Goal: Use online tool/utility: Utilize a website feature to perform a specific function

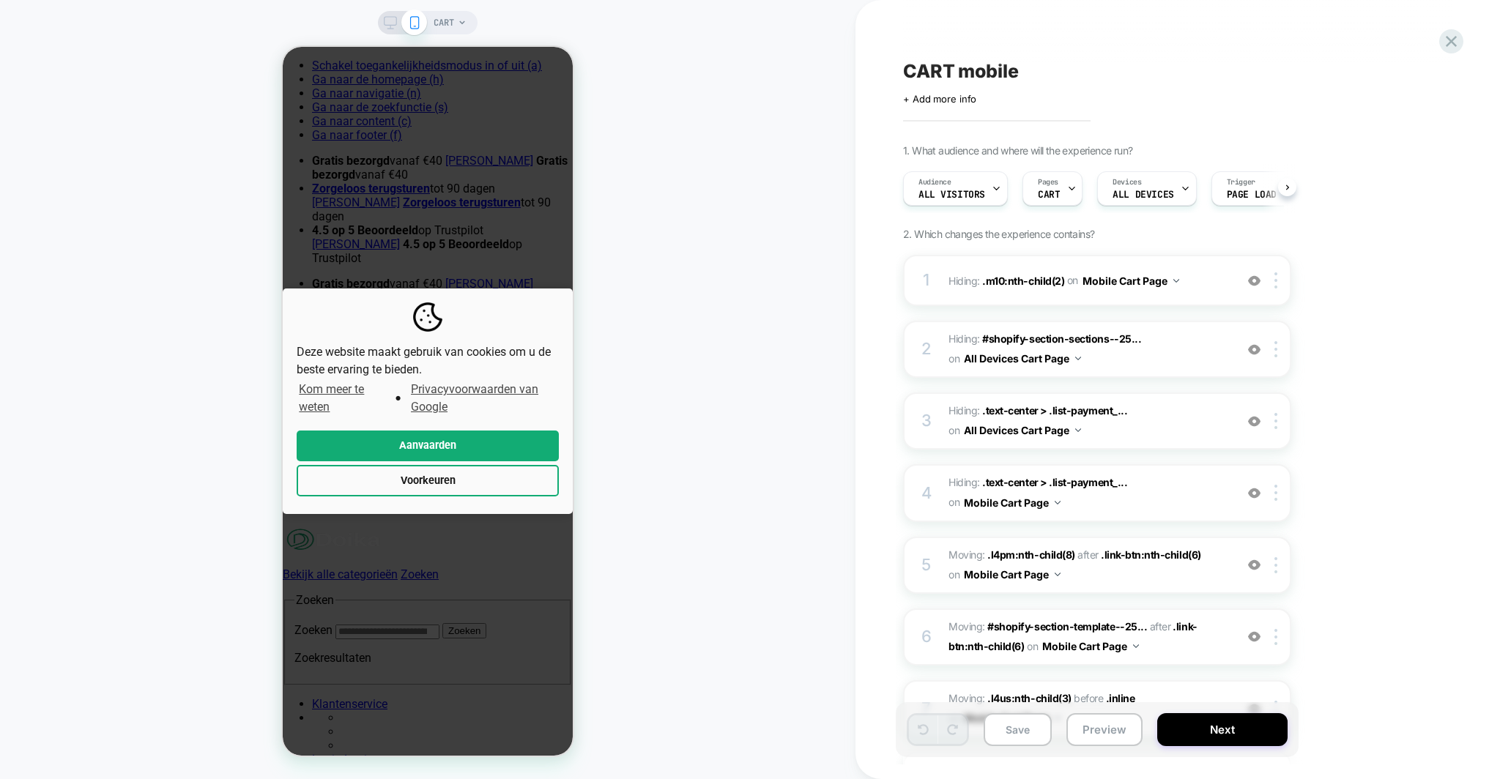
scroll to position [0, 1]
click at [471, 443] on button "Aanvaarden" at bounding box center [428, 446] width 262 height 31
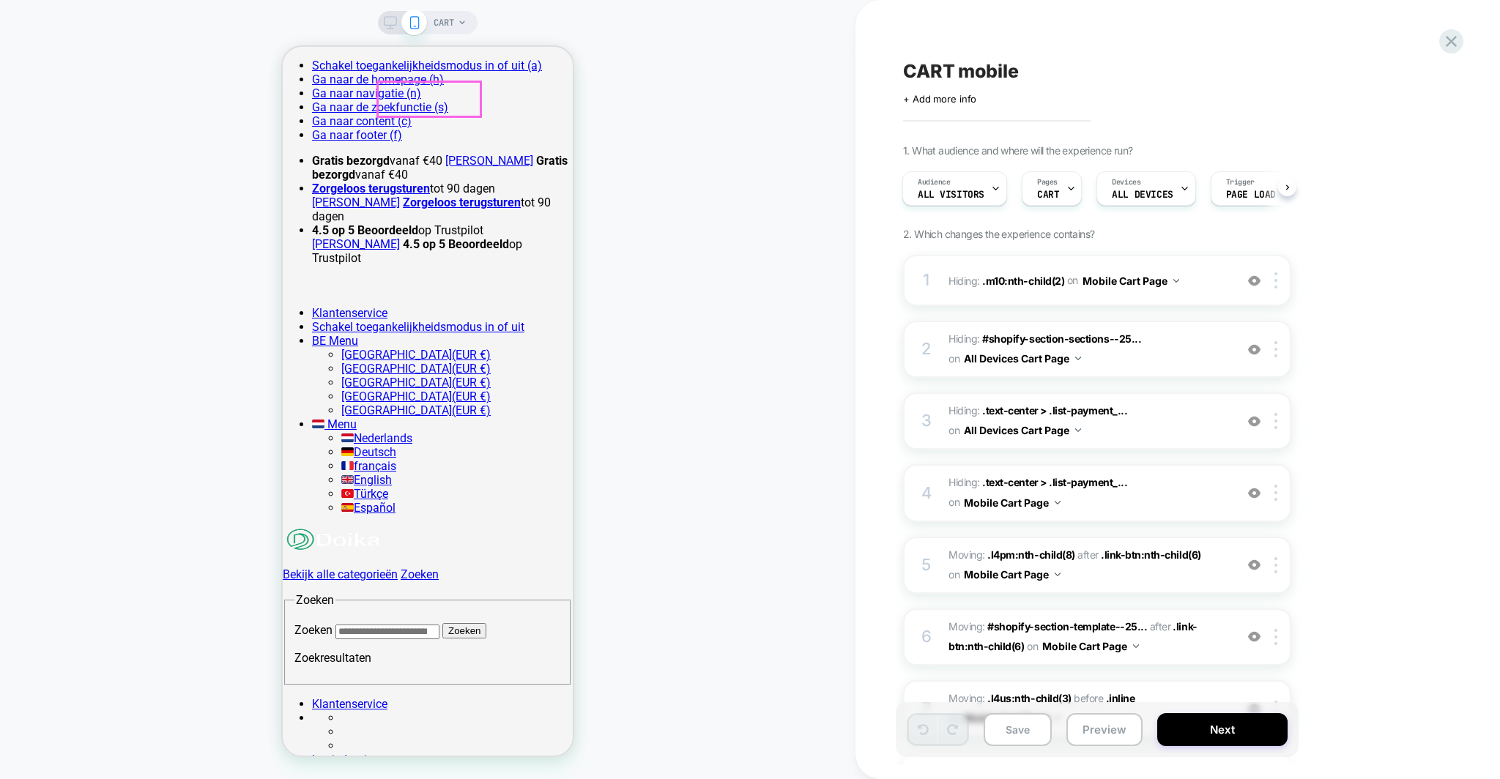
click at [385, 527] on img at bounding box center [334, 540] width 103 height 26
click at [446, 96] on div at bounding box center [429, 99] width 103 height 34
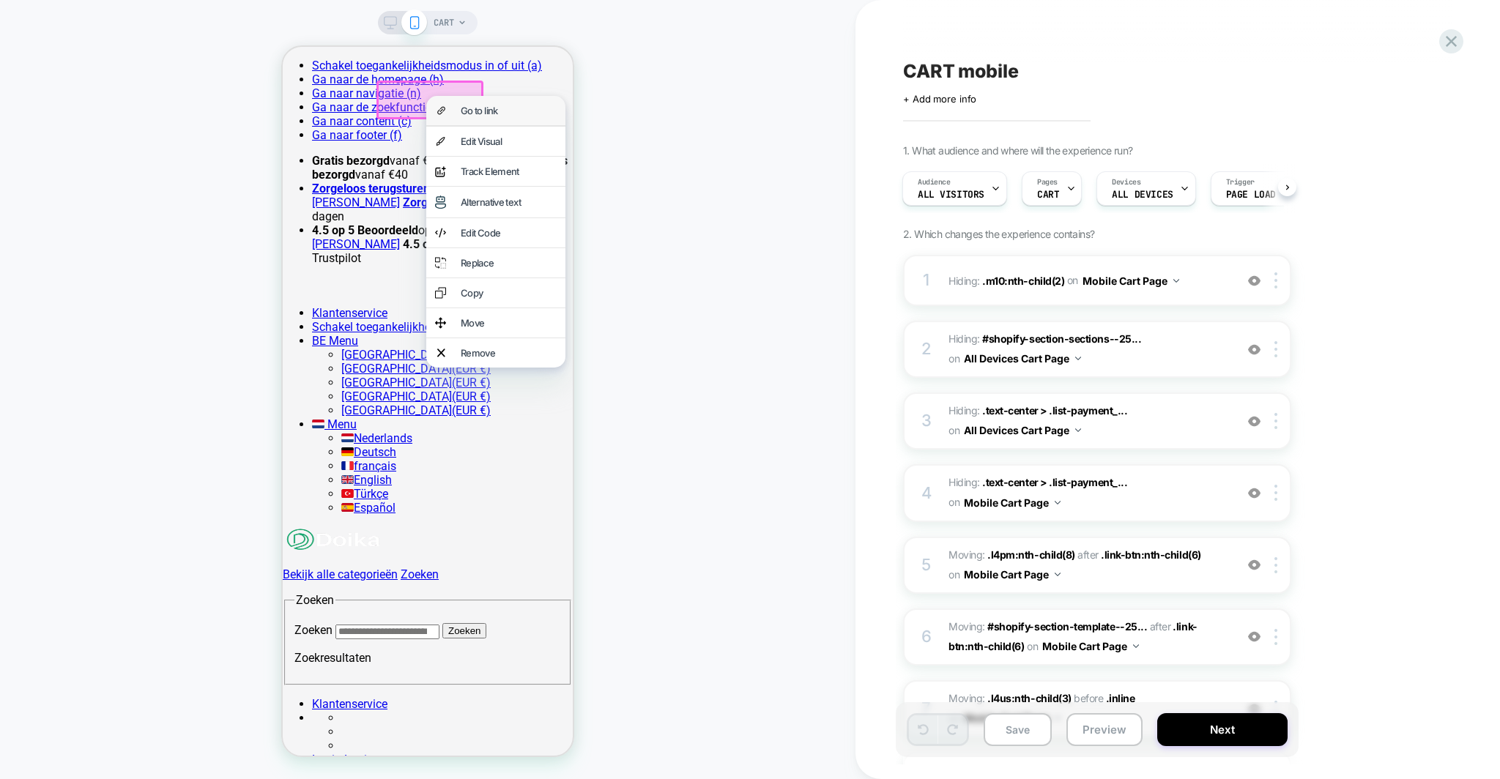
click at [457, 108] on div "Go to link" at bounding box center [495, 110] width 139 height 29
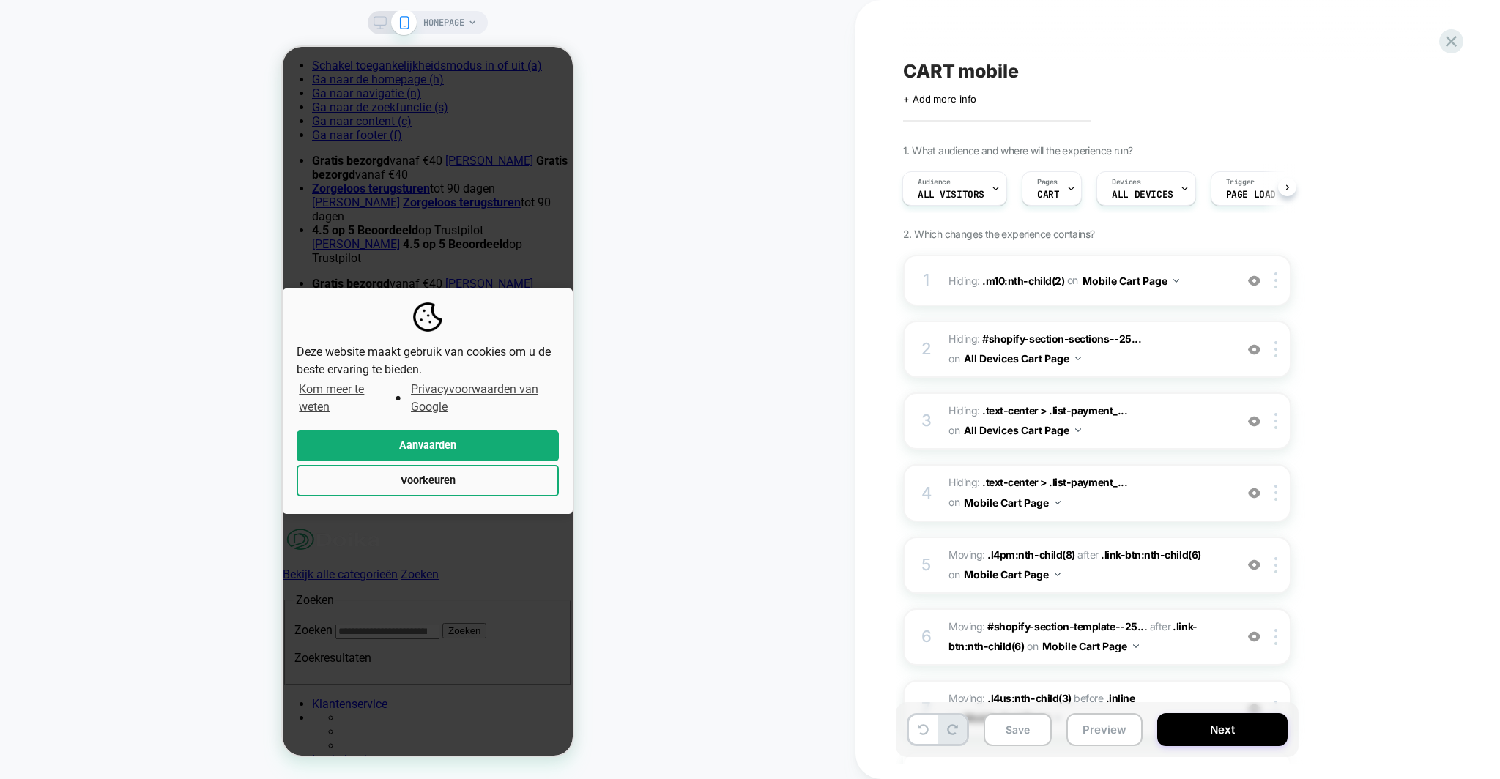
scroll to position [0, 1]
click at [417, 441] on button "Aanvaarden" at bounding box center [428, 446] width 262 height 31
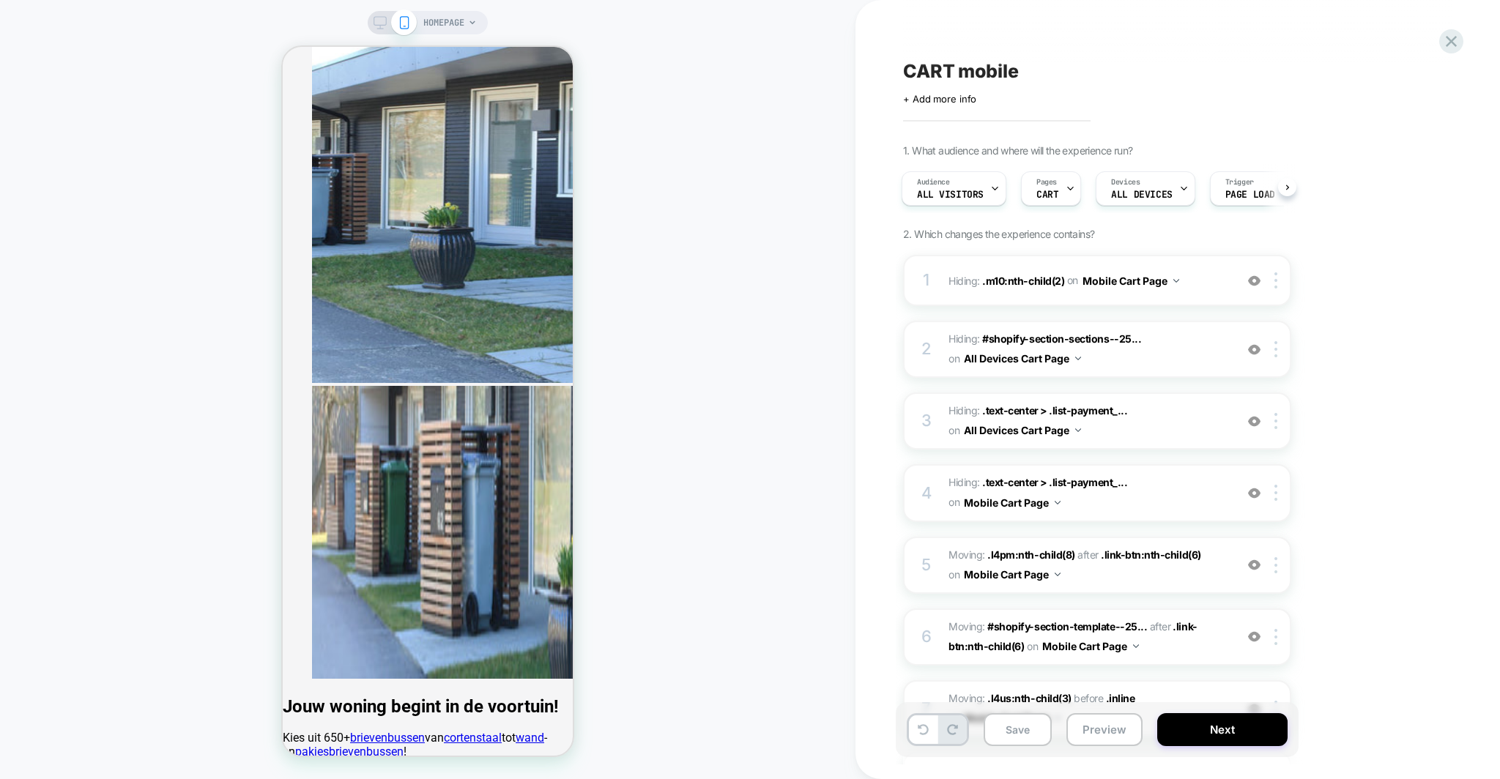
scroll to position [1519, 0]
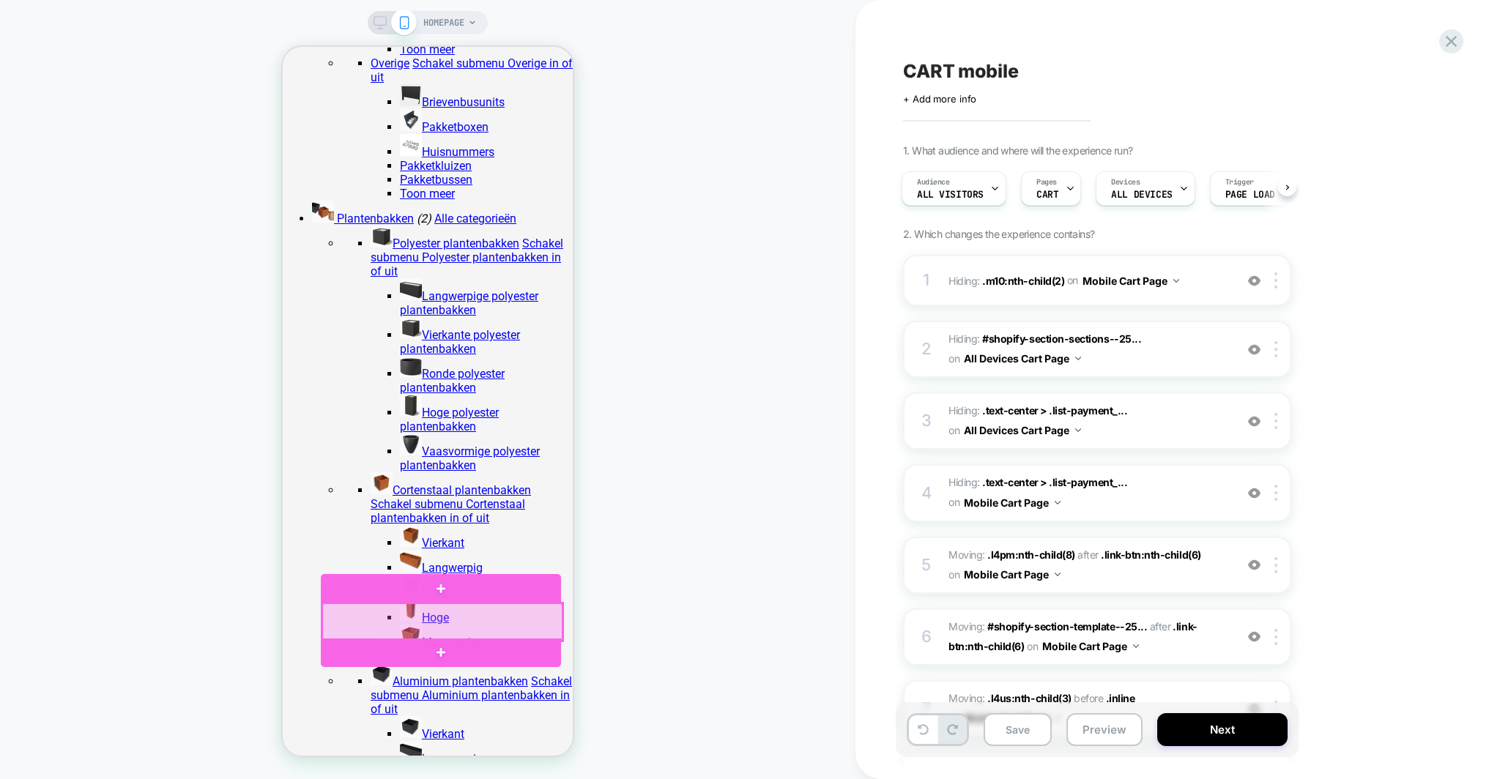
click at [396, 617] on div at bounding box center [442, 621] width 240 height 37
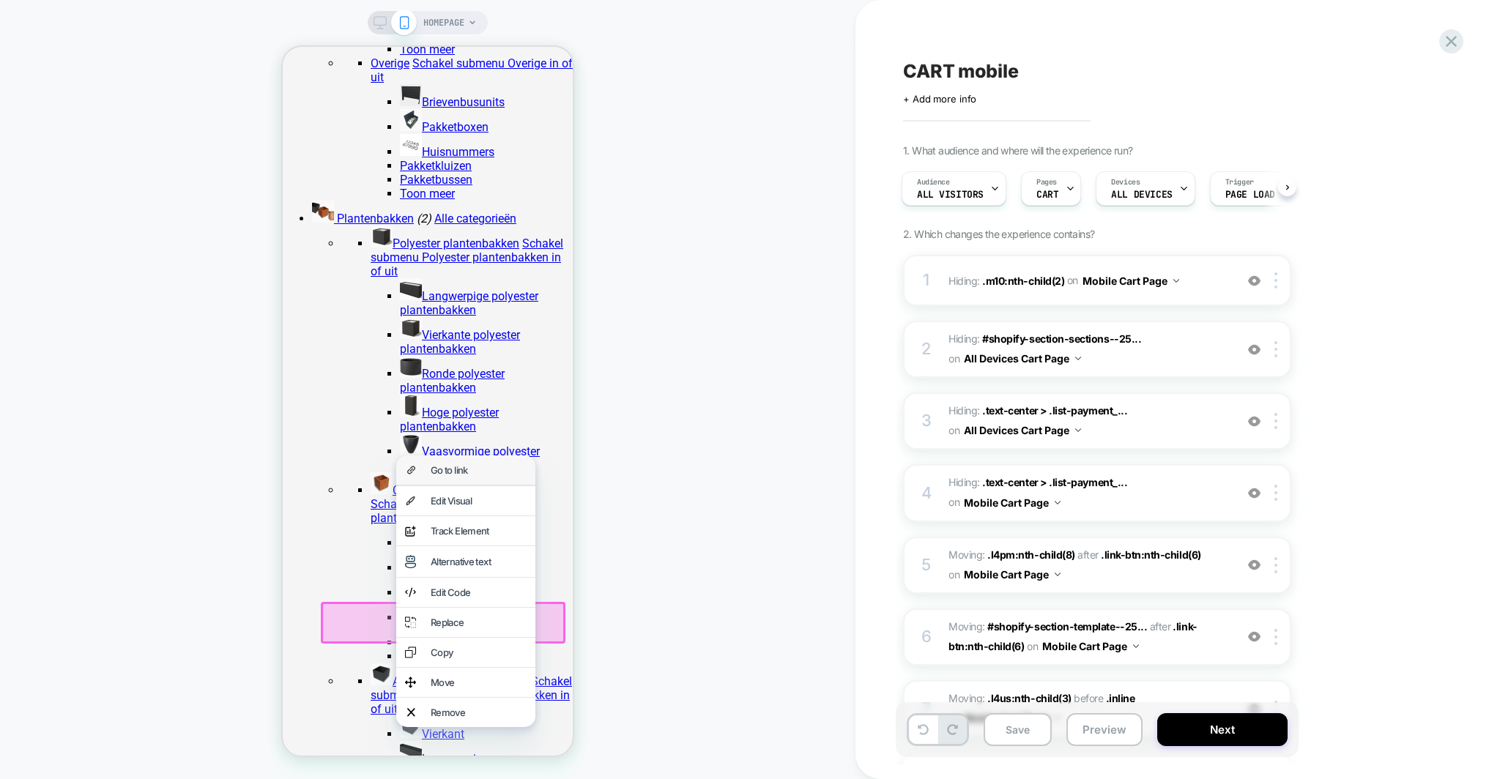
click at [444, 476] on div "Go to link" at bounding box center [479, 470] width 96 height 12
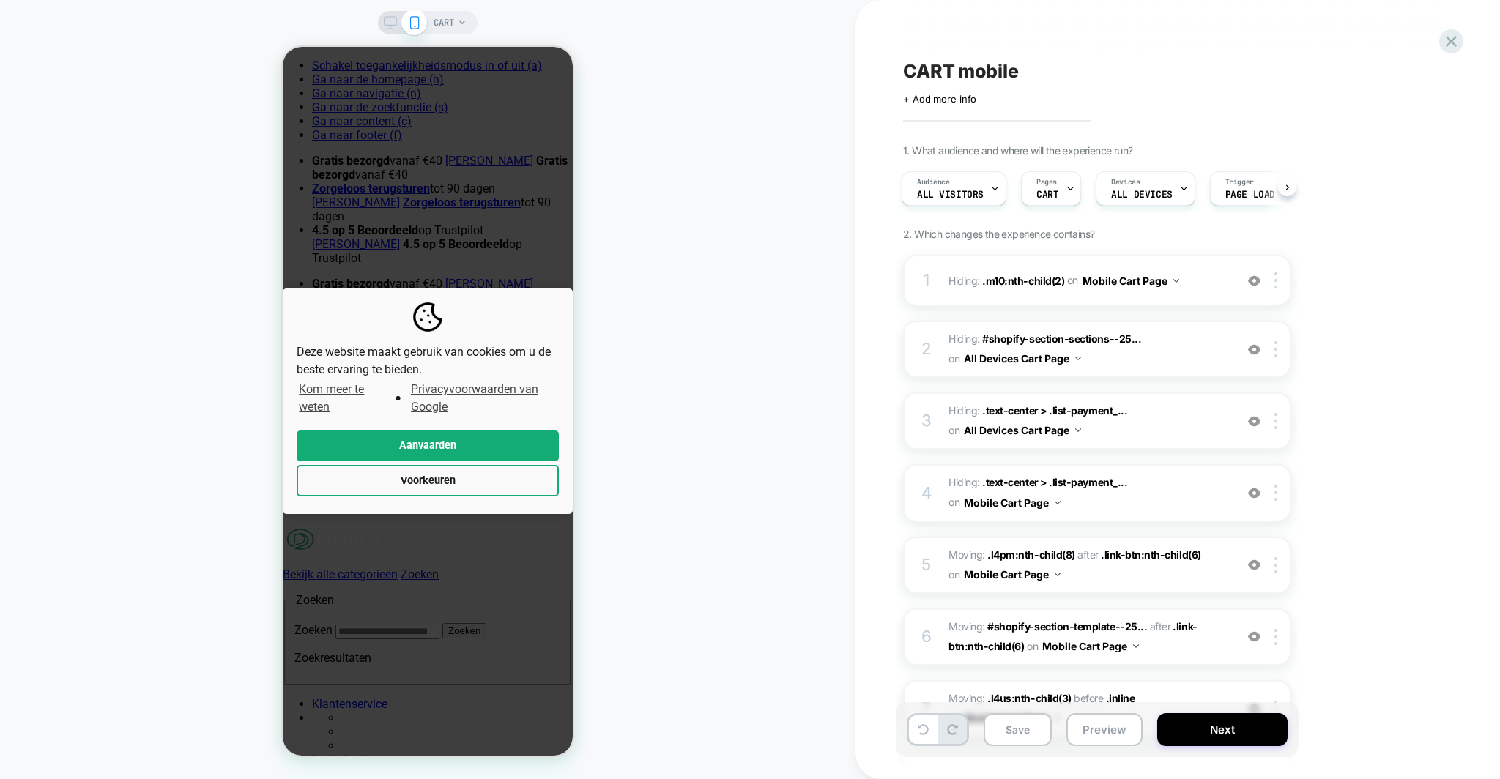
scroll to position [0, 2]
click at [434, 439] on button "Aanvaarden" at bounding box center [428, 446] width 262 height 31
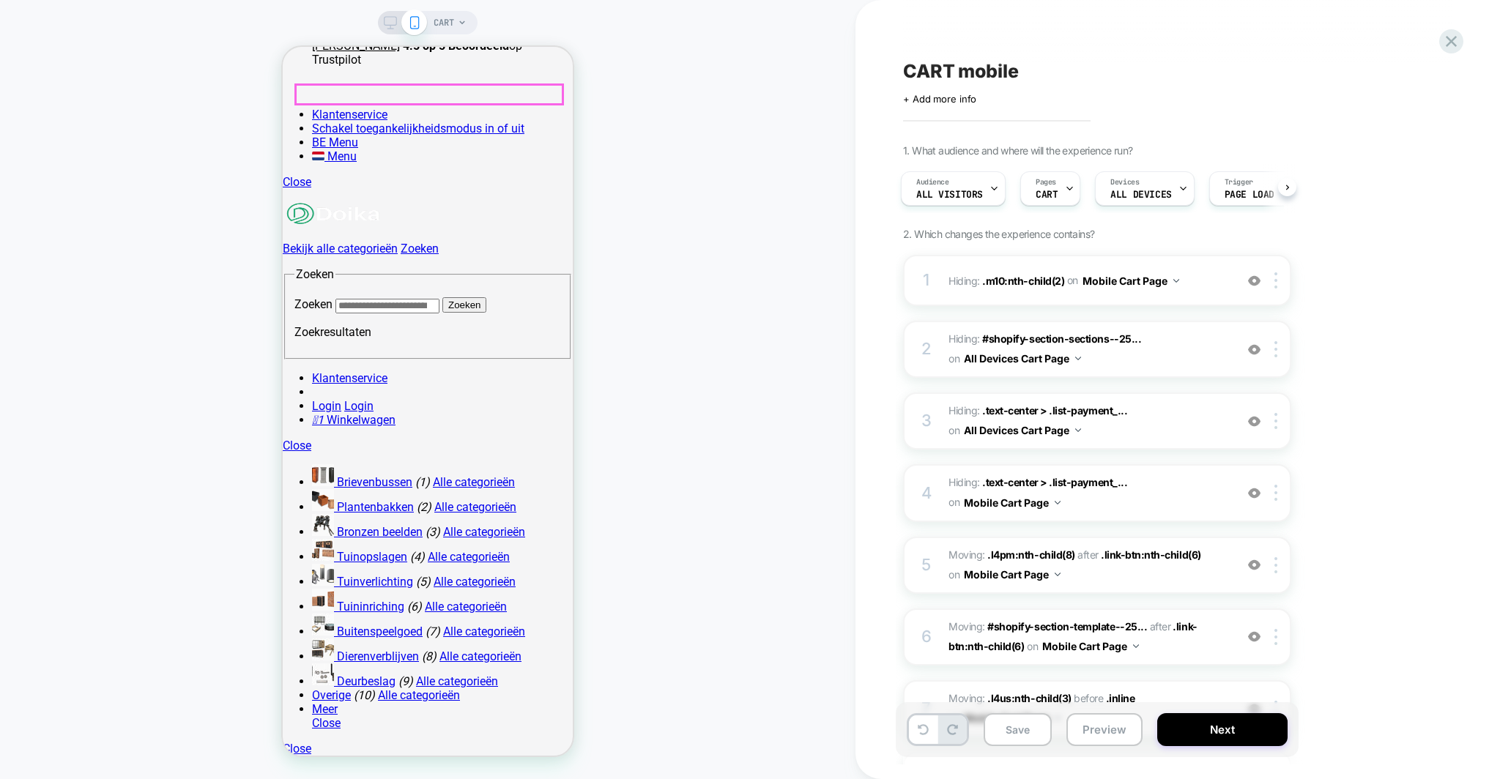
scroll to position [300, 0]
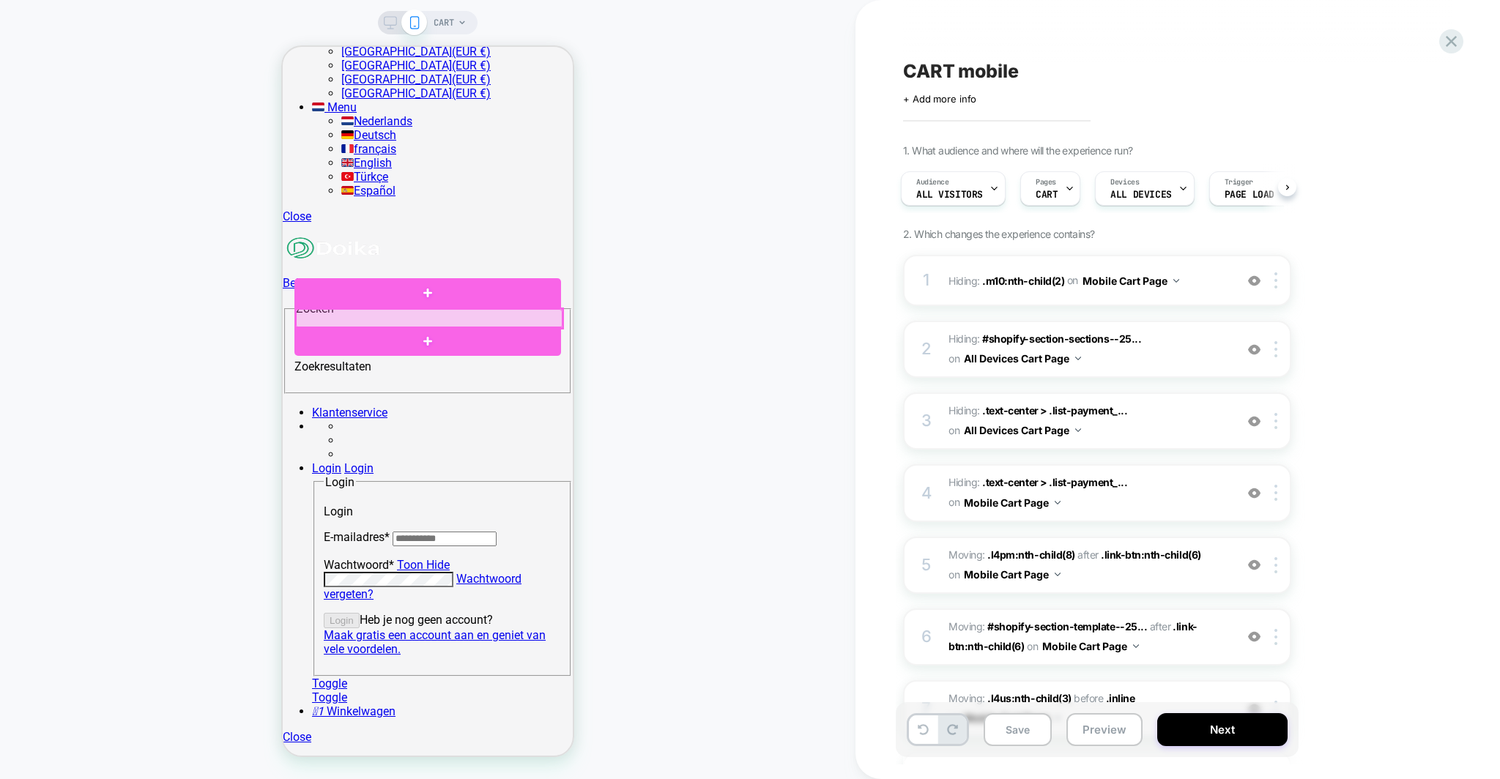
click at [431, 320] on div at bounding box center [429, 318] width 267 height 19
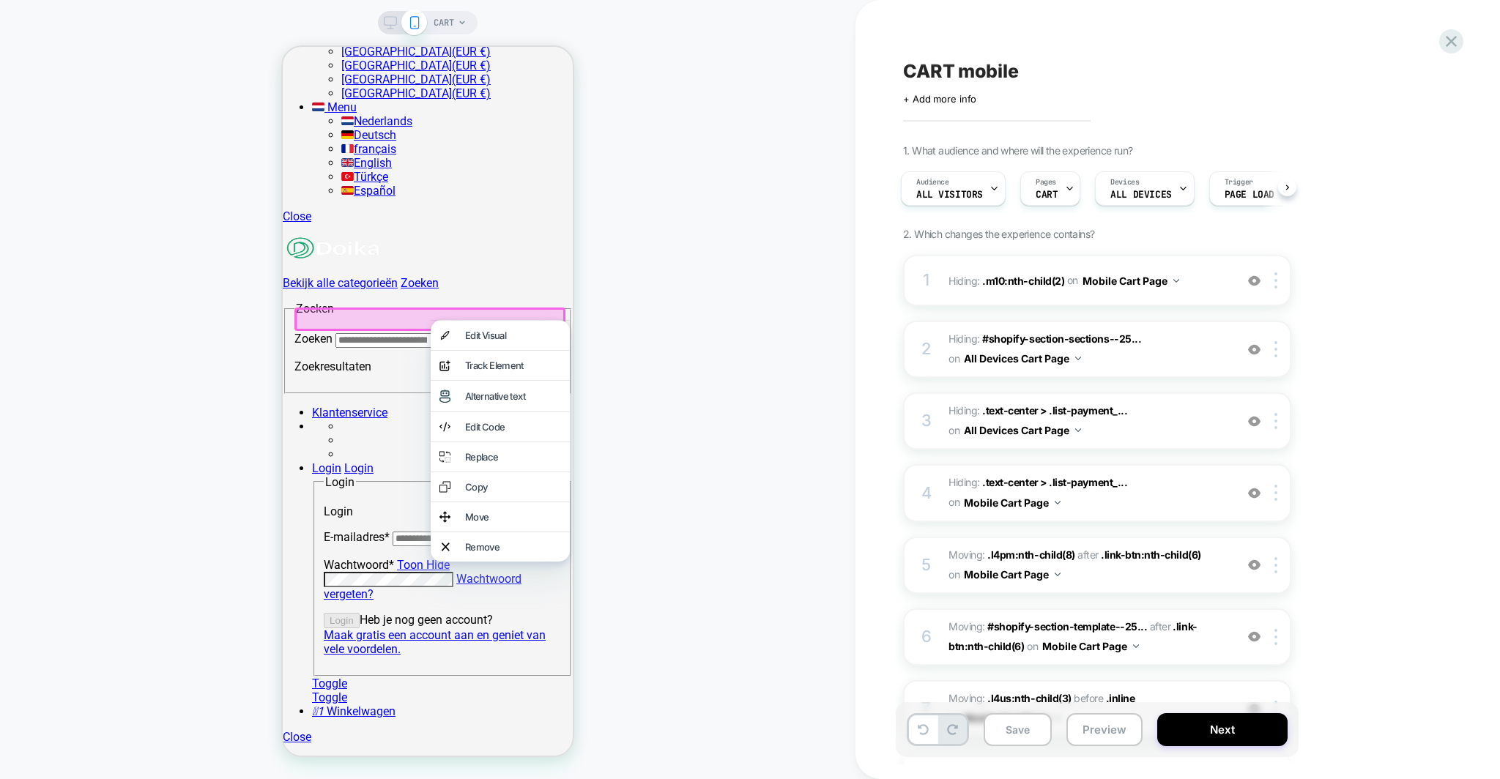
click at [710, 388] on div "CART" at bounding box center [427, 390] width 855 height 750
click at [222, 303] on div "CART" at bounding box center [427, 390] width 855 height 750
click at [662, 356] on div "CART" at bounding box center [427, 390] width 855 height 750
click at [393, 317] on div at bounding box center [429, 319] width 271 height 23
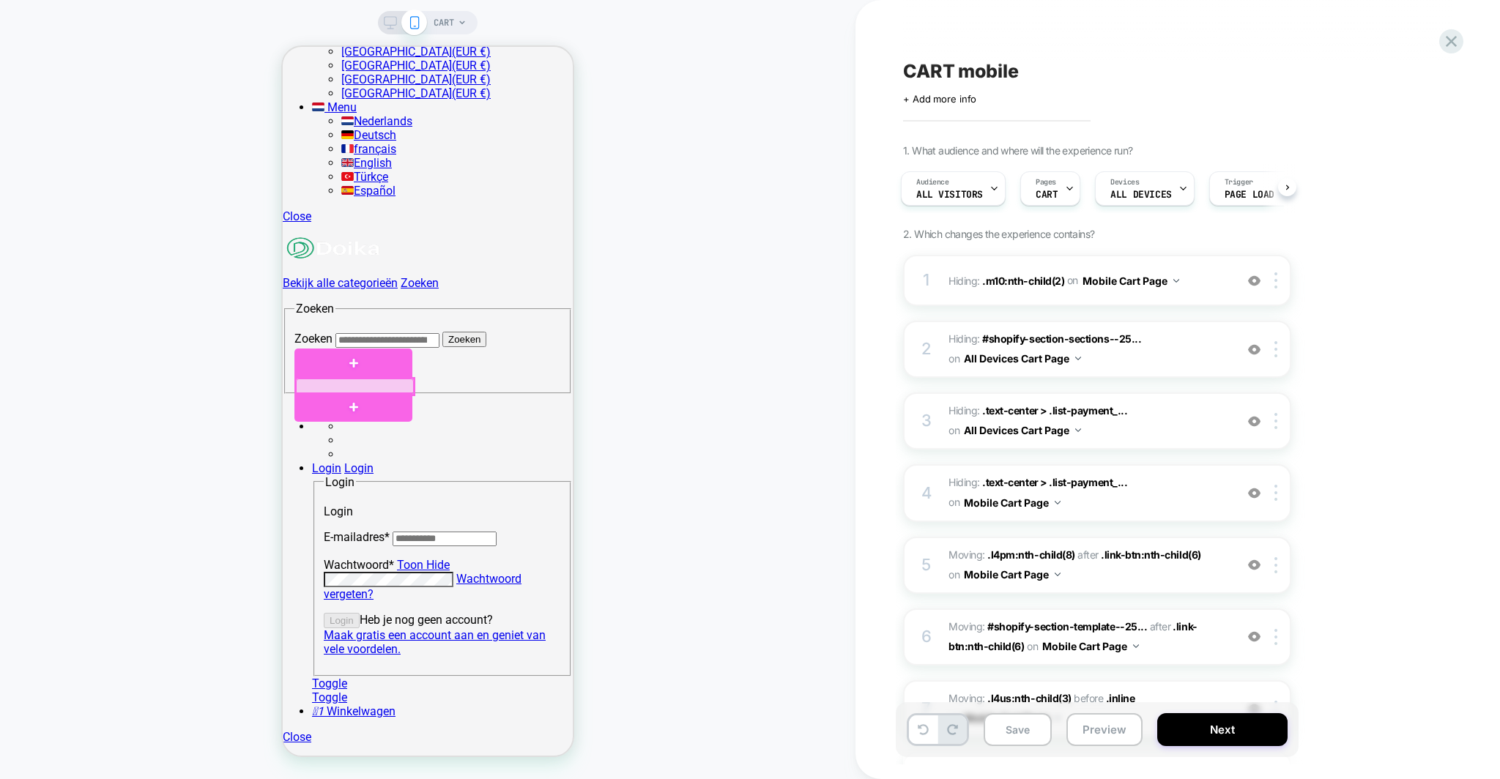
click at [383, 384] on div at bounding box center [355, 386] width 118 height 15
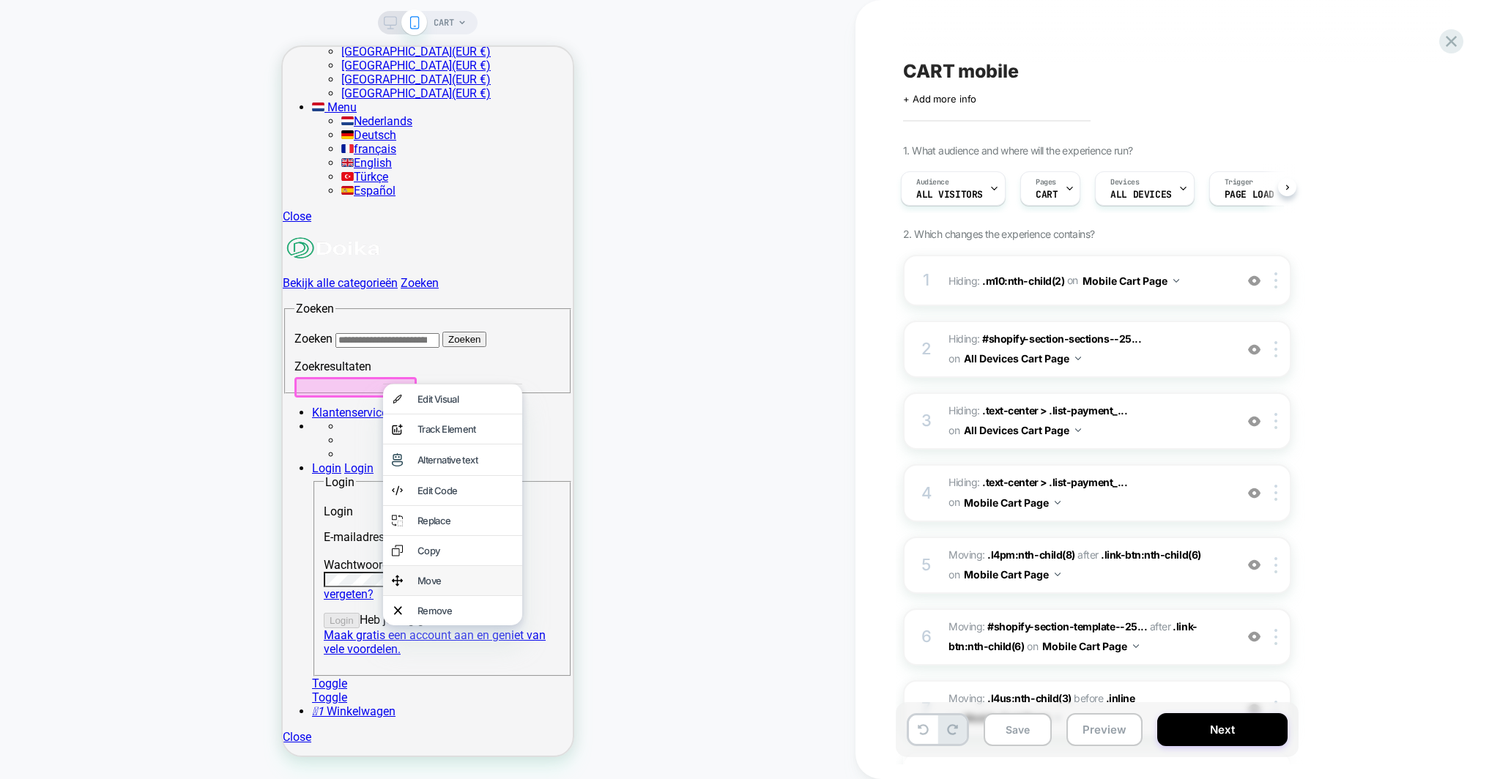
click at [466, 587] on div "Move" at bounding box center [465, 581] width 96 height 12
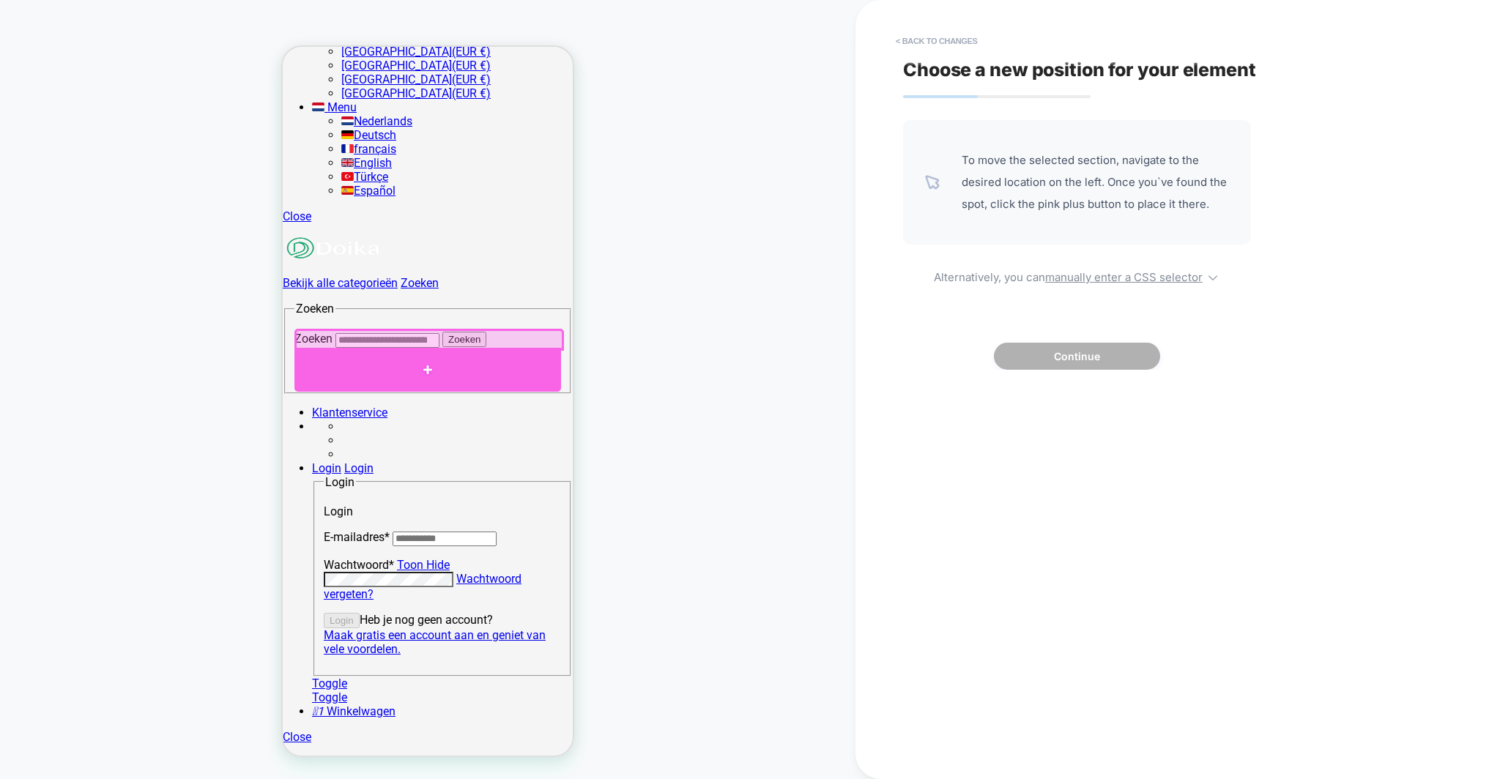
click at [457, 358] on div at bounding box center [427, 370] width 267 height 44
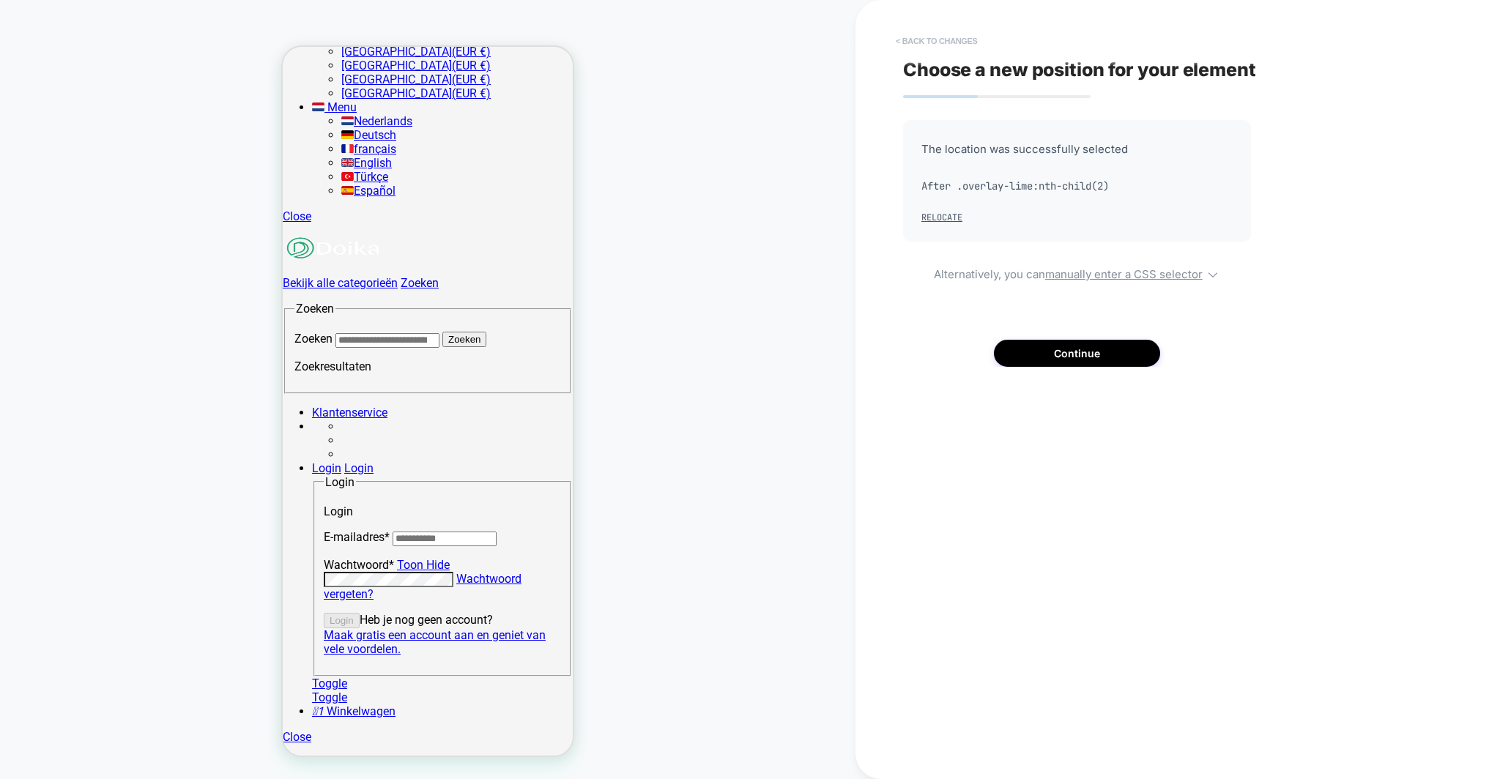
click at [931, 37] on button "< Back to changes" at bounding box center [936, 40] width 97 height 23
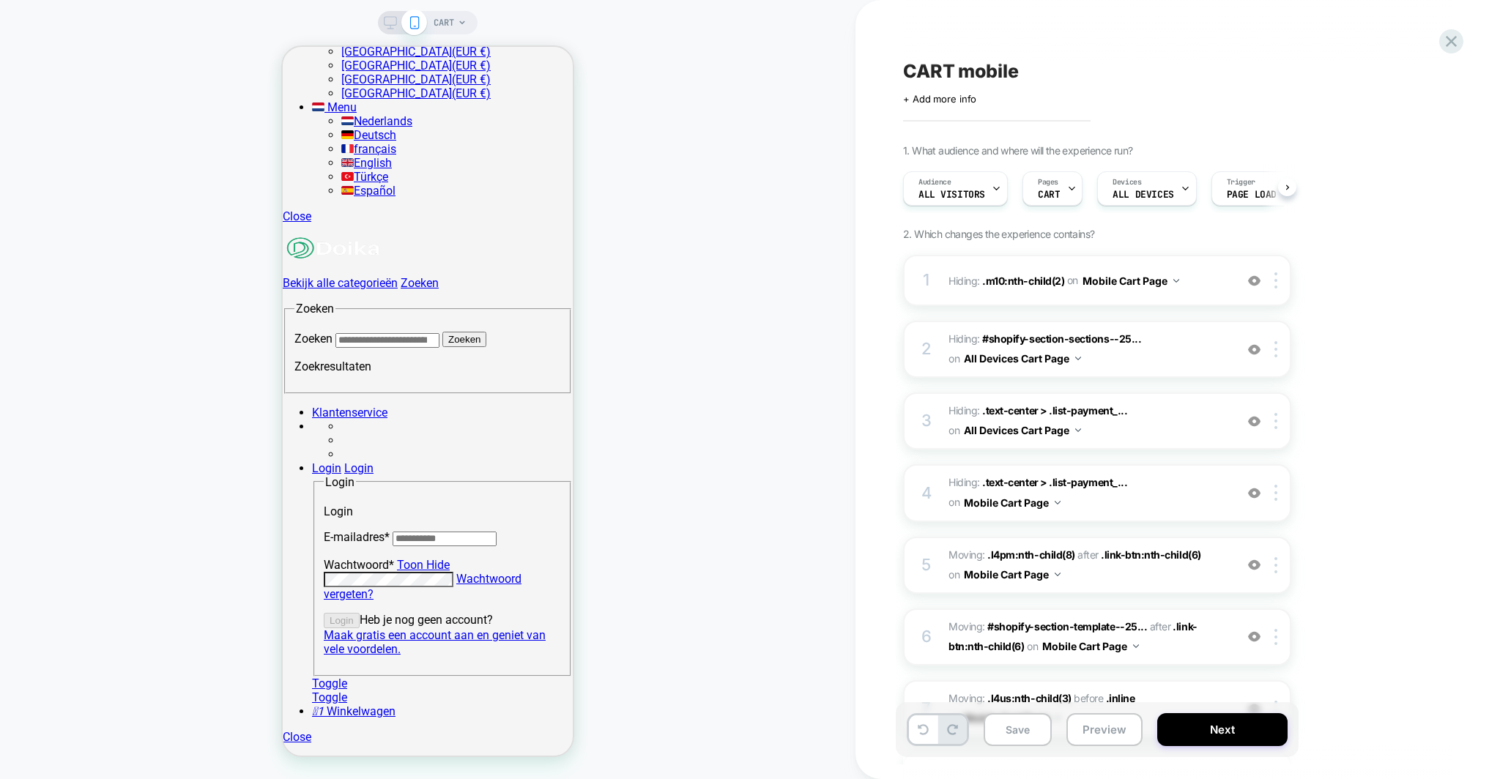
scroll to position [0, 1]
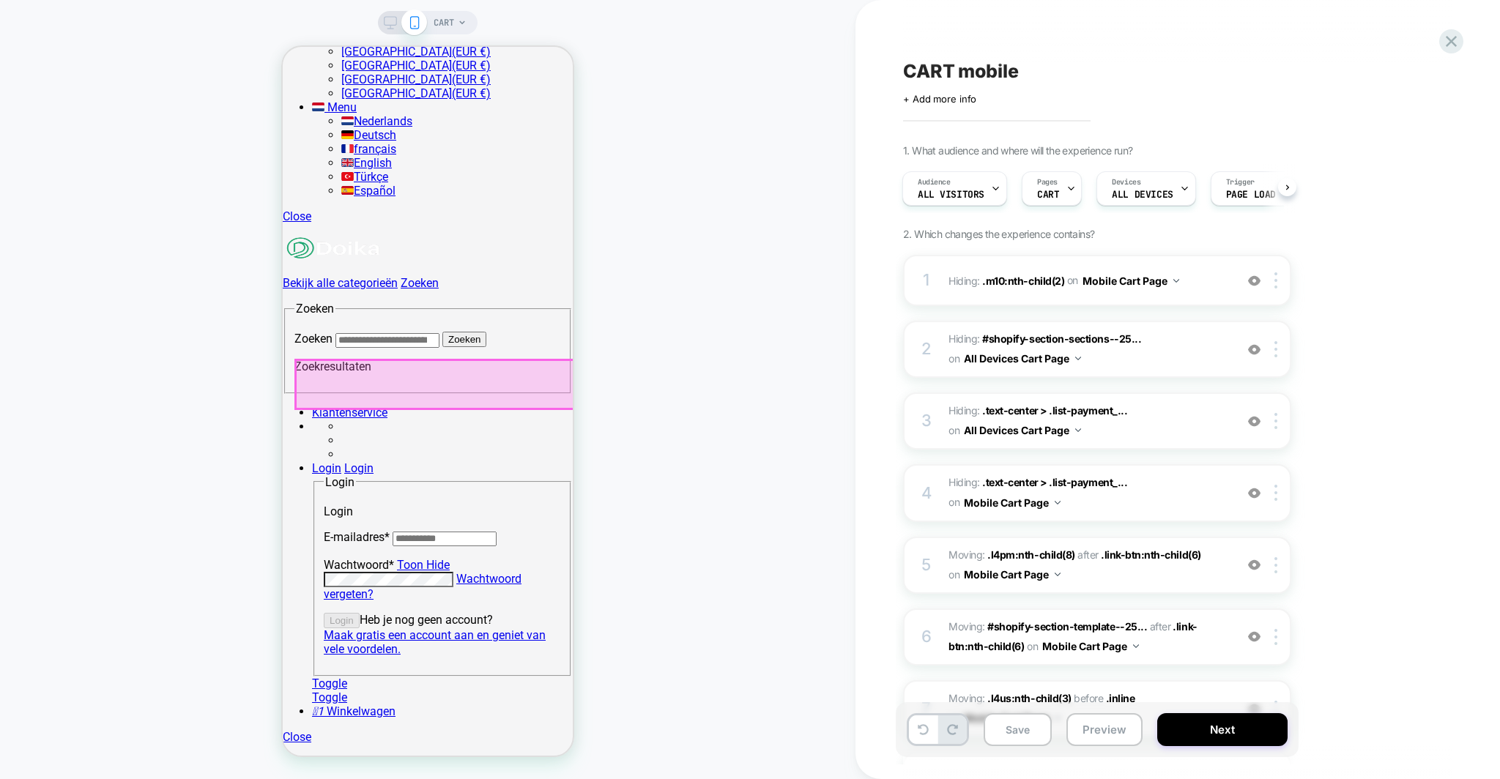
click at [416, 376] on div at bounding box center [435, 384] width 278 height 48
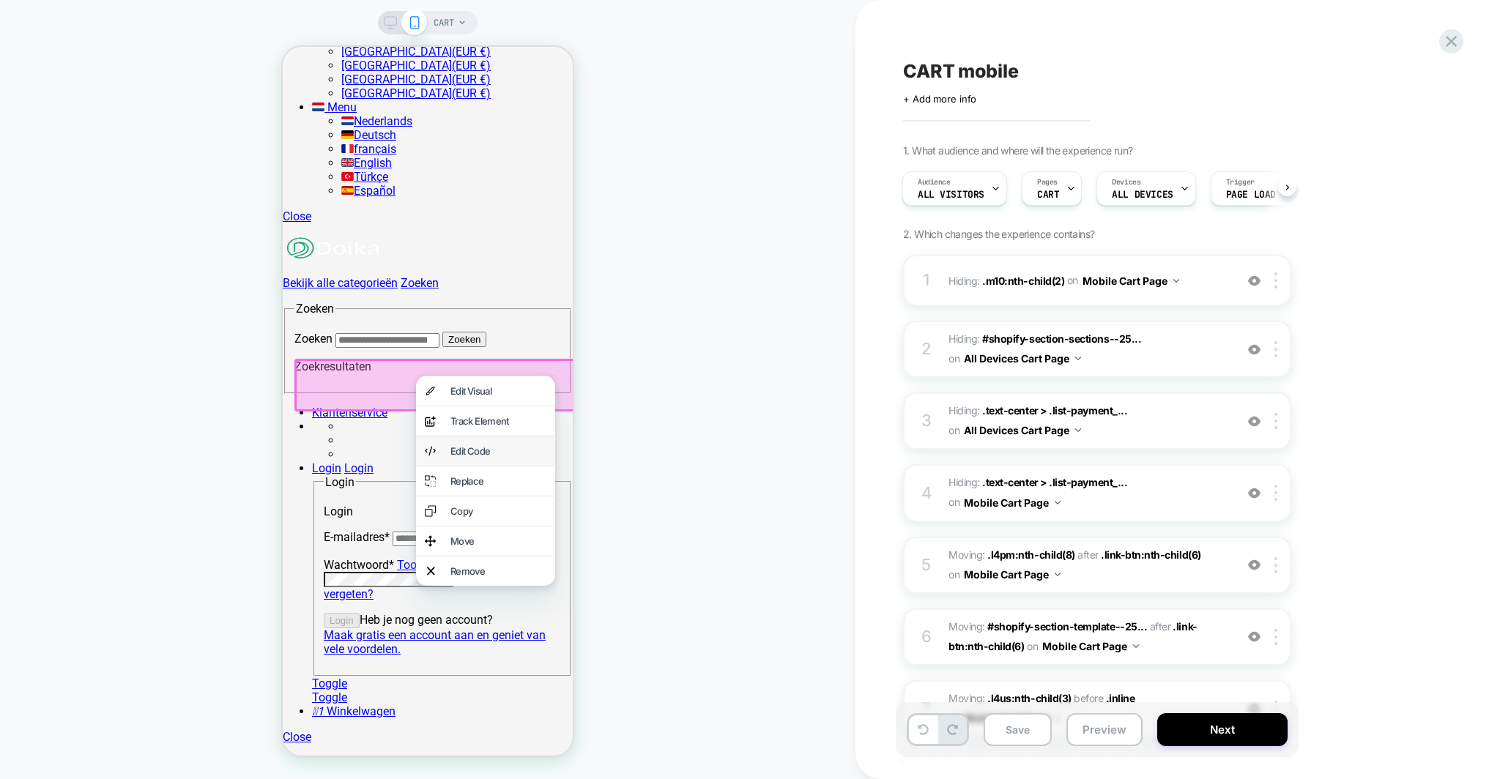
click at [452, 453] on div "Edit Code" at bounding box center [485, 450] width 139 height 29
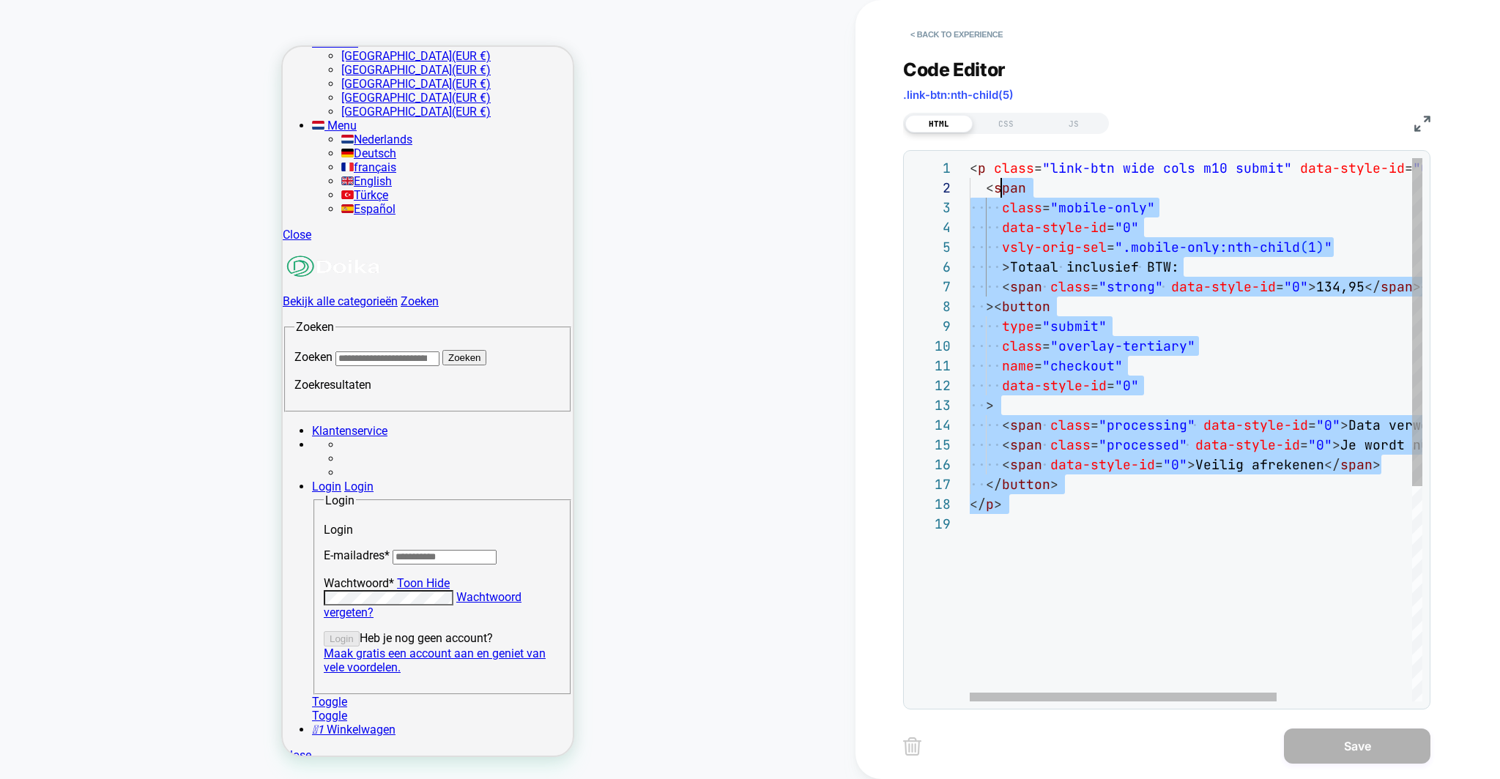
scroll to position [0, 0]
drag, startPoint x: 1075, startPoint y: 557, endPoint x: 978, endPoint y: 137, distance: 430.6
click at [978, 137] on div "Code Editor .link-btn:nth-child(5) HTML CSS JS 1 2 3 4 5 6 7 8 9 10 11 12 13 14…" at bounding box center [1166, 374] width 527 height 669
click at [1066, 425] on div "< p class = "link-btn wide cols m10 submit" data-style-id = "0" > < span class …" at bounding box center [1295, 607] width 651 height 899
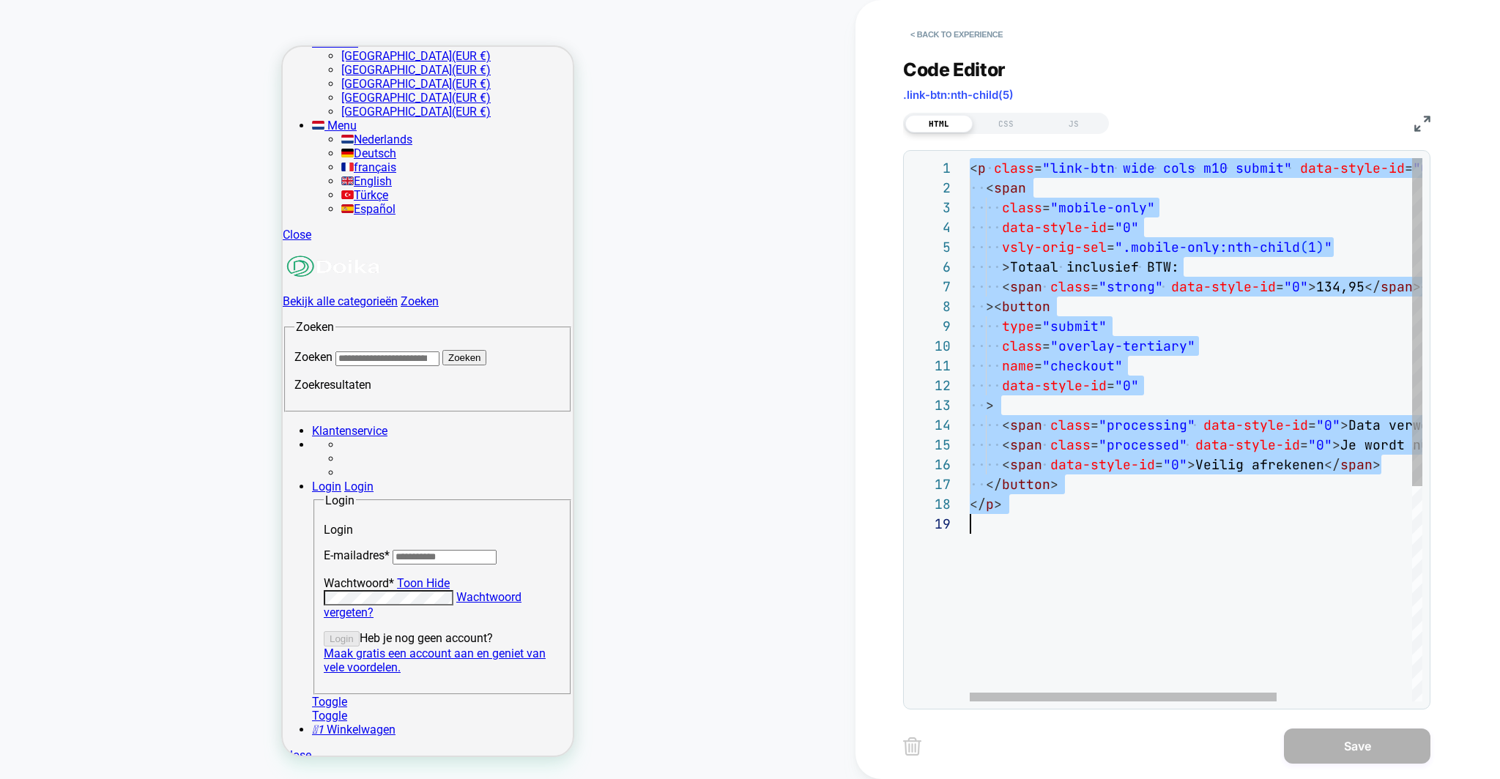
type textarea "**********"
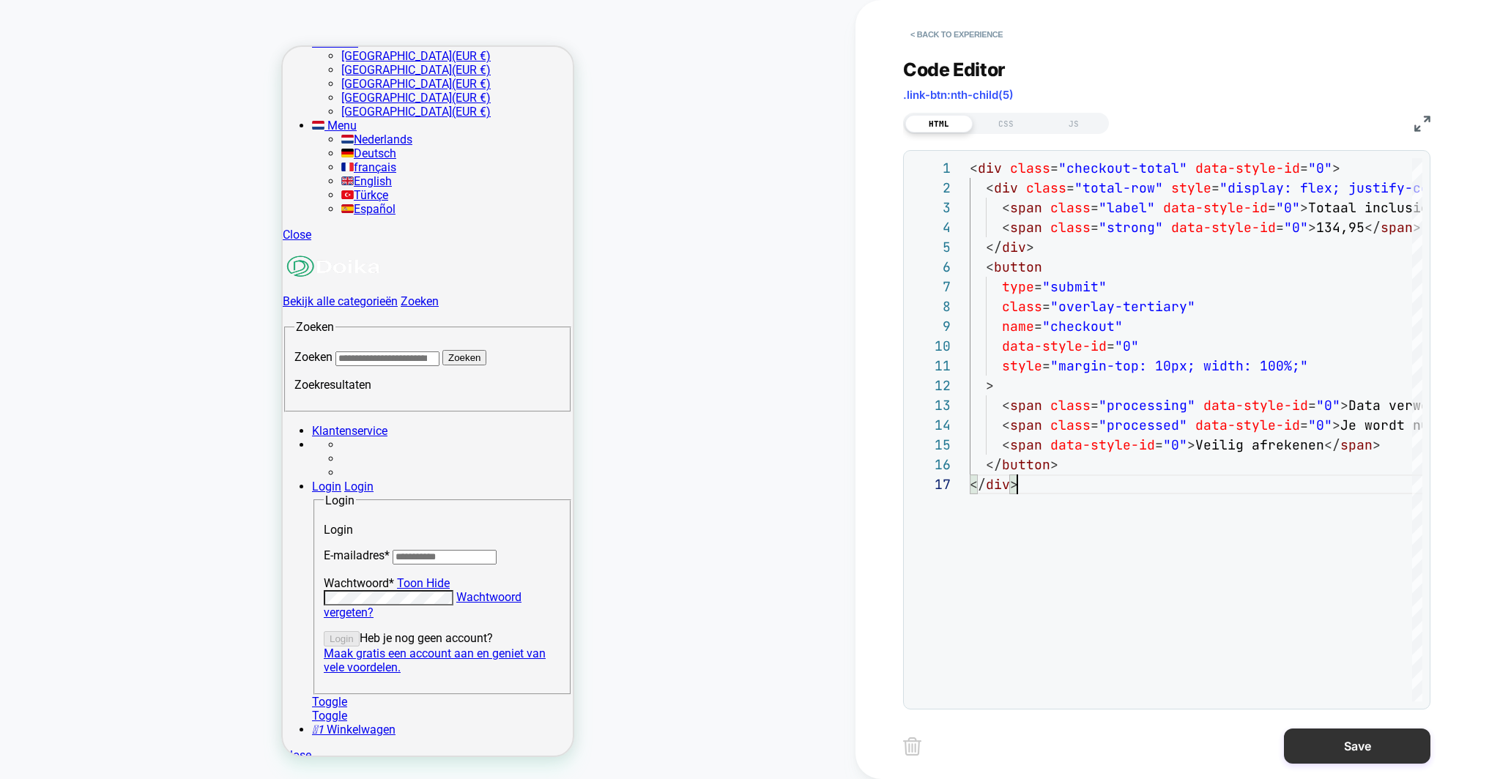
click at [1355, 754] on button "Save" at bounding box center [1357, 746] width 146 height 35
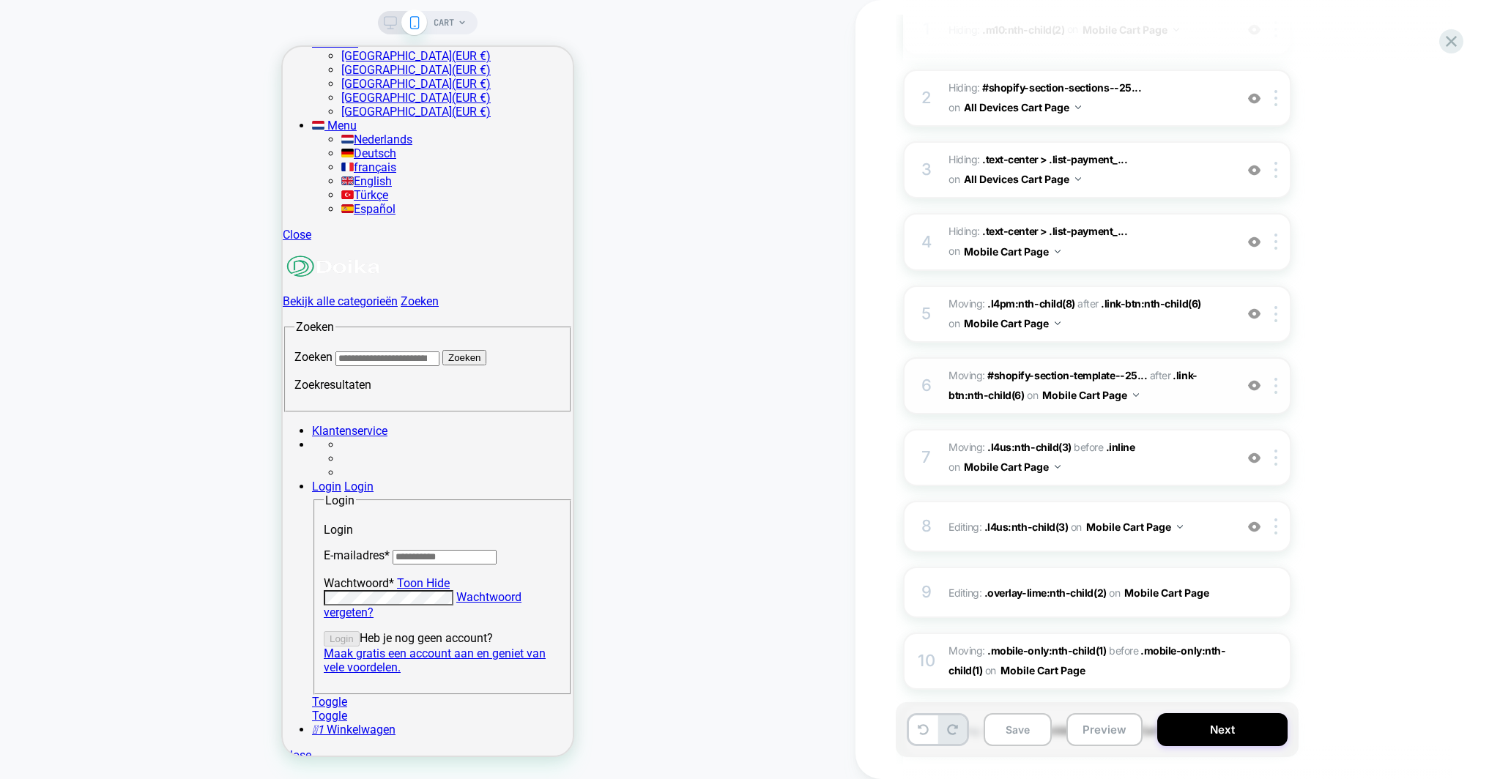
scroll to position [403, 0]
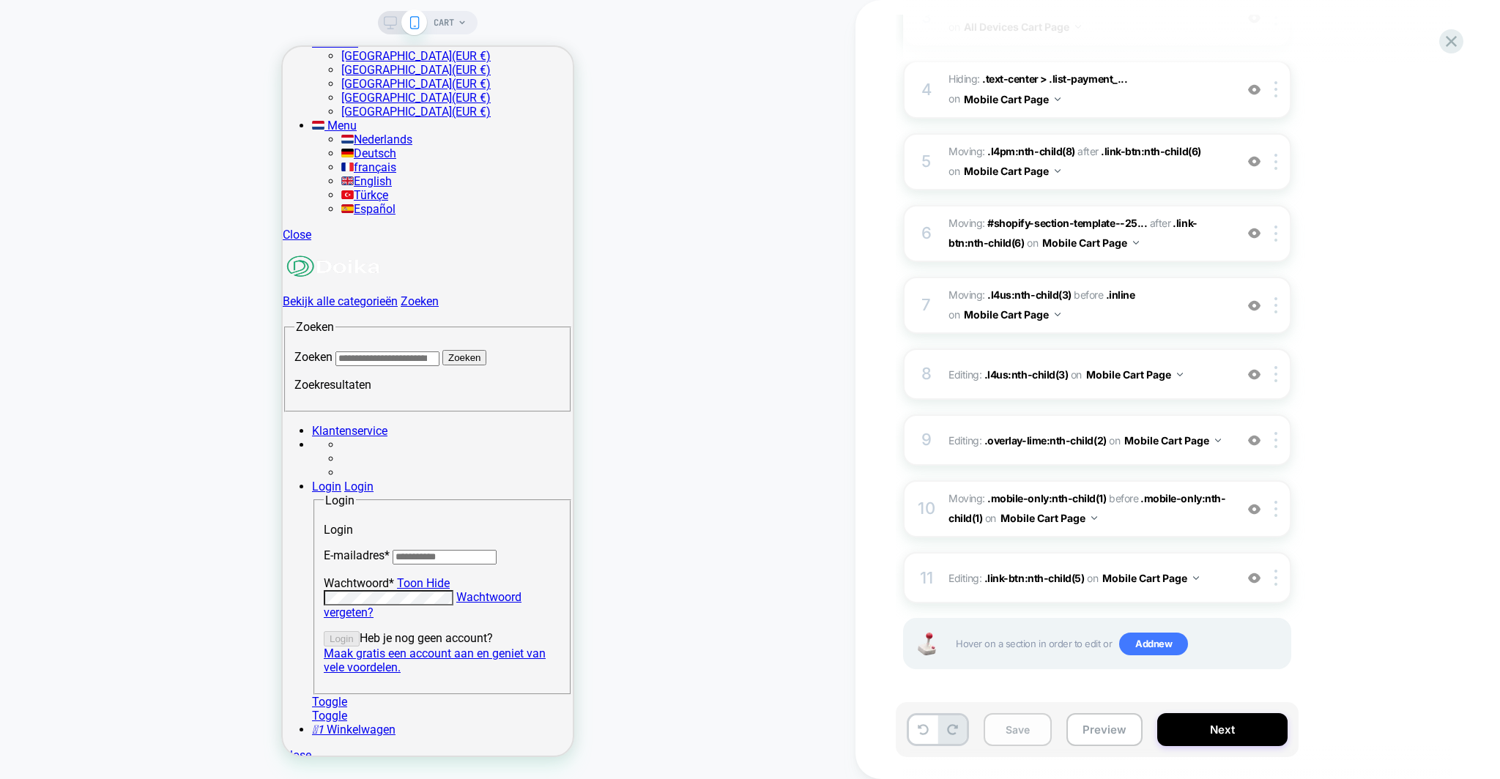
click at [1021, 725] on button "Save" at bounding box center [1017, 729] width 68 height 33
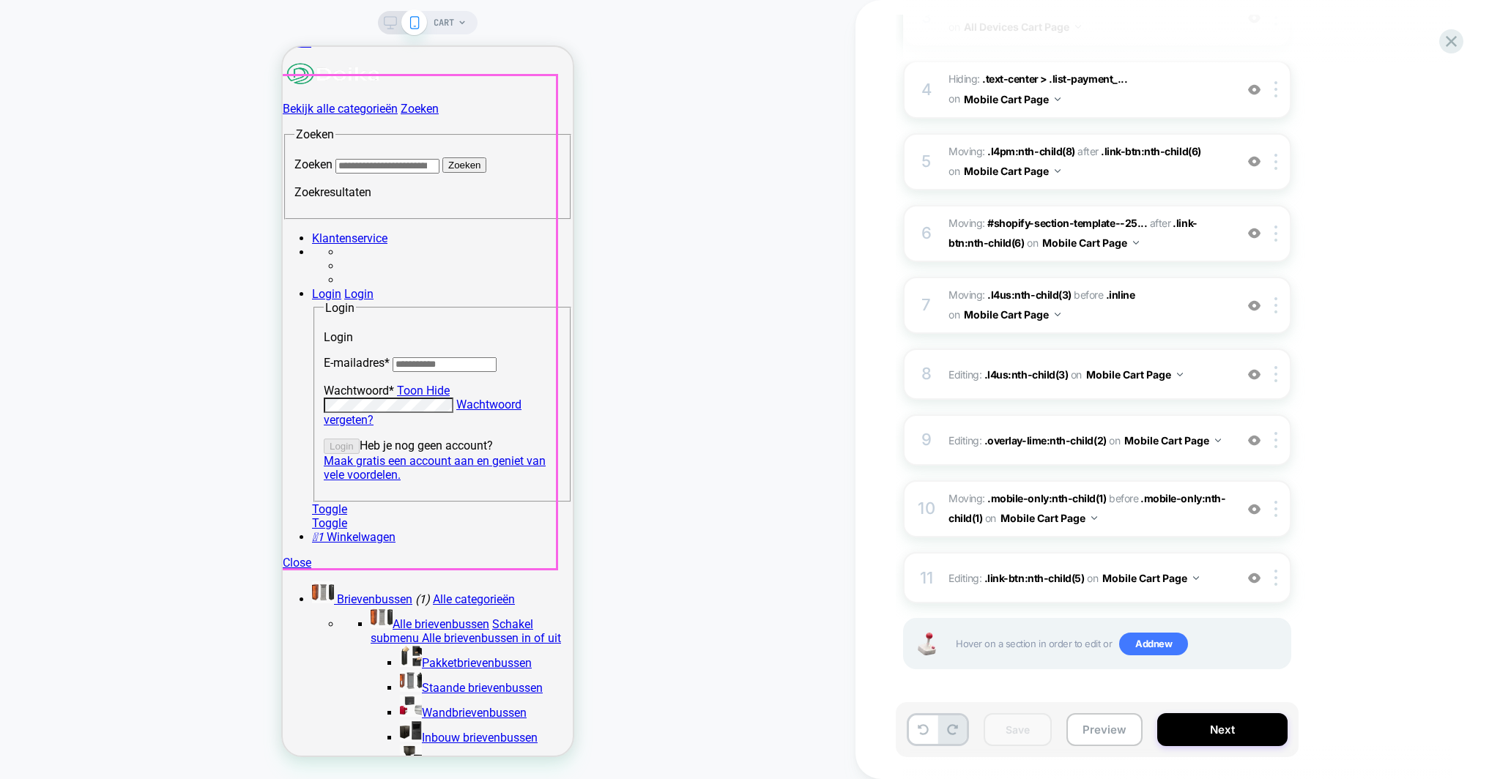
scroll to position [0, 0]
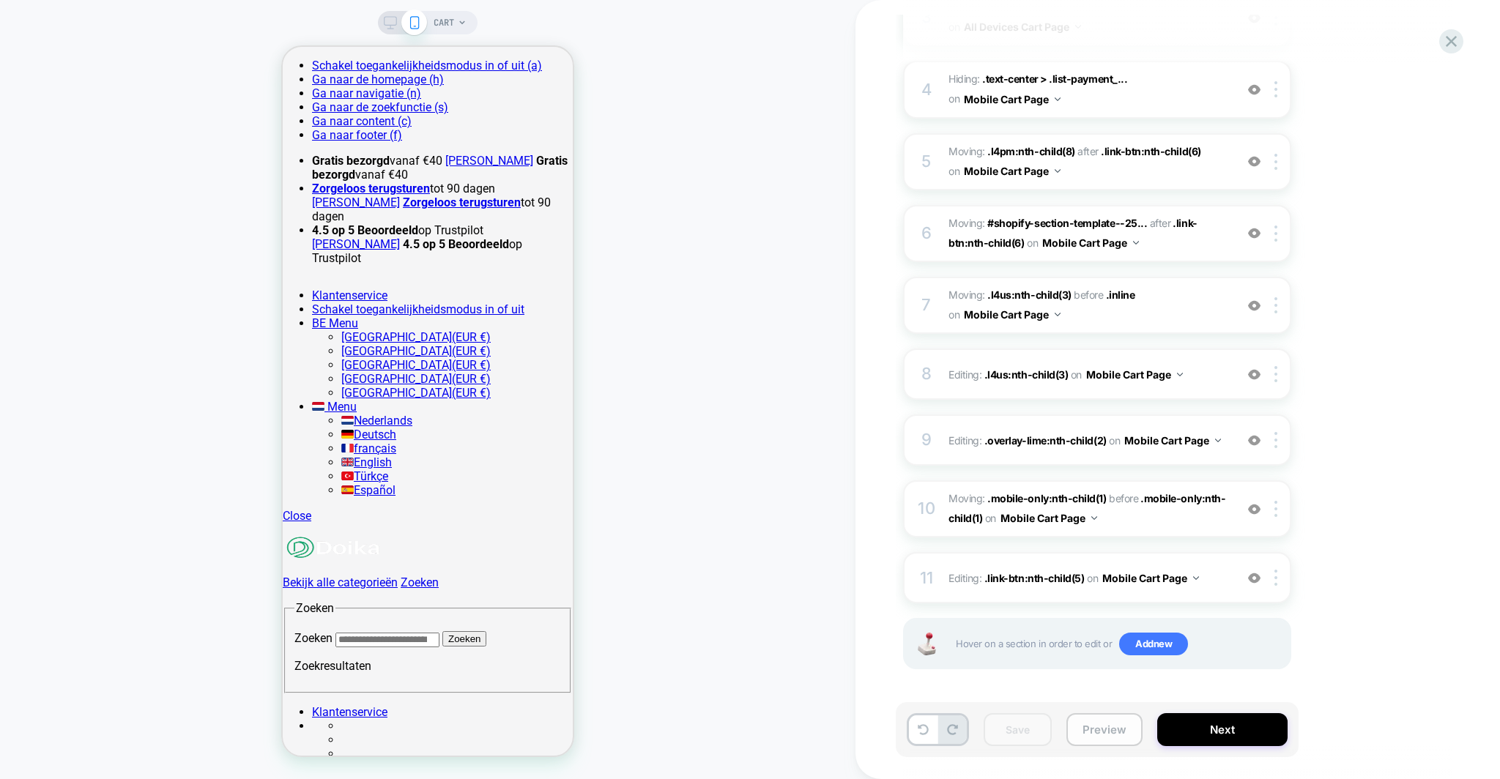
click at [1106, 719] on button "Preview" at bounding box center [1104, 729] width 76 height 33
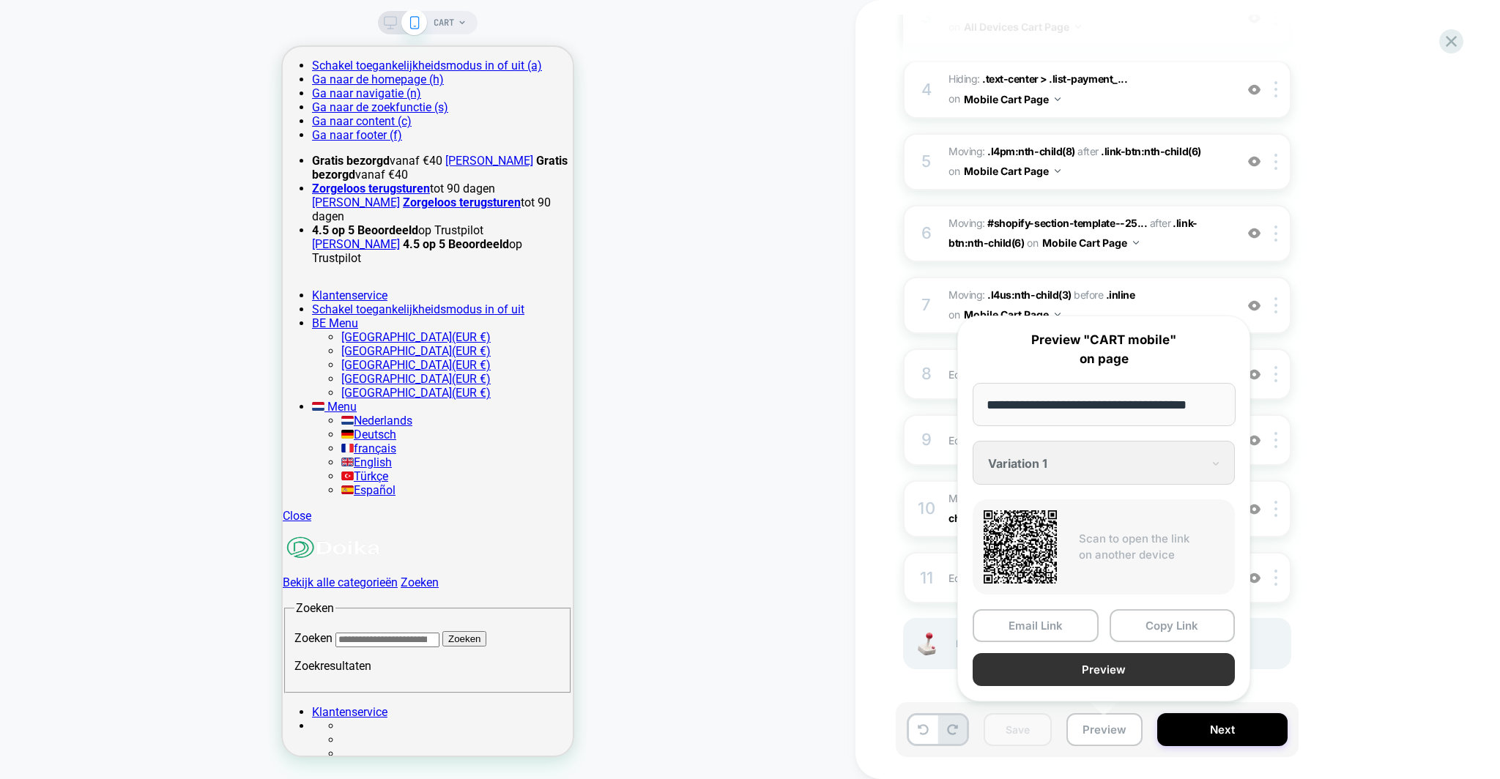
click at [1069, 663] on button "Preview" at bounding box center [1103, 669] width 262 height 33
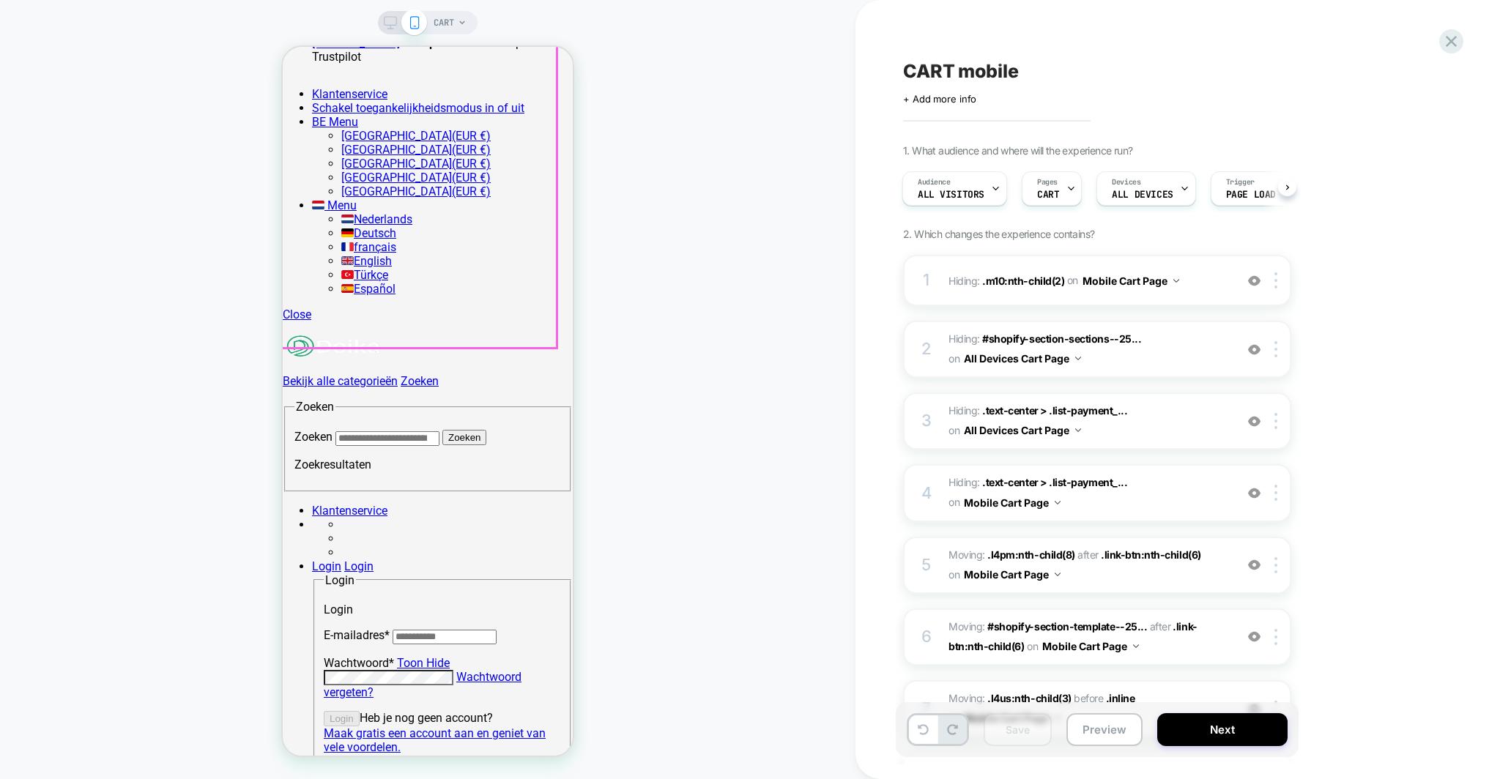
scroll to position [226, 0]
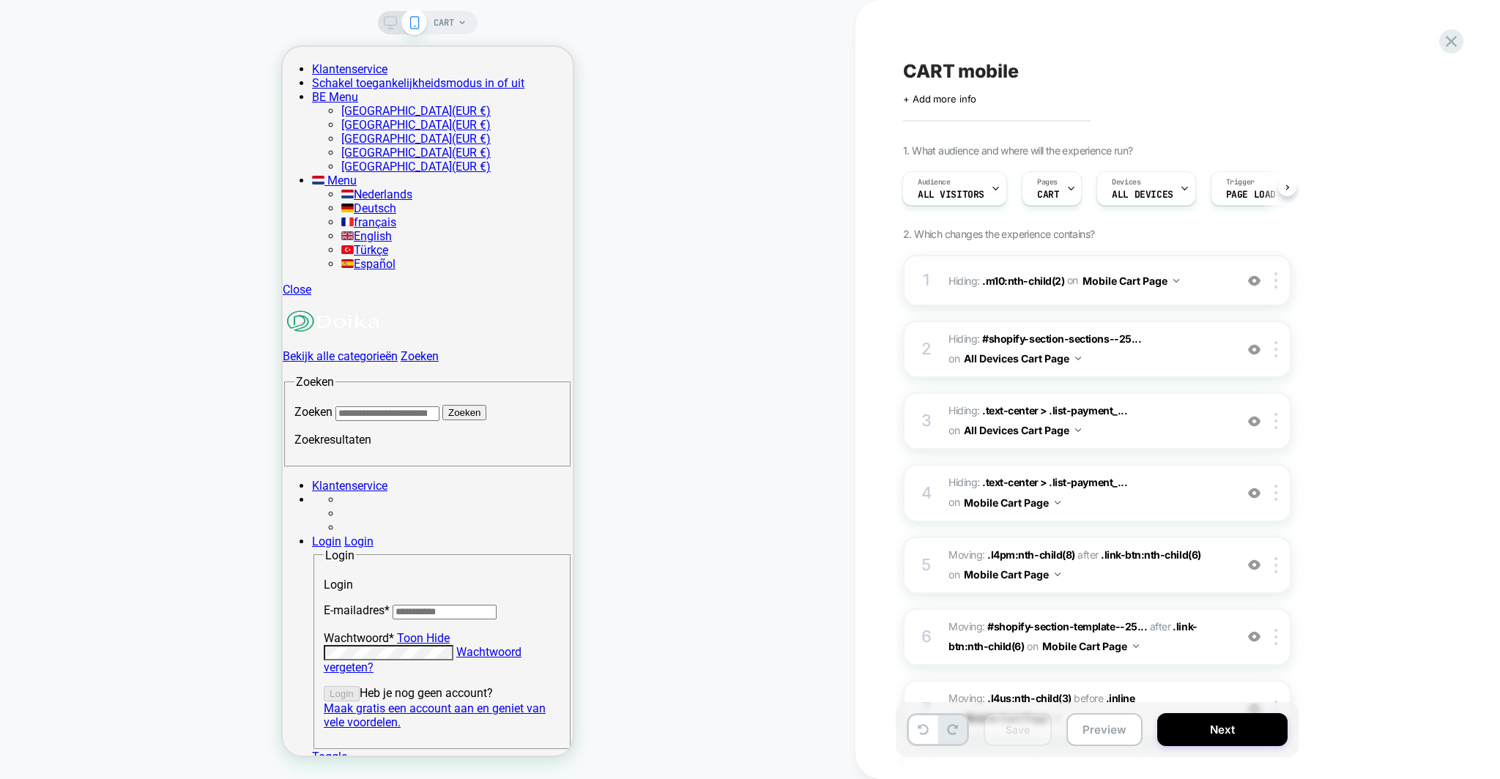
click at [1254, 276] on img at bounding box center [1254, 281] width 12 height 12
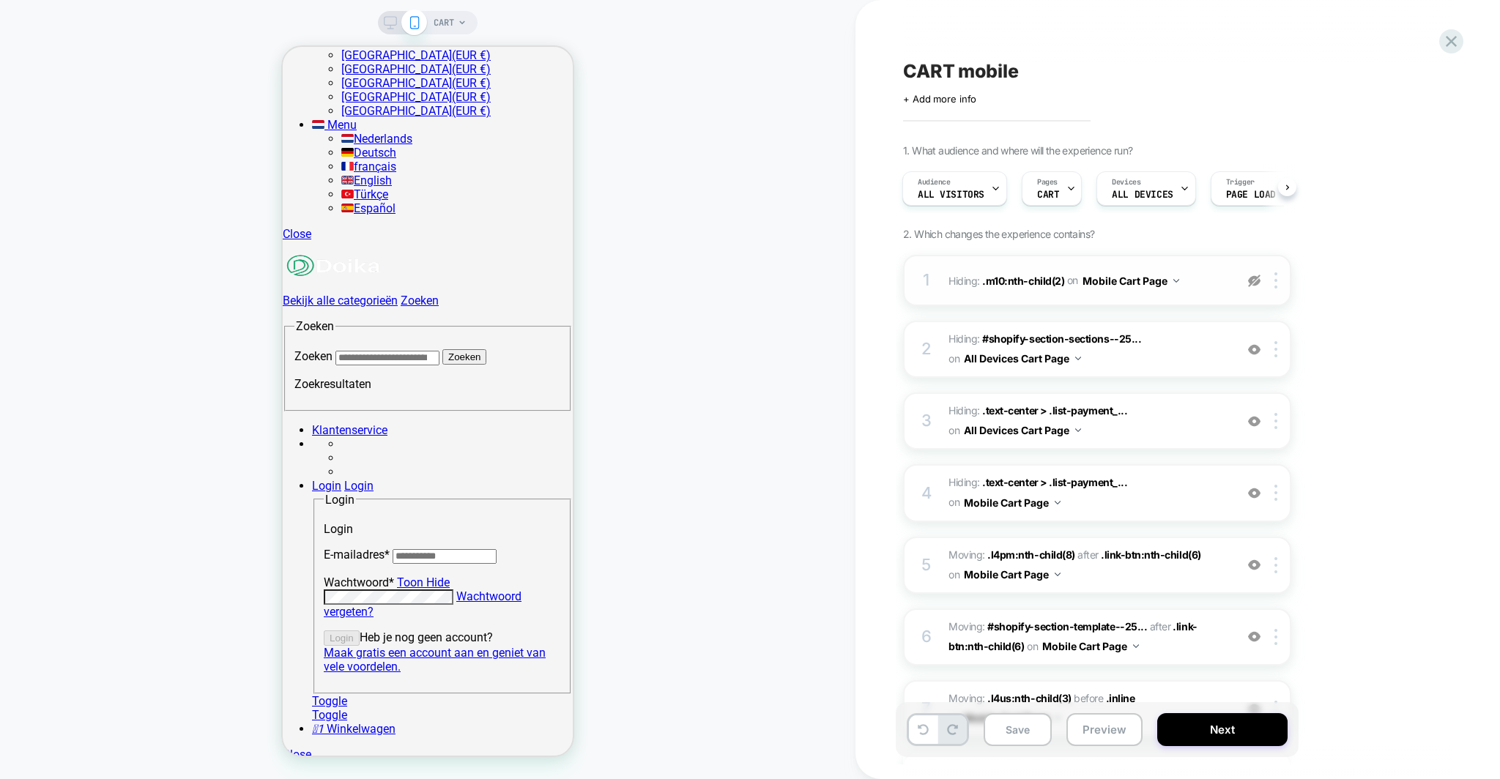
click at [1254, 276] on img at bounding box center [1254, 281] width 12 height 12
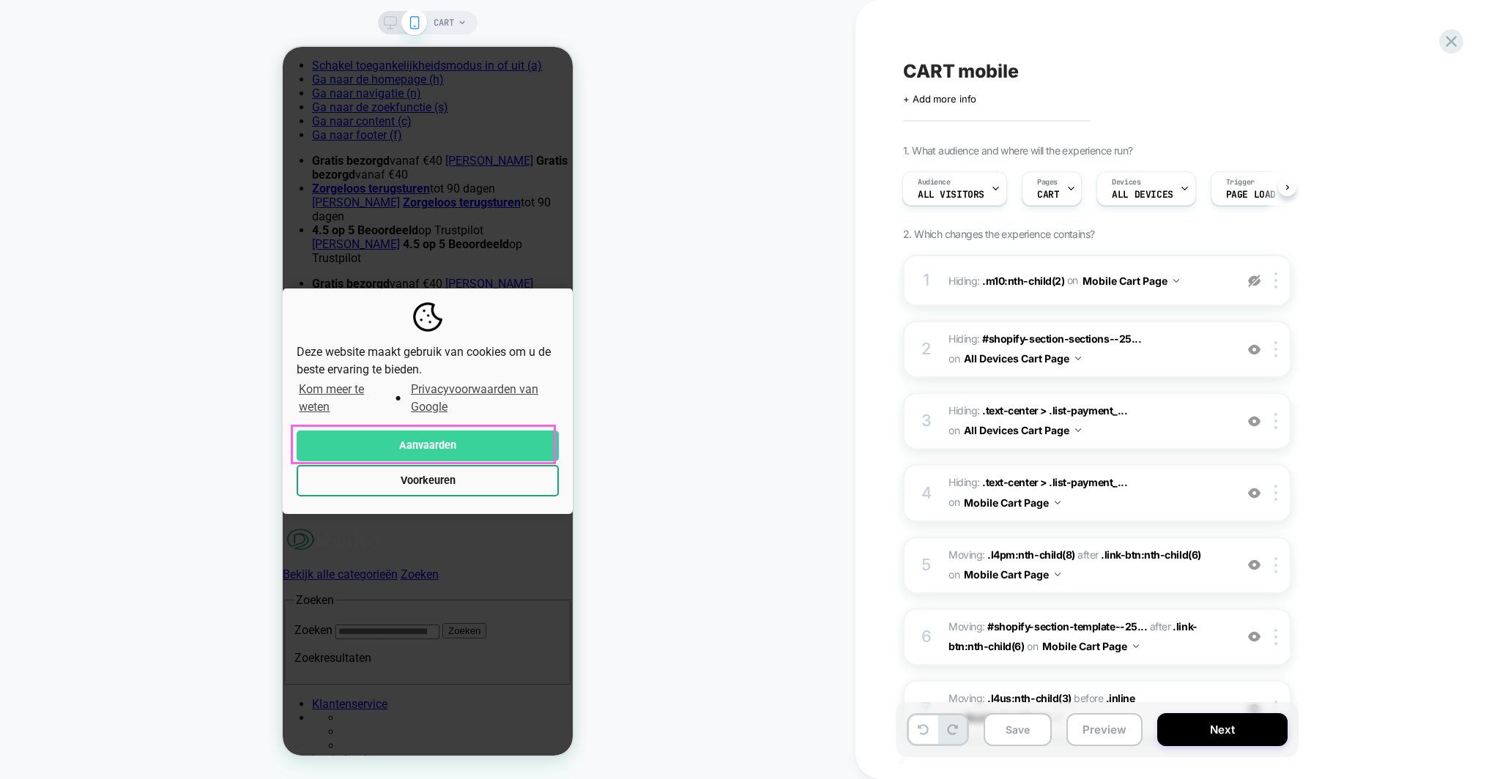
click at [384, 439] on button "Aanvaarden" at bounding box center [428, 446] width 262 height 31
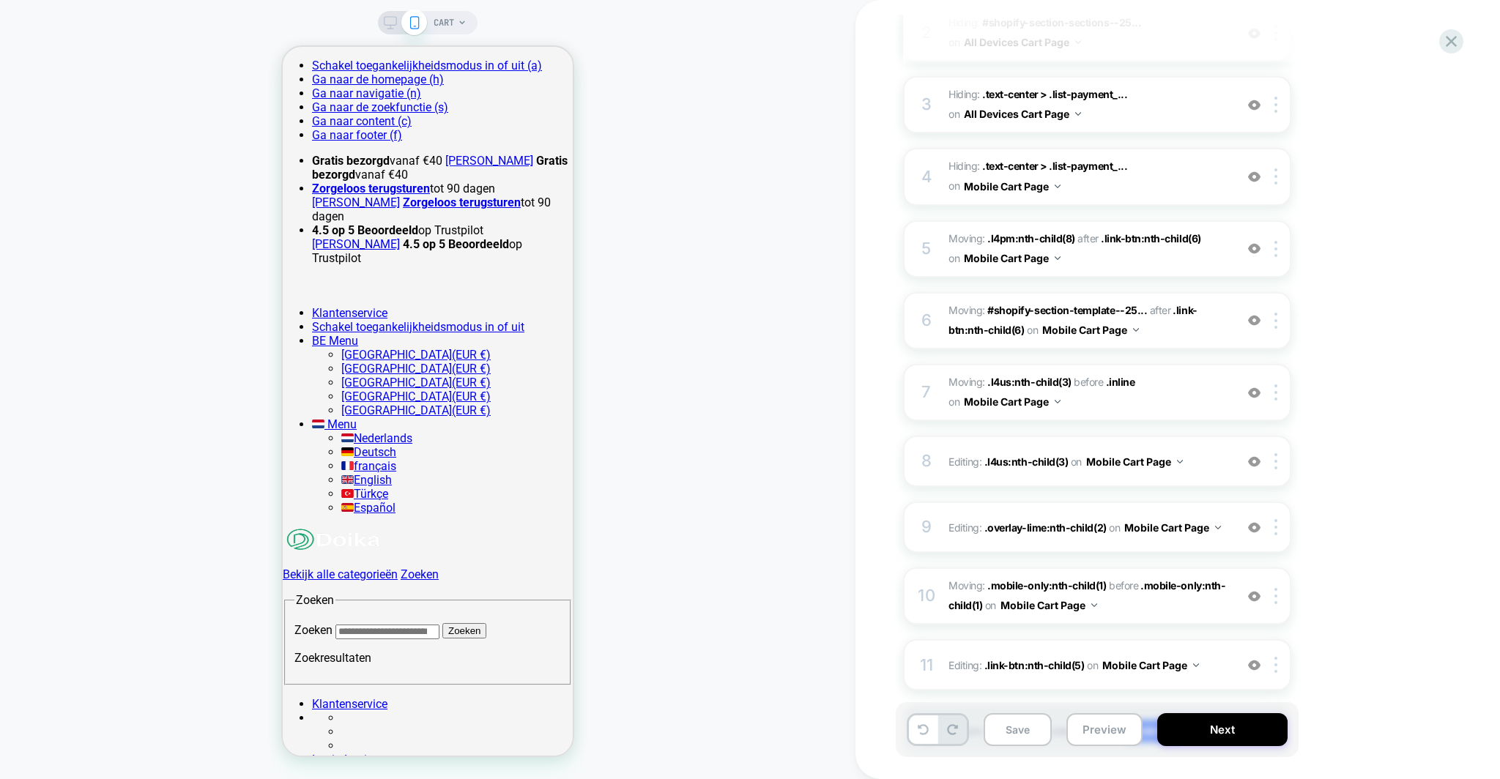
scroll to position [403, 0]
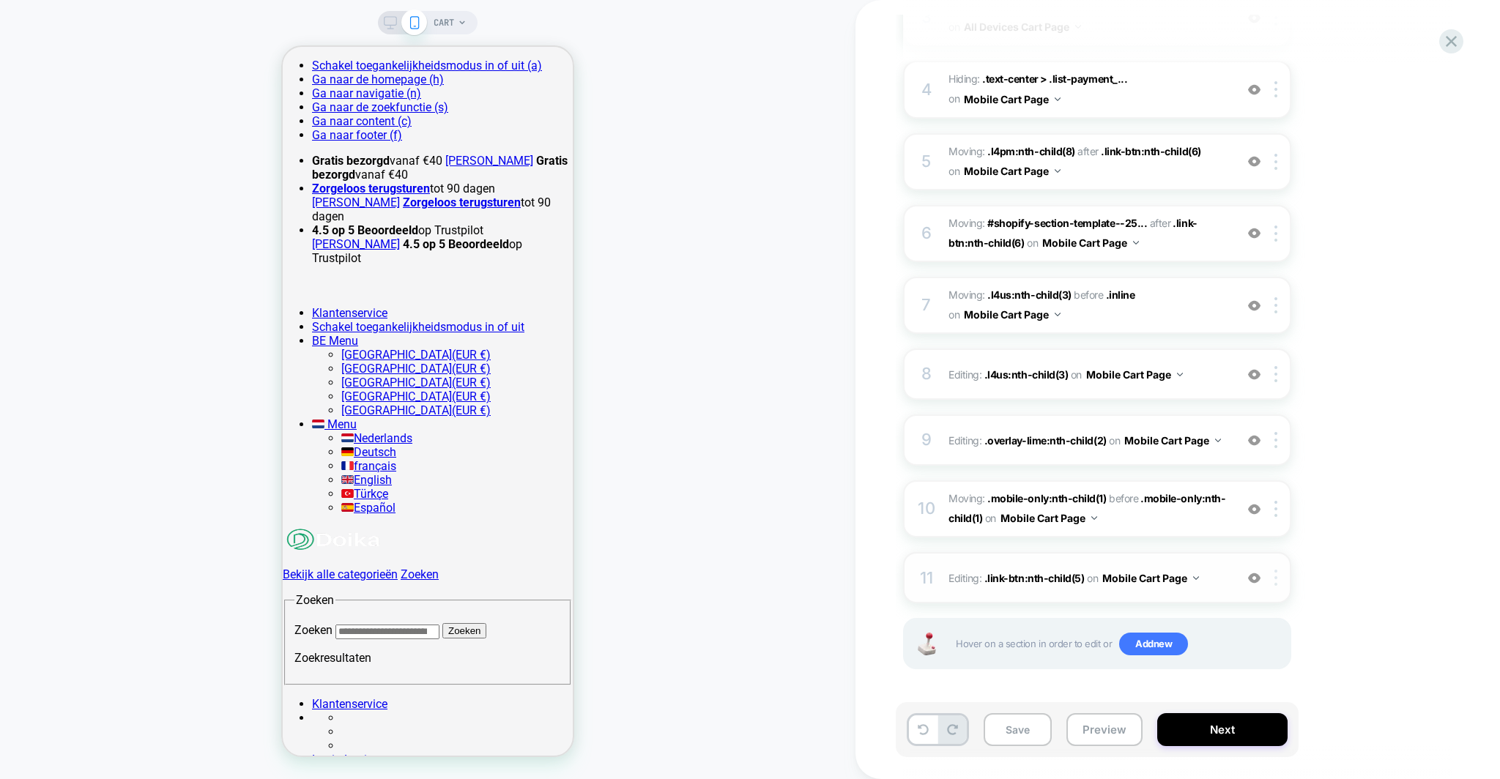
click at [1273, 580] on div at bounding box center [1278, 578] width 24 height 16
click at [1001, 580] on span ".link-btn:nth-child(5)" at bounding box center [1034, 578] width 100 height 12
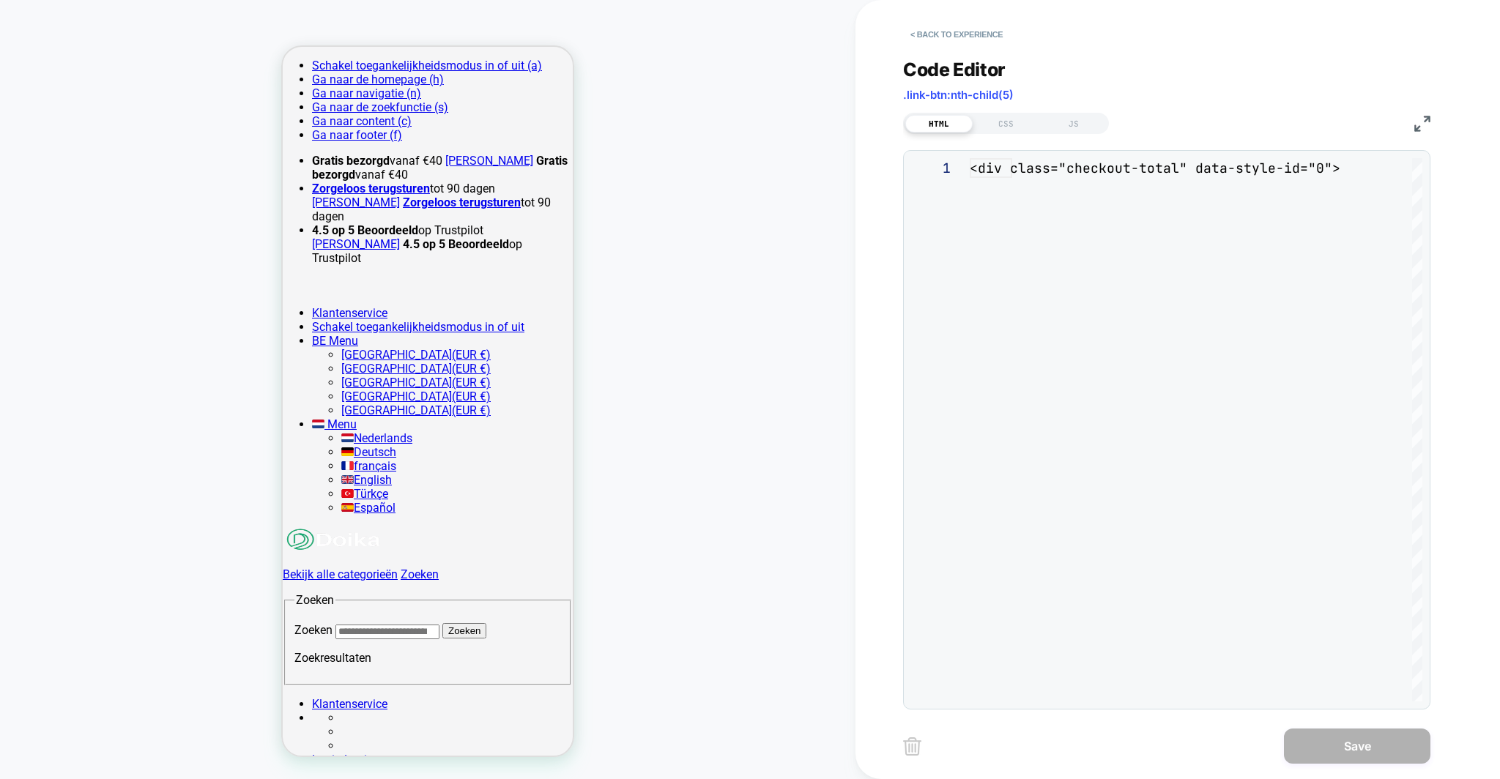
scroll to position [198, 0]
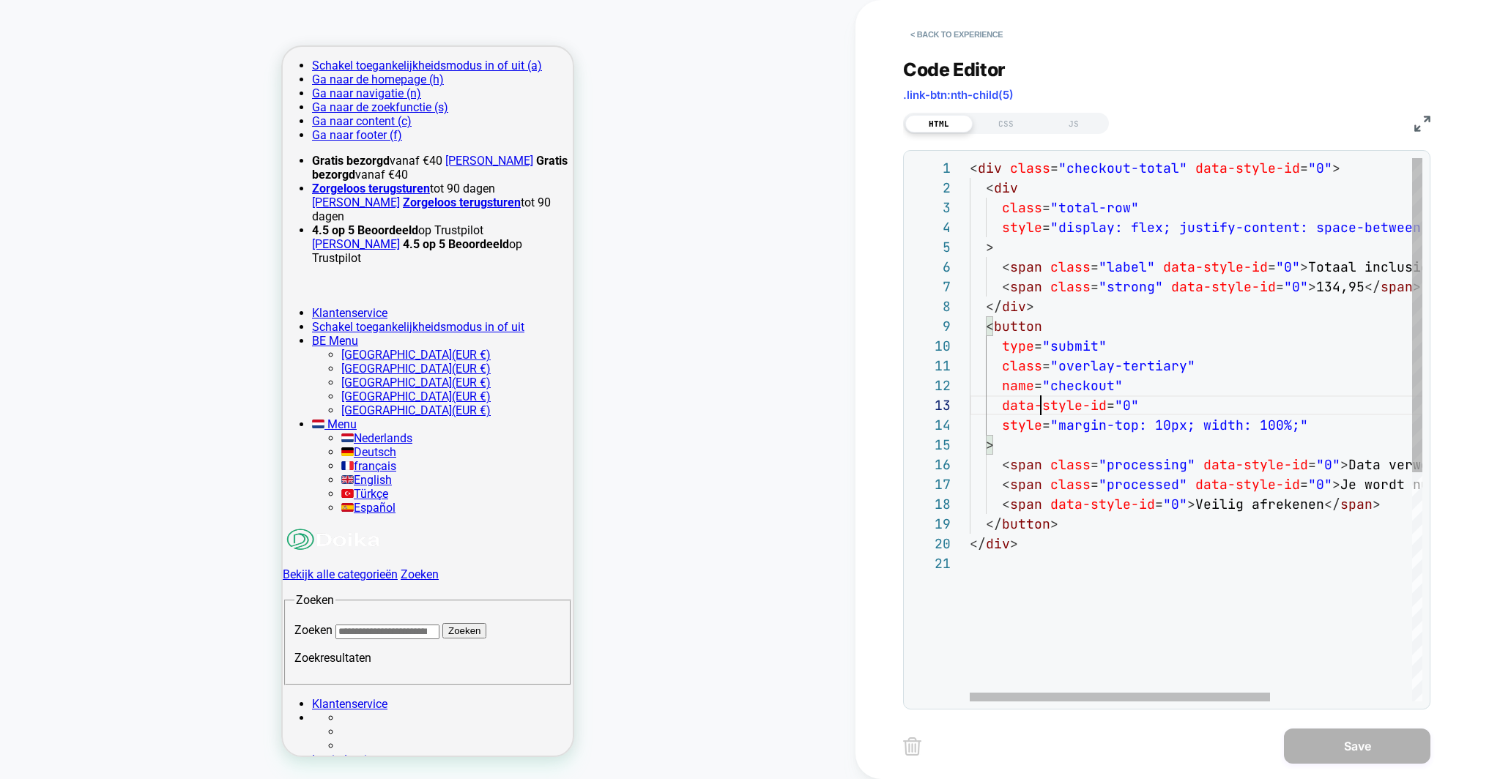
click at [1039, 396] on div "< div class = "checkout-total" data-style-id = "0" > < div class = "total-row" …" at bounding box center [1303, 627] width 666 height 939
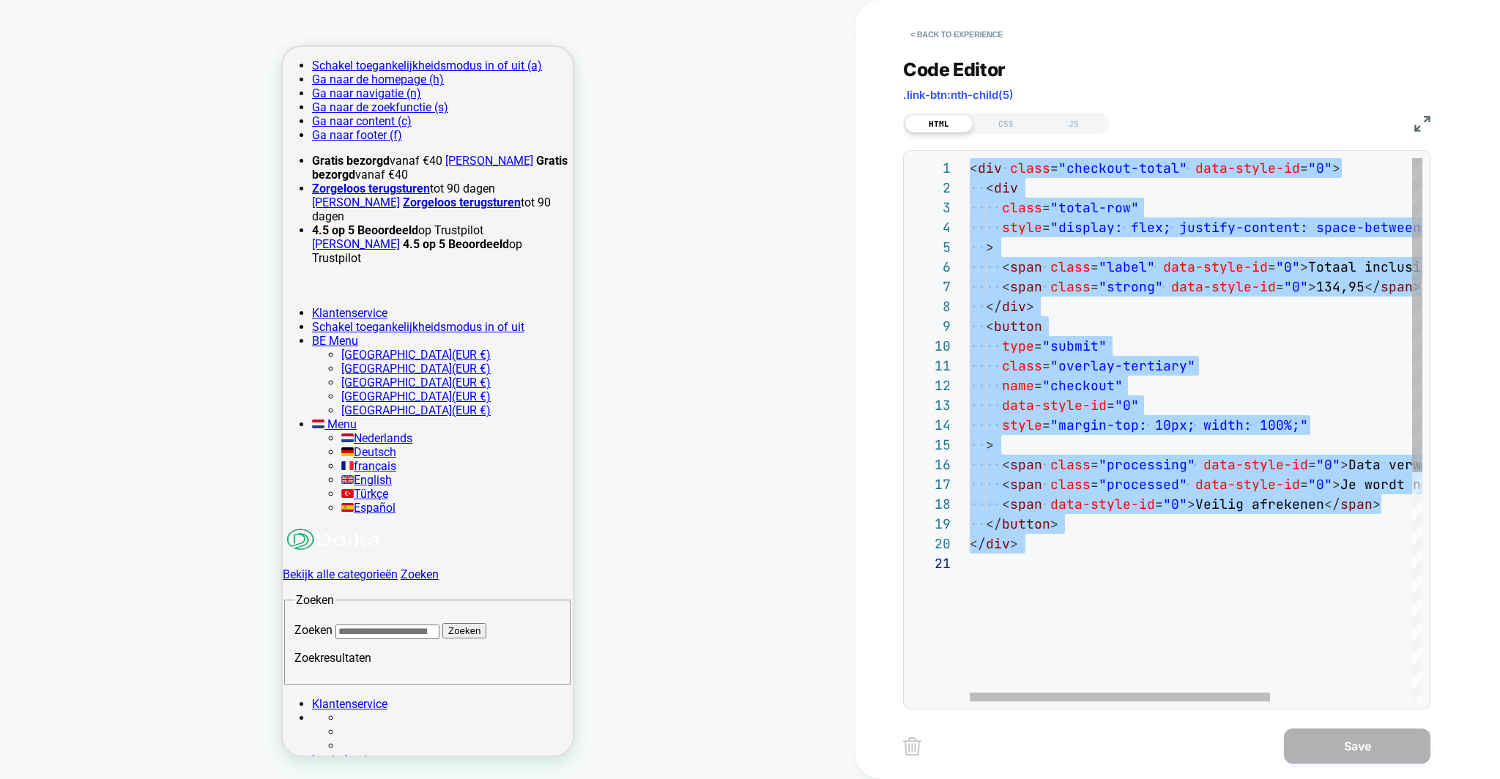
type textarea "**********"
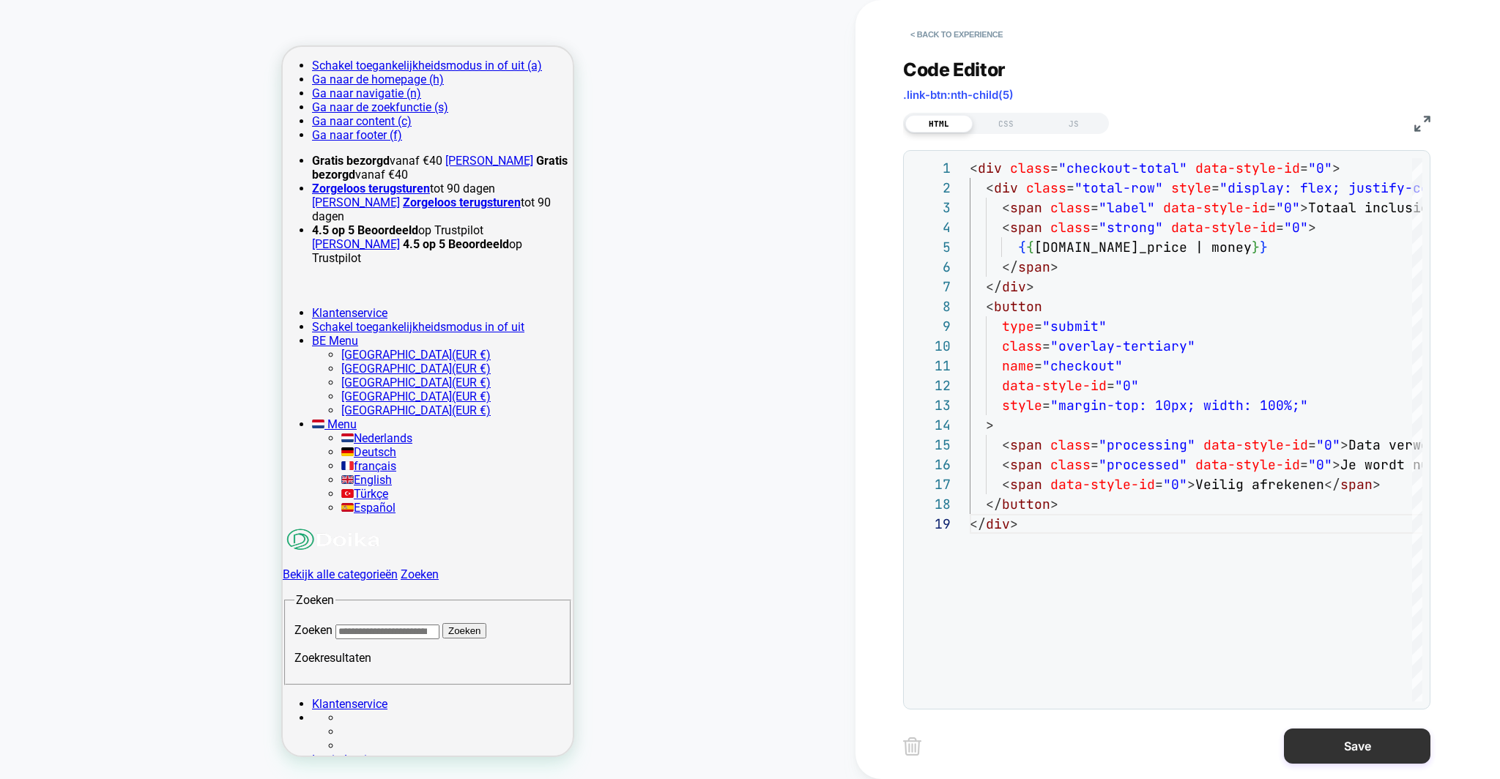
click at [1402, 756] on button "Save" at bounding box center [1357, 746] width 146 height 35
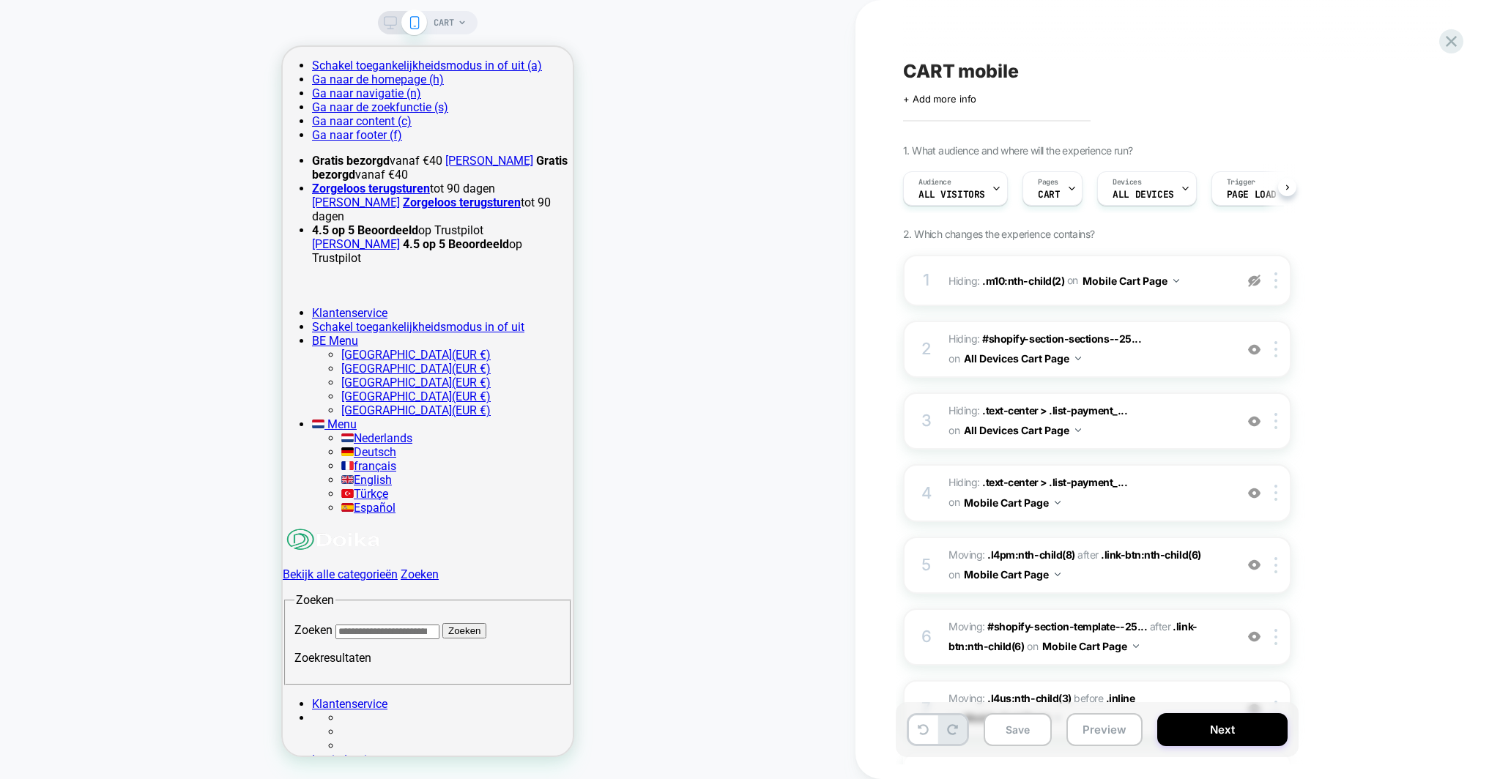
scroll to position [0, 1]
click at [385, 527] on img at bounding box center [334, 540] width 103 height 26
click at [420, 96] on div at bounding box center [429, 99] width 103 height 34
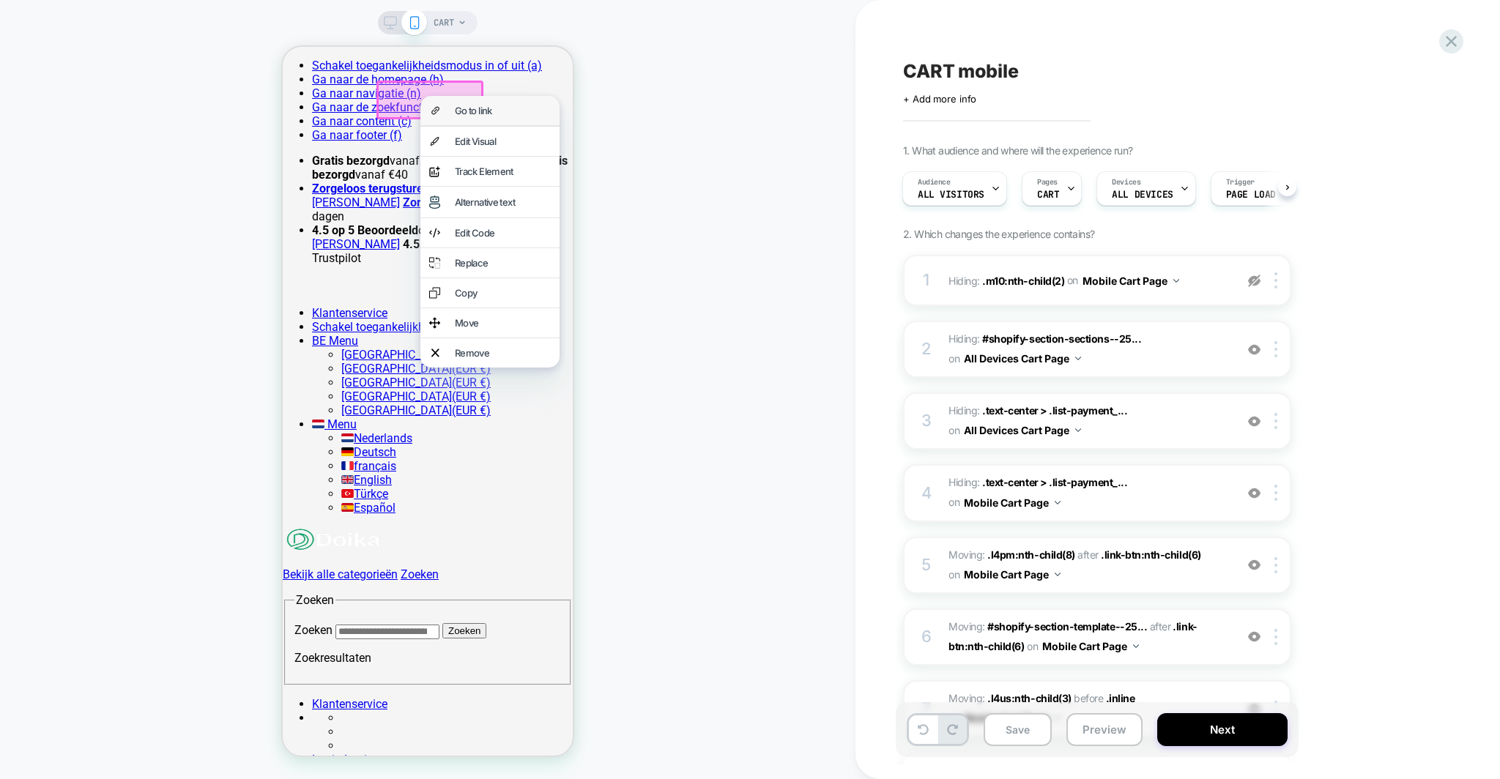
click at [447, 111] on div "Go to link" at bounding box center [489, 110] width 139 height 29
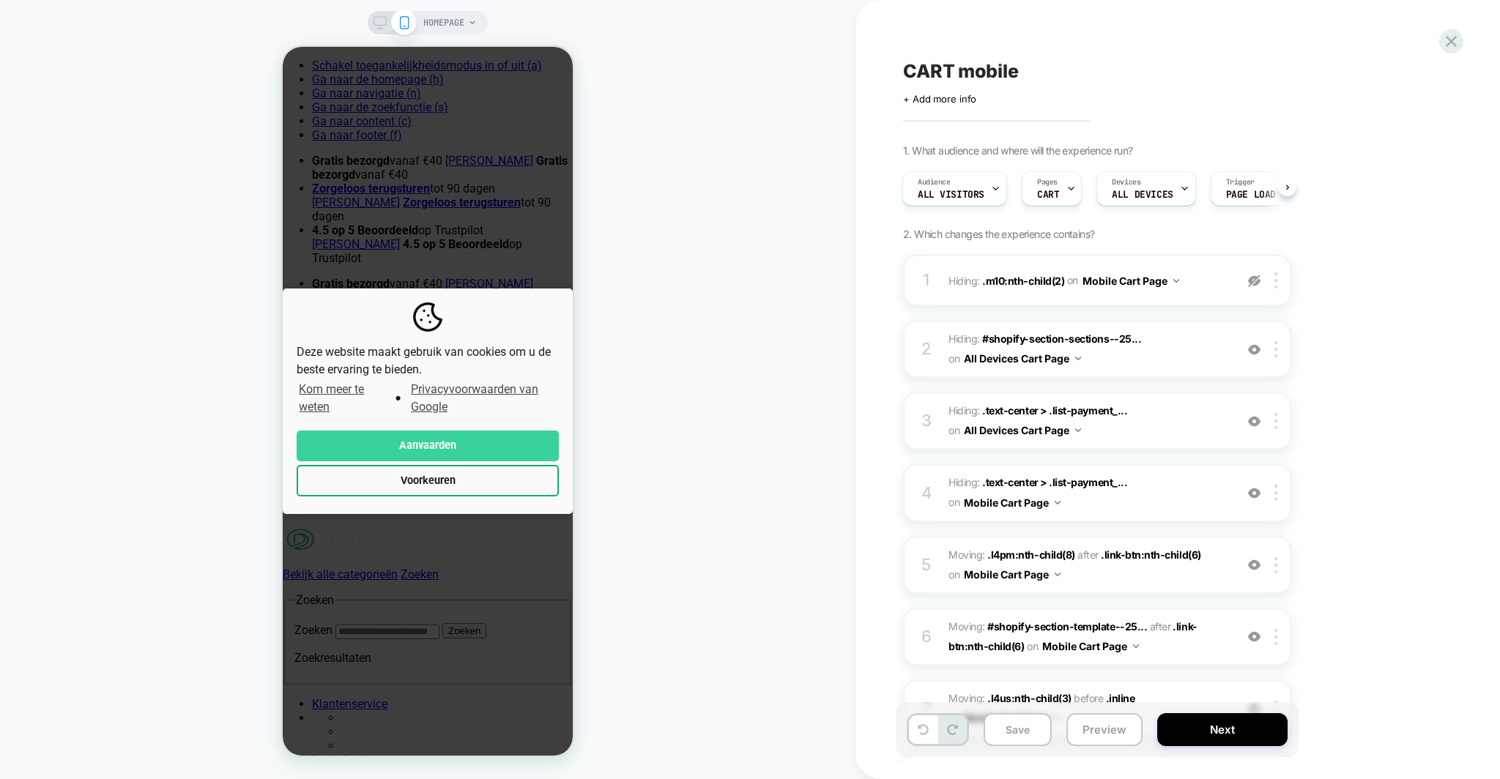
scroll to position [0, 1]
click at [462, 439] on button "Aanvaarden" at bounding box center [428, 446] width 262 height 31
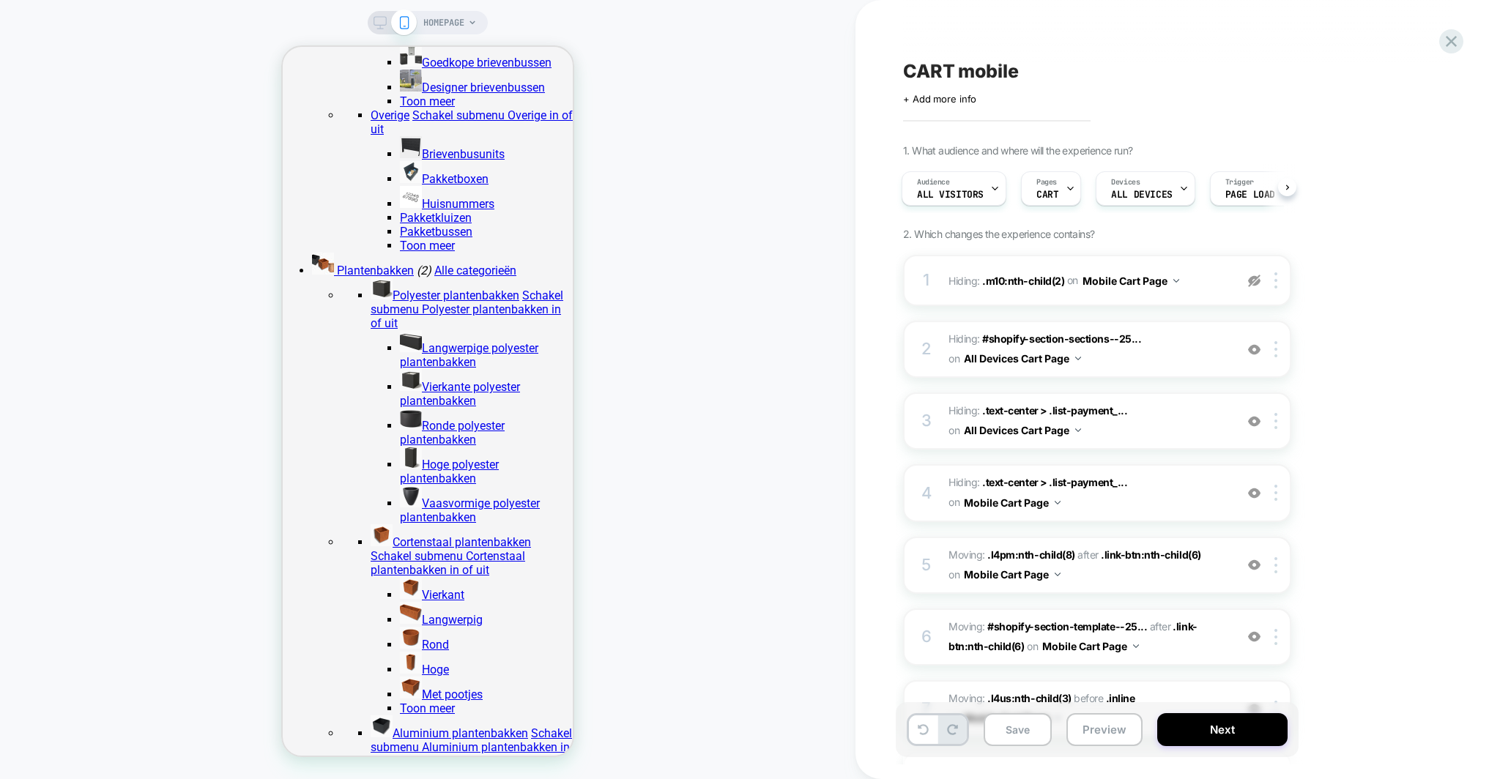
scroll to position [1503, 0]
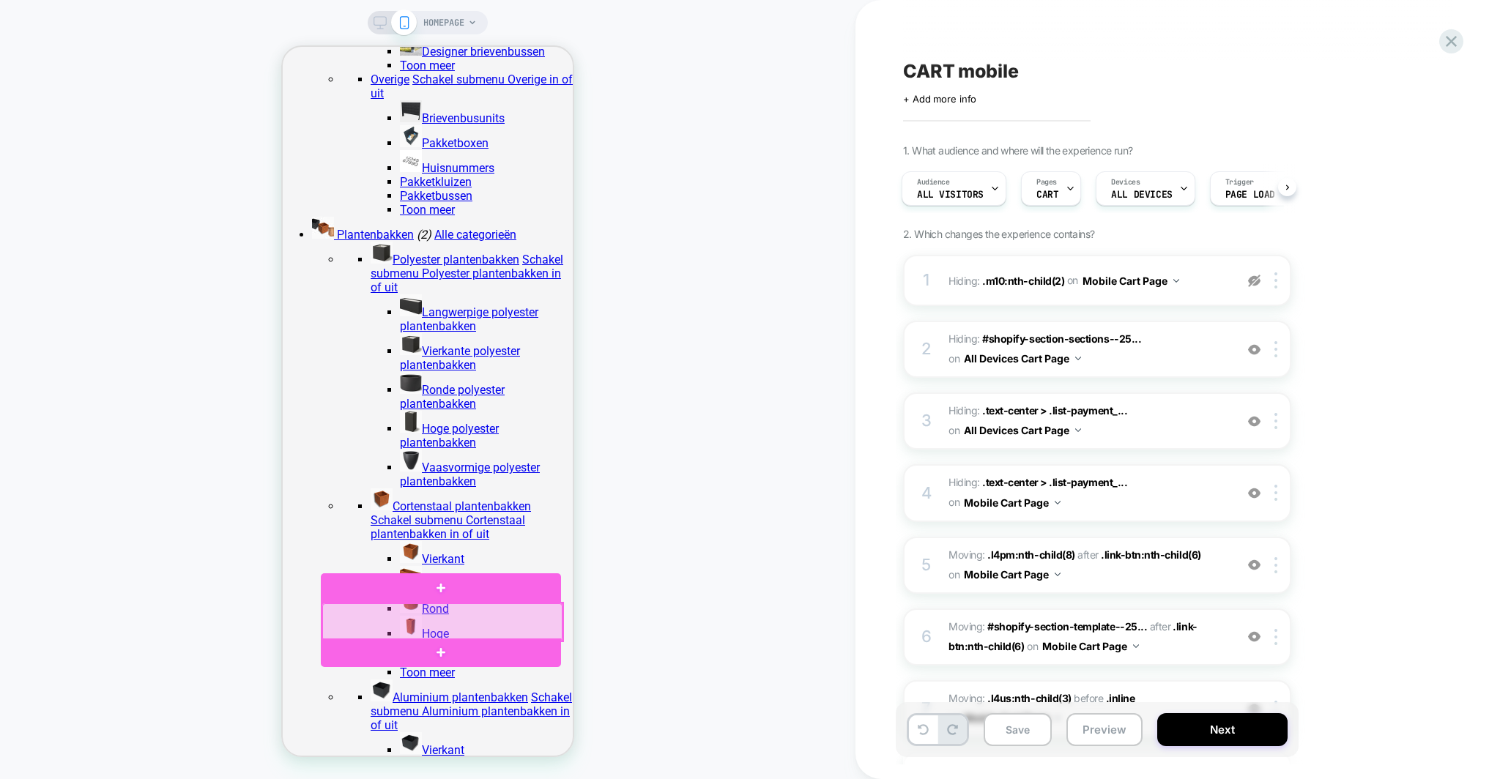
click at [426, 628] on div at bounding box center [442, 621] width 240 height 37
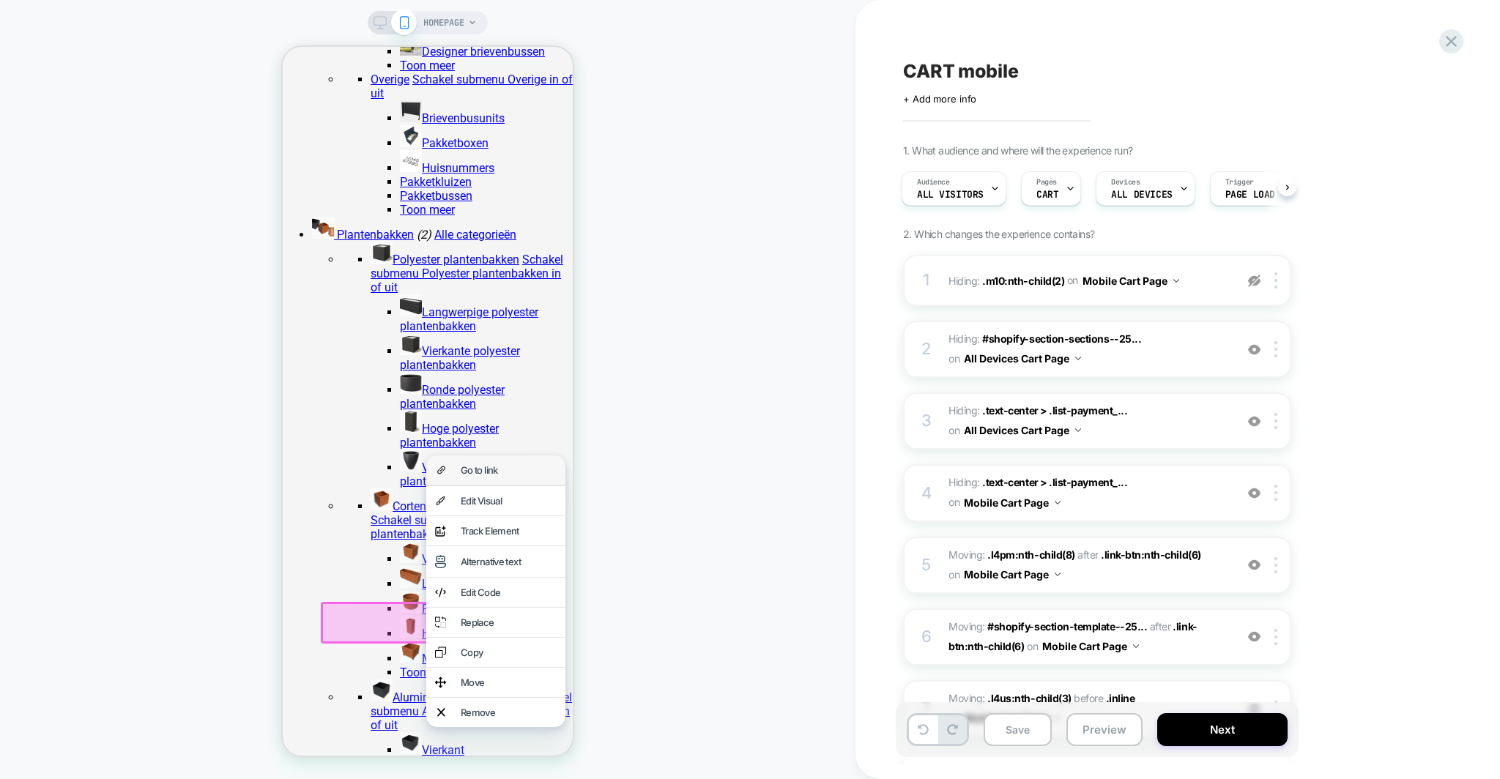
click at [471, 476] on div "Go to link" at bounding box center [509, 470] width 96 height 12
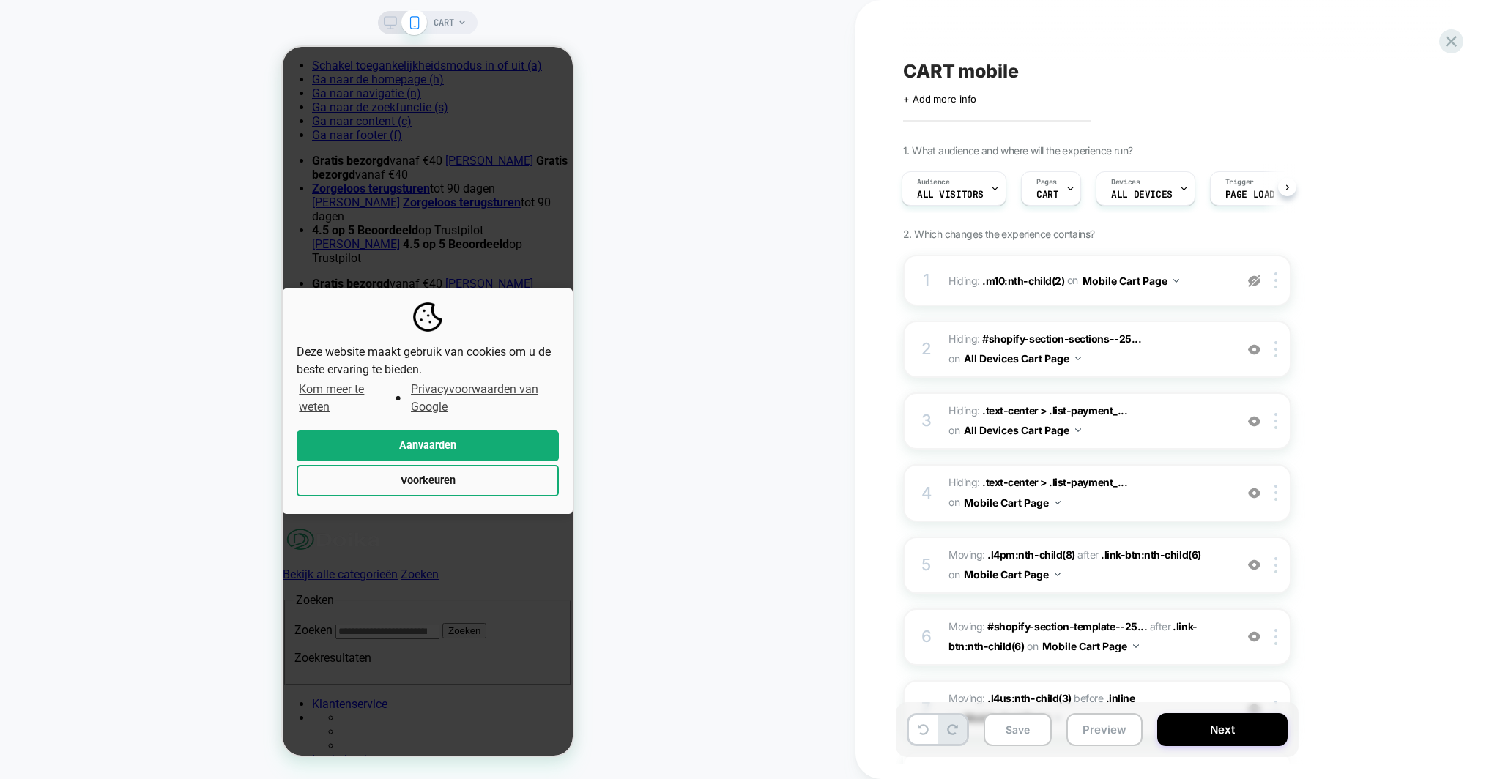
scroll to position [0, 2]
click at [436, 437] on button "Aanvaarden" at bounding box center [428, 446] width 262 height 31
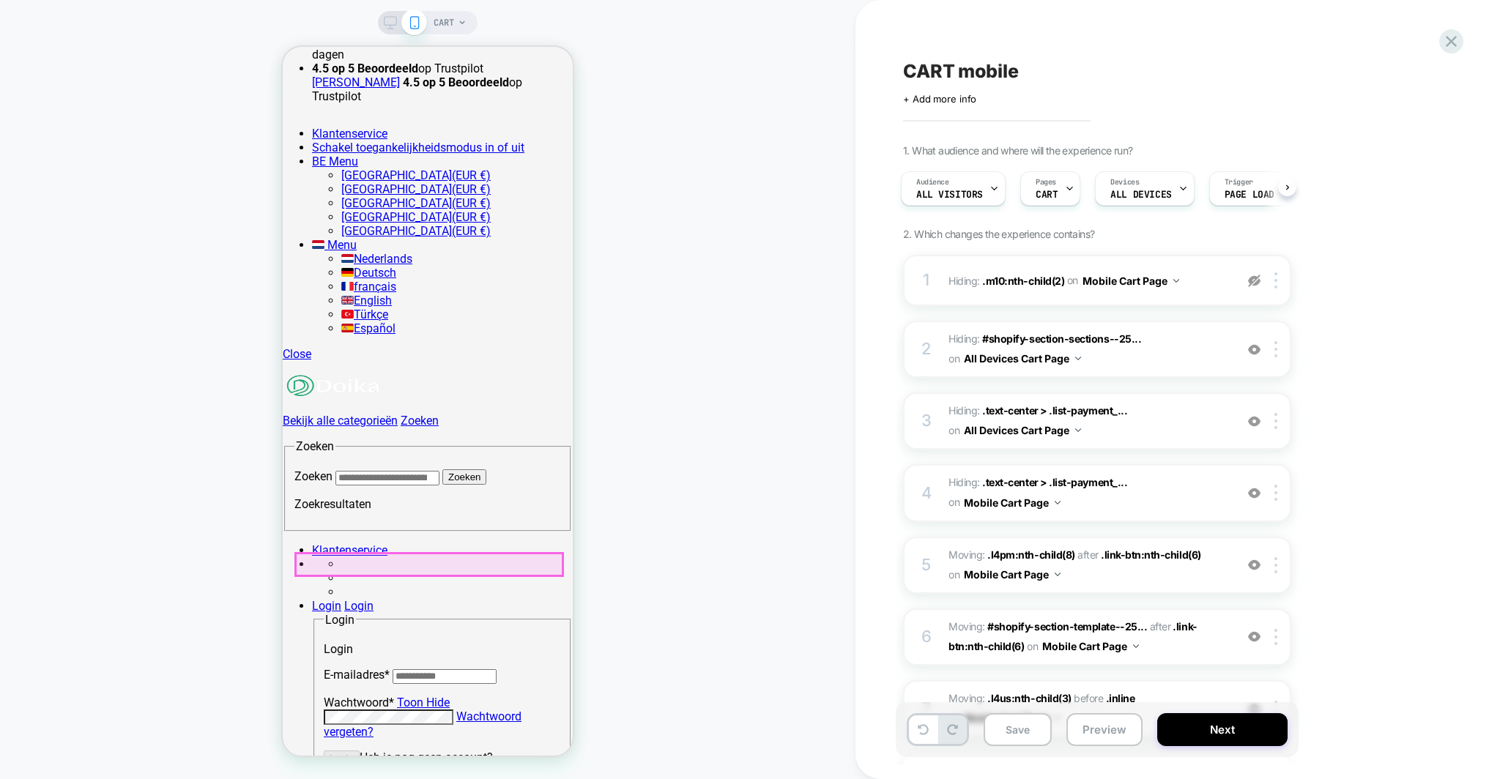
scroll to position [0, 0]
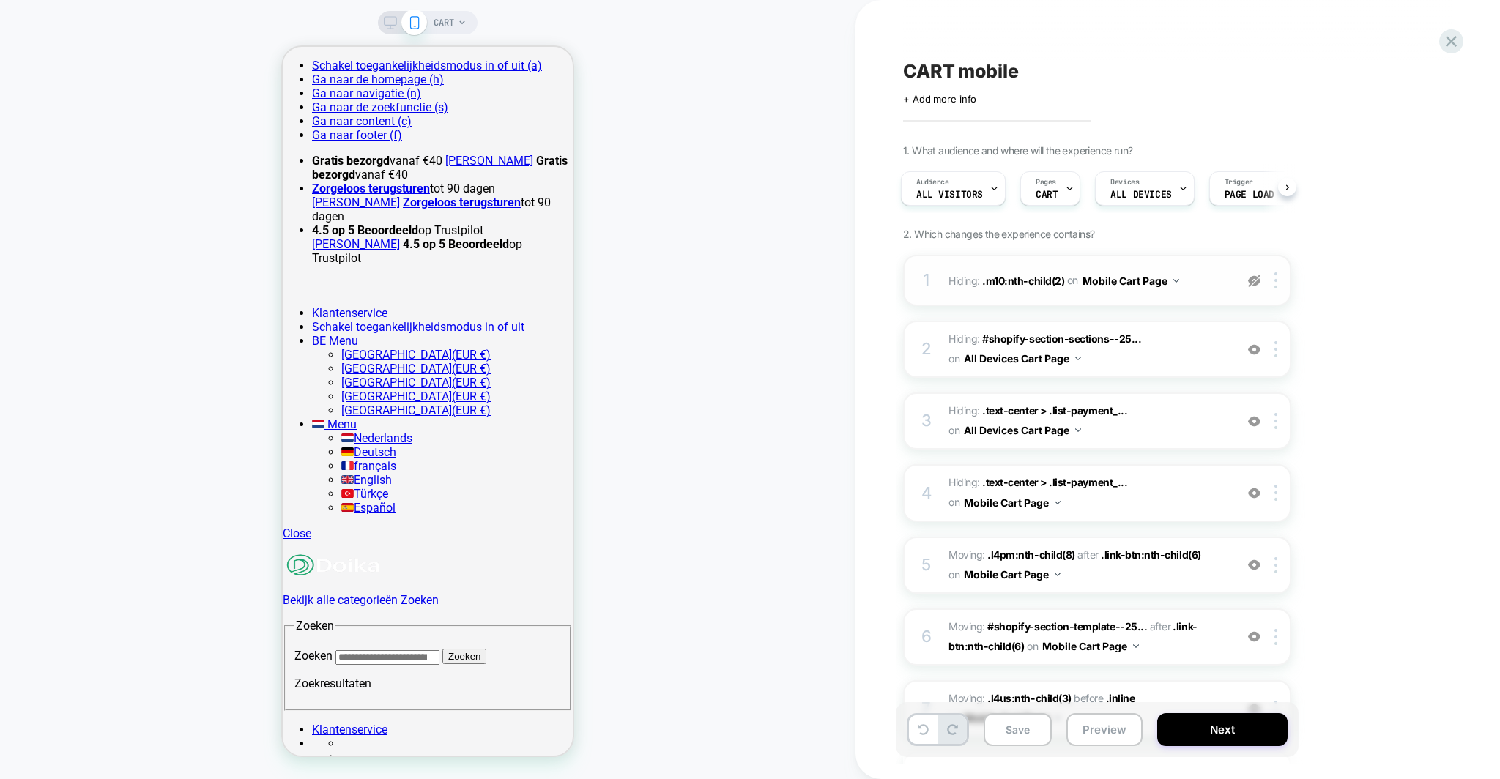
click at [1252, 279] on img at bounding box center [1254, 281] width 12 height 12
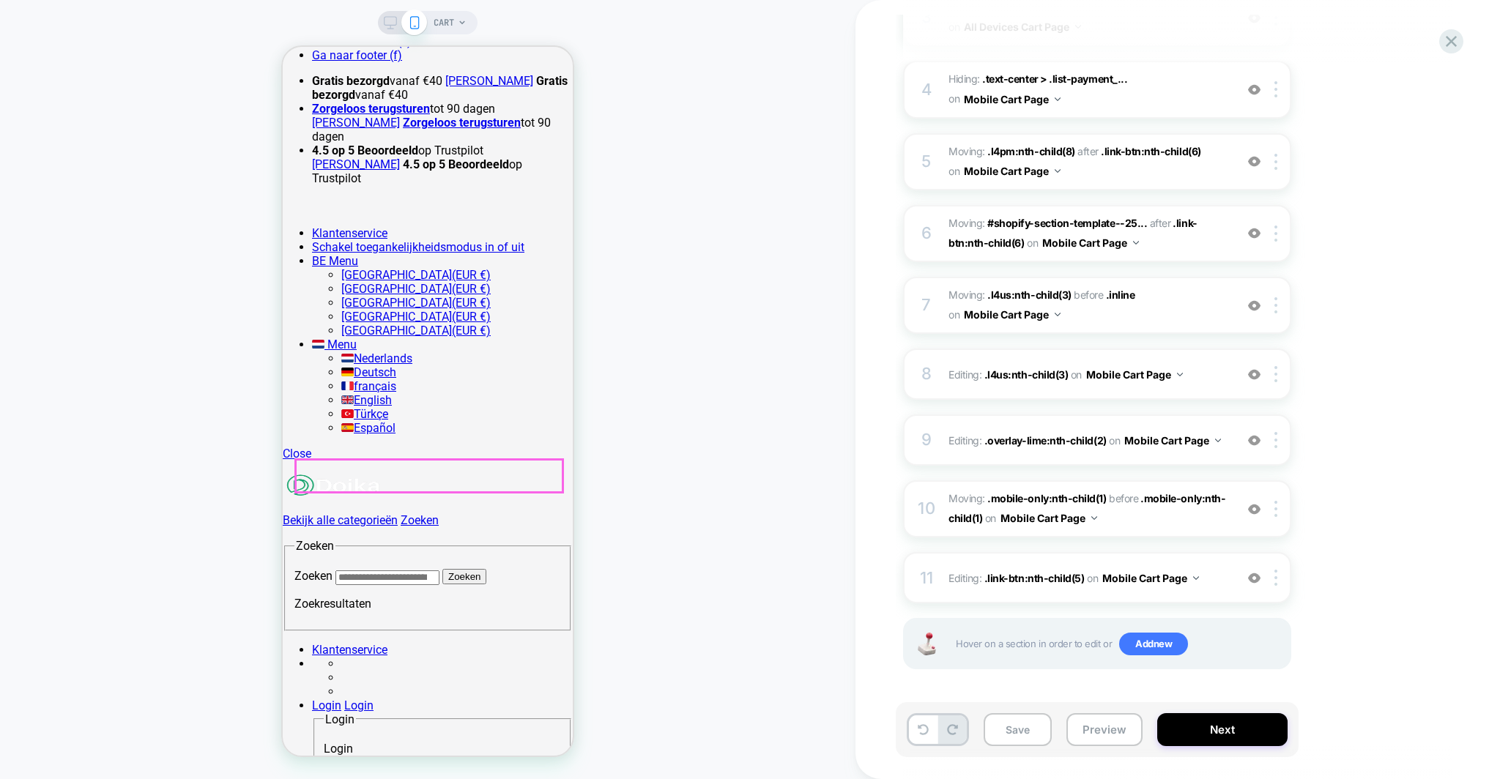
scroll to position [224, 0]
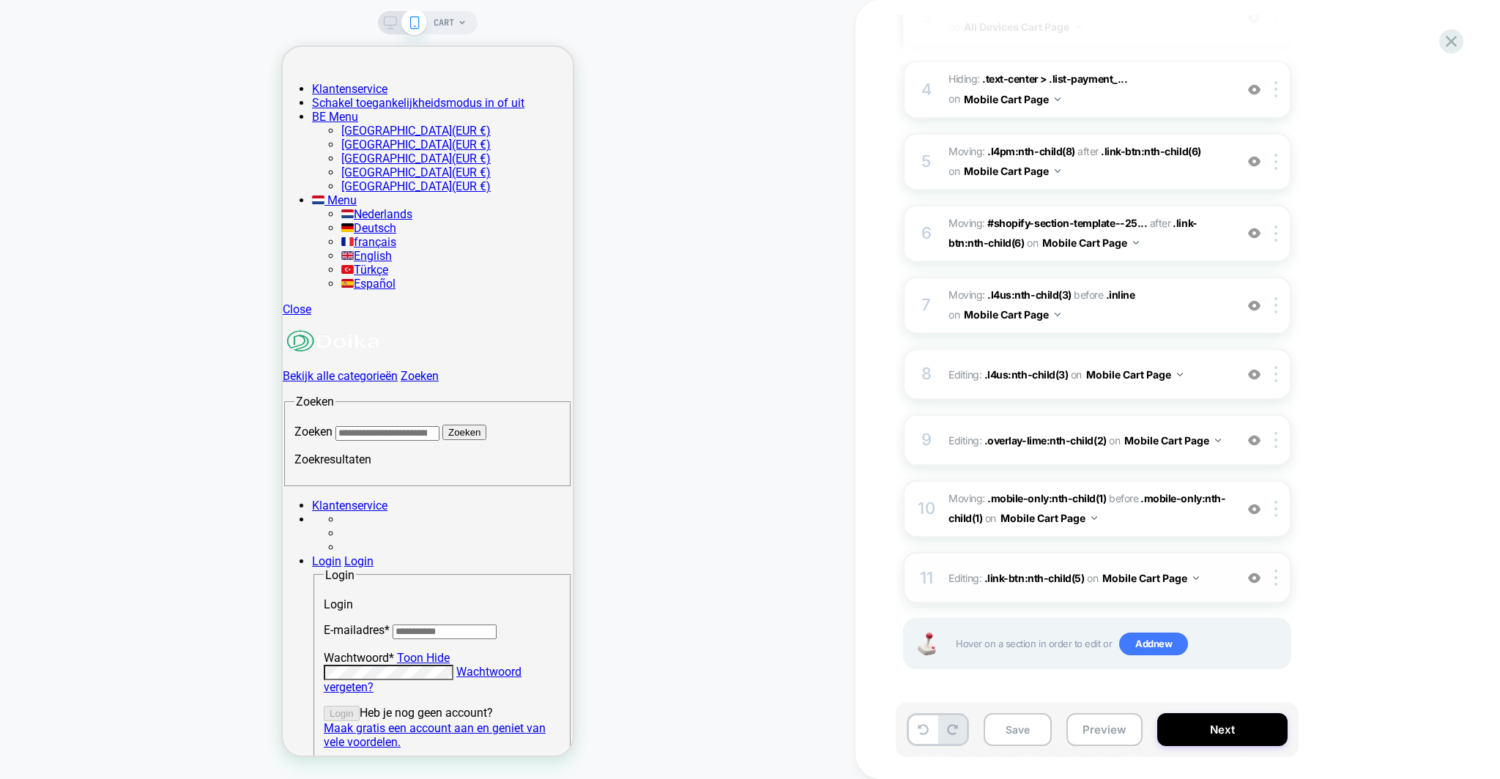
click at [1254, 577] on img at bounding box center [1254, 578] width 12 height 12
click at [1275, 580] on img at bounding box center [1275, 578] width 3 height 16
click at [1275, 581] on img at bounding box center [1275, 578] width 3 height 16
click at [1244, 693] on div "Delete" at bounding box center [1277, 694] width 130 height 40
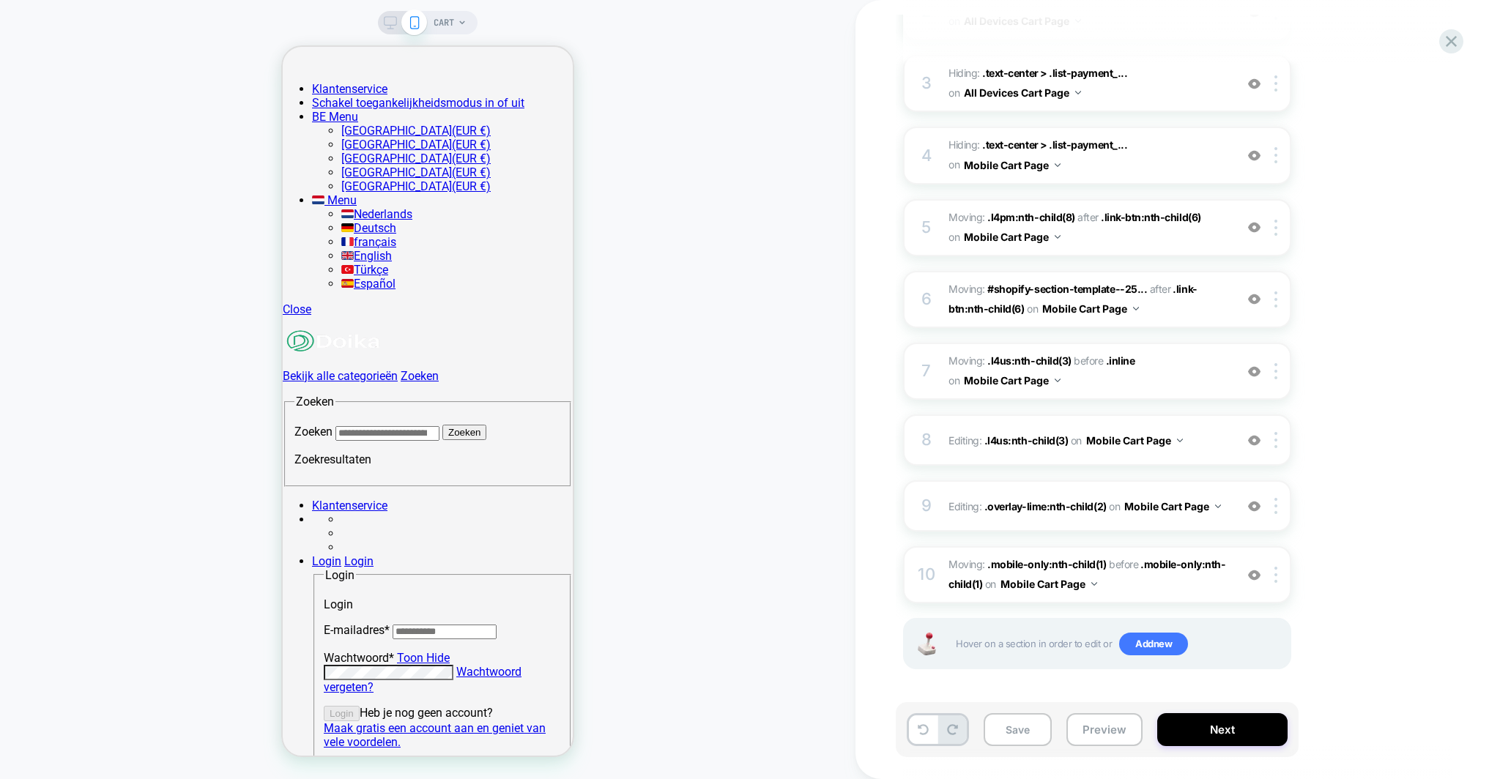
scroll to position [338, 0]
click at [1013, 738] on button "Save" at bounding box center [1017, 729] width 68 height 33
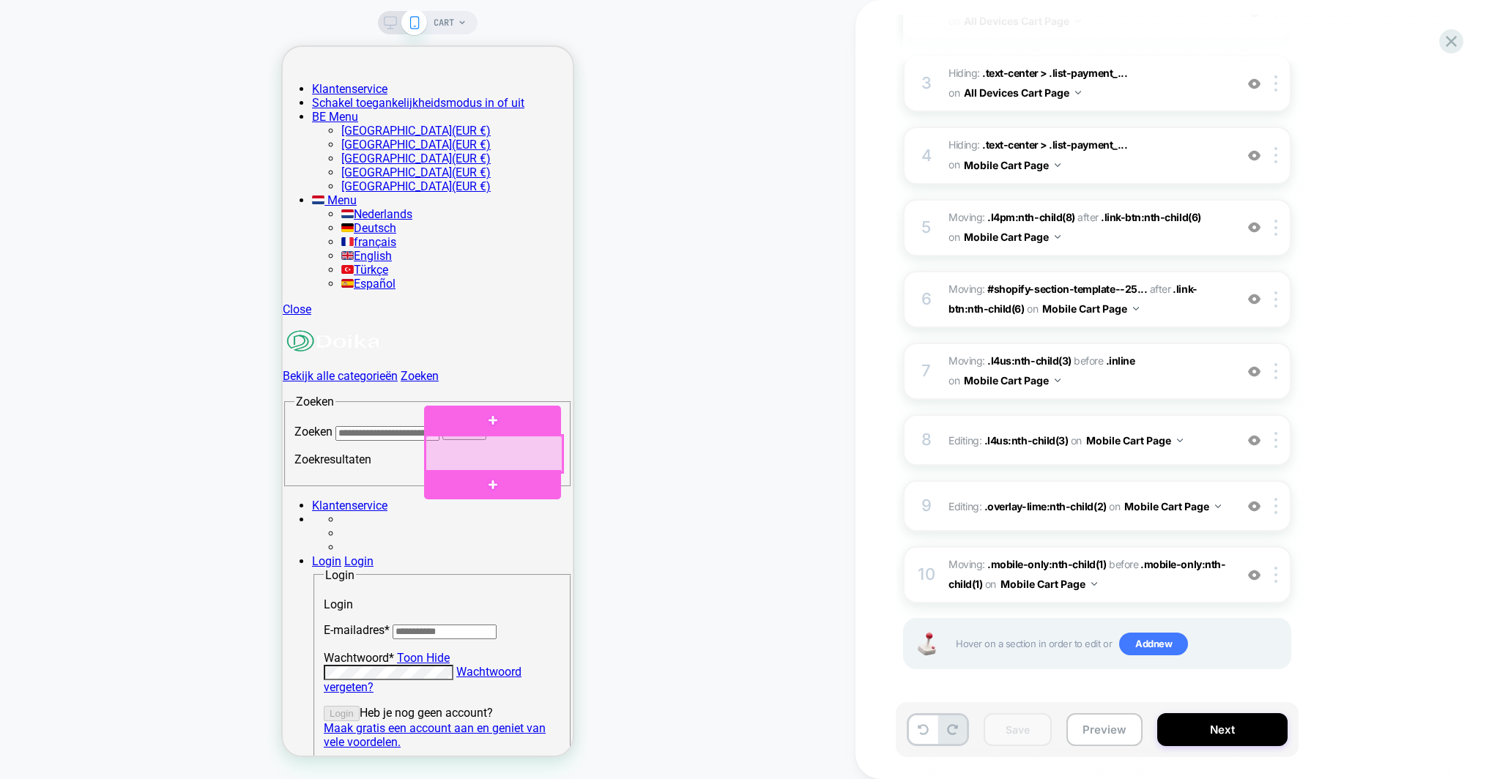
click at [435, 453] on div at bounding box center [493, 454] width 137 height 37
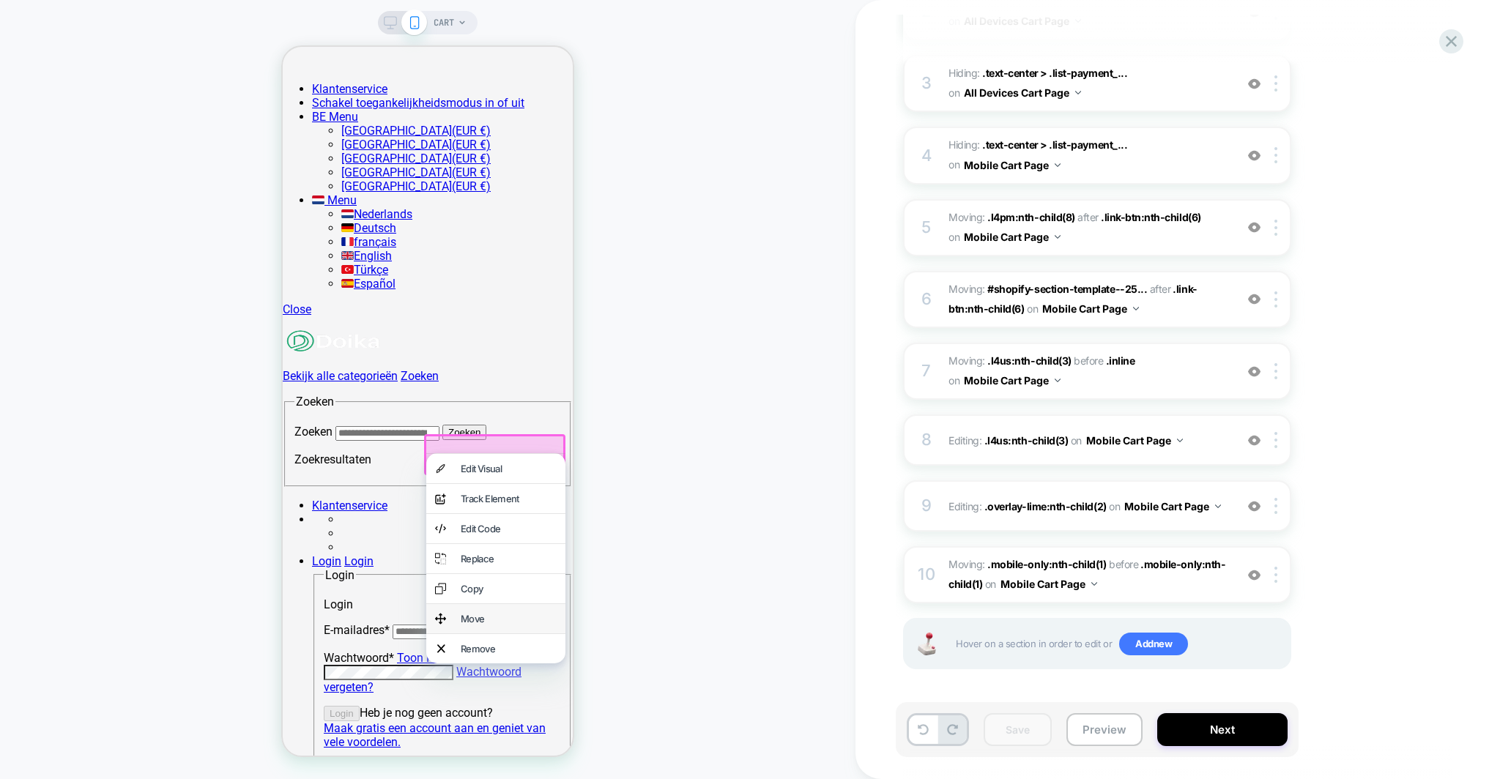
click at [472, 625] on div "Move" at bounding box center [509, 619] width 96 height 12
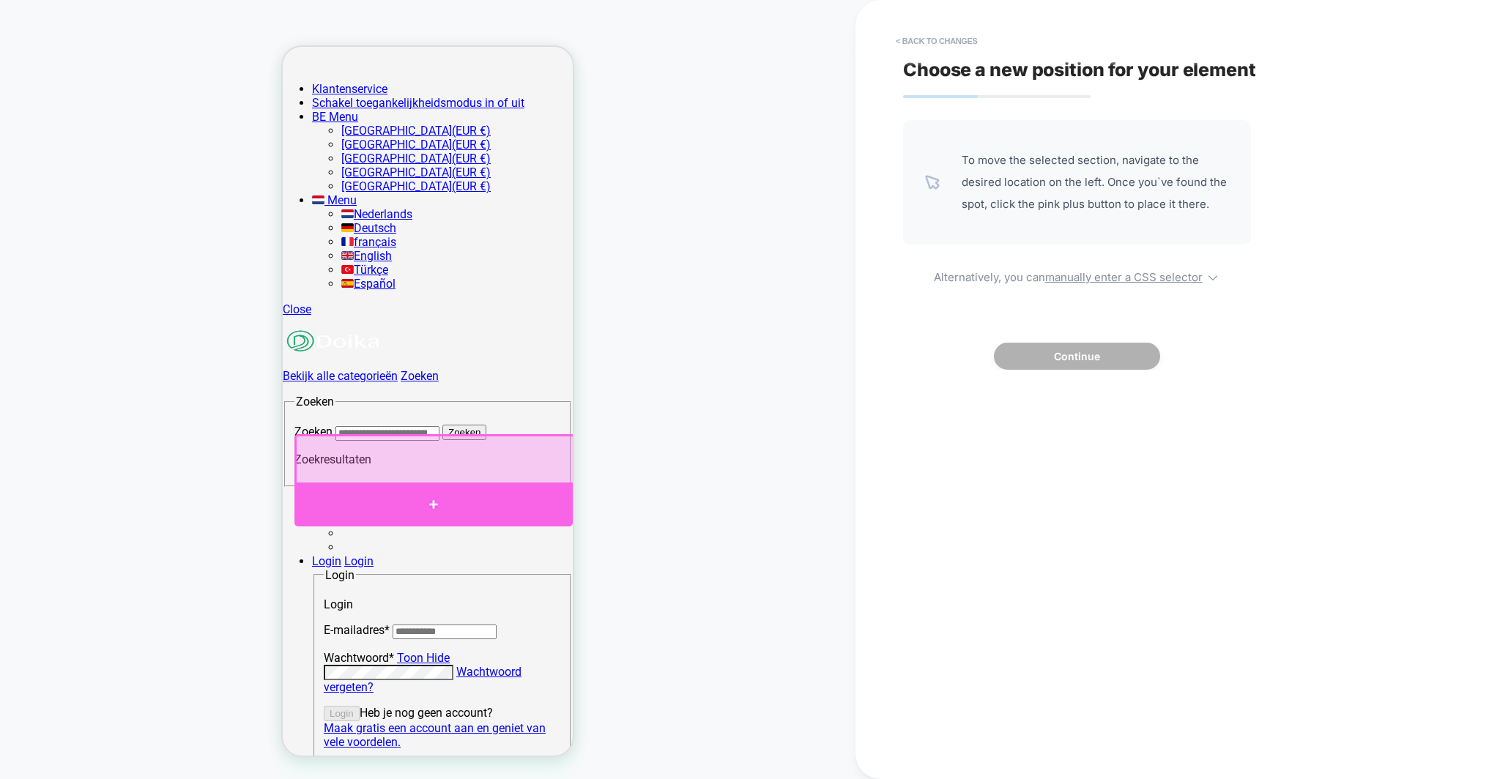
click at [411, 491] on div at bounding box center [433, 504] width 278 height 43
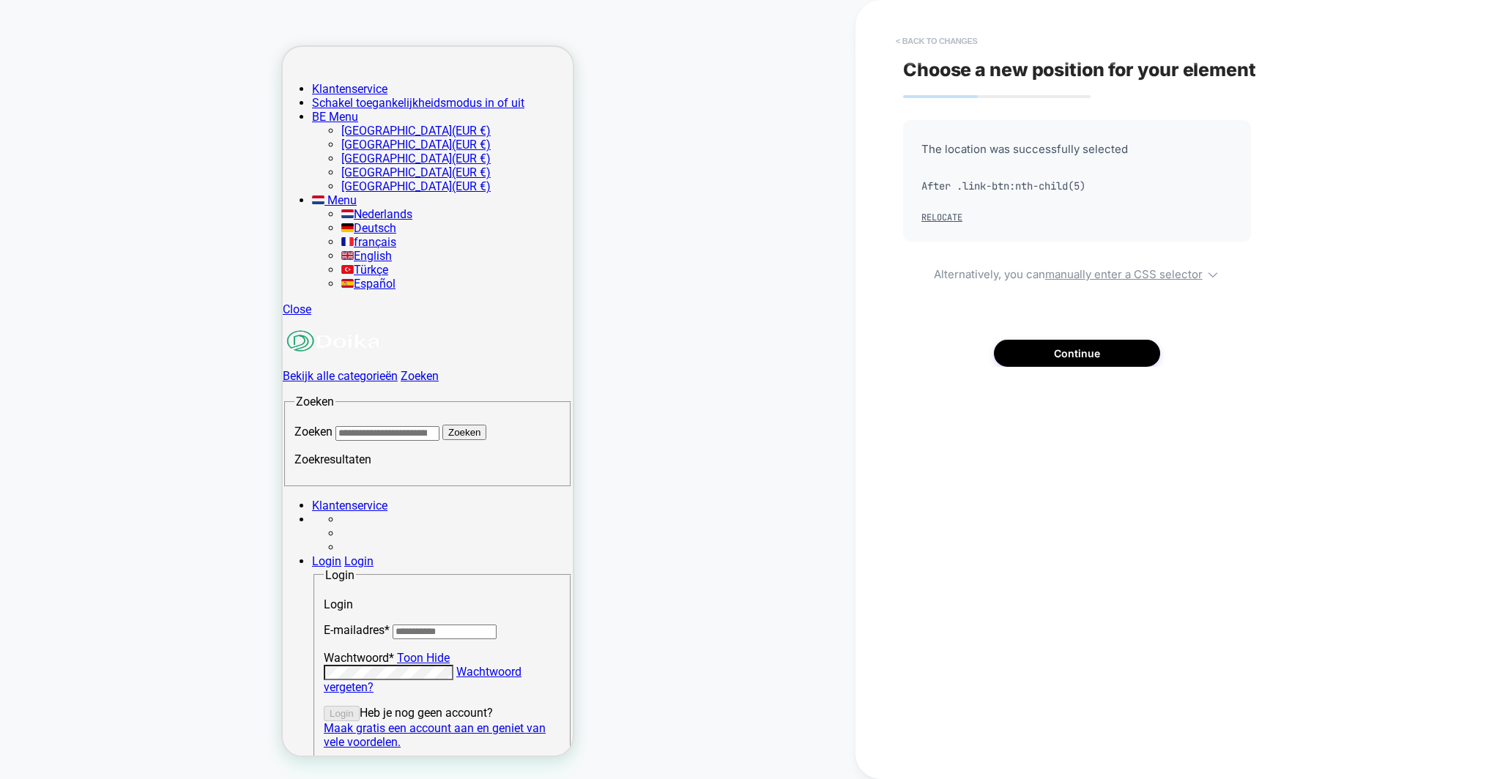
drag, startPoint x: 909, startPoint y: 37, endPoint x: 285, endPoint y: 328, distance: 689.0
click at [909, 37] on button "< Back to changes" at bounding box center [936, 40] width 97 height 23
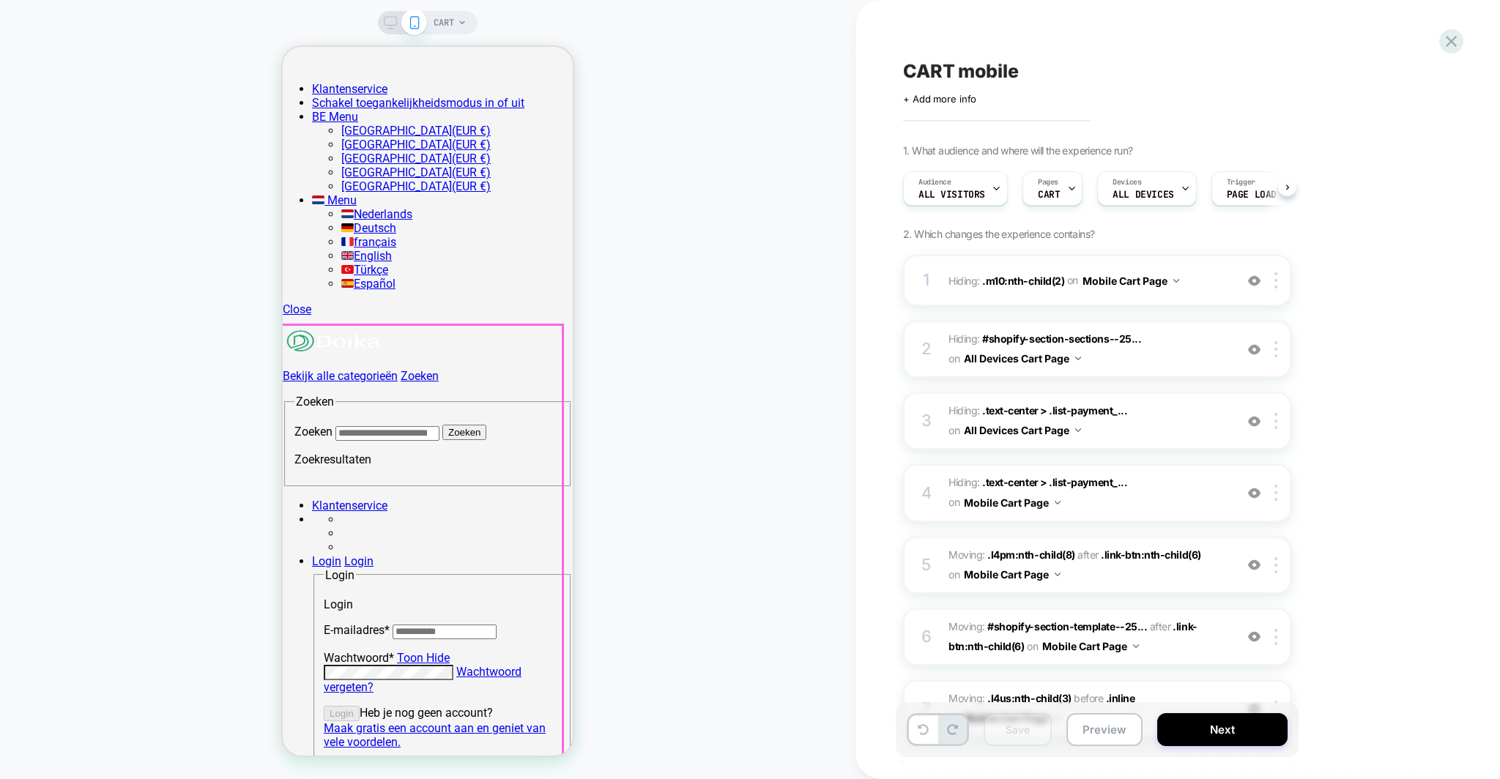
scroll to position [0, 1]
click at [926, 735] on button at bounding box center [923, 729] width 29 height 29
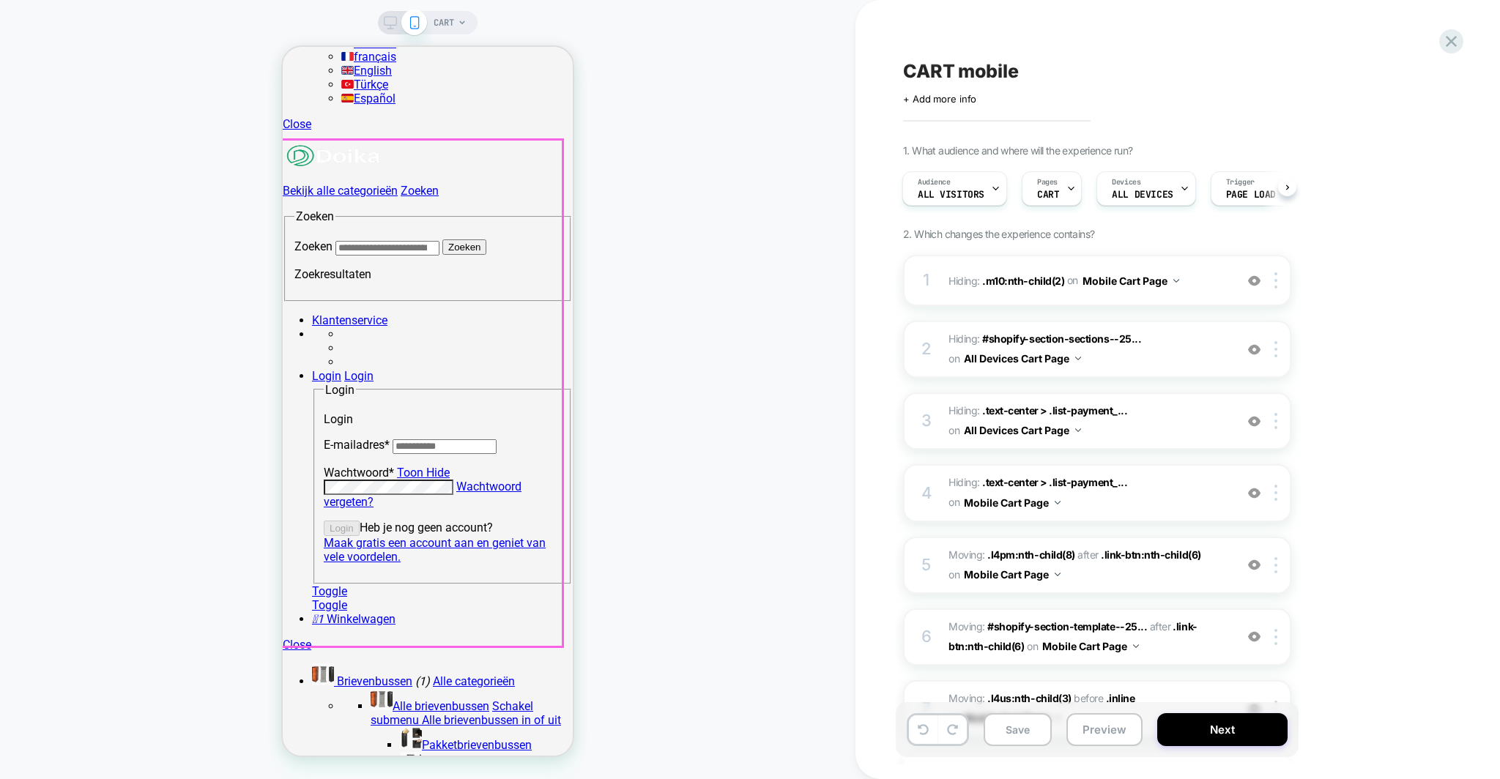
scroll to position [458, 0]
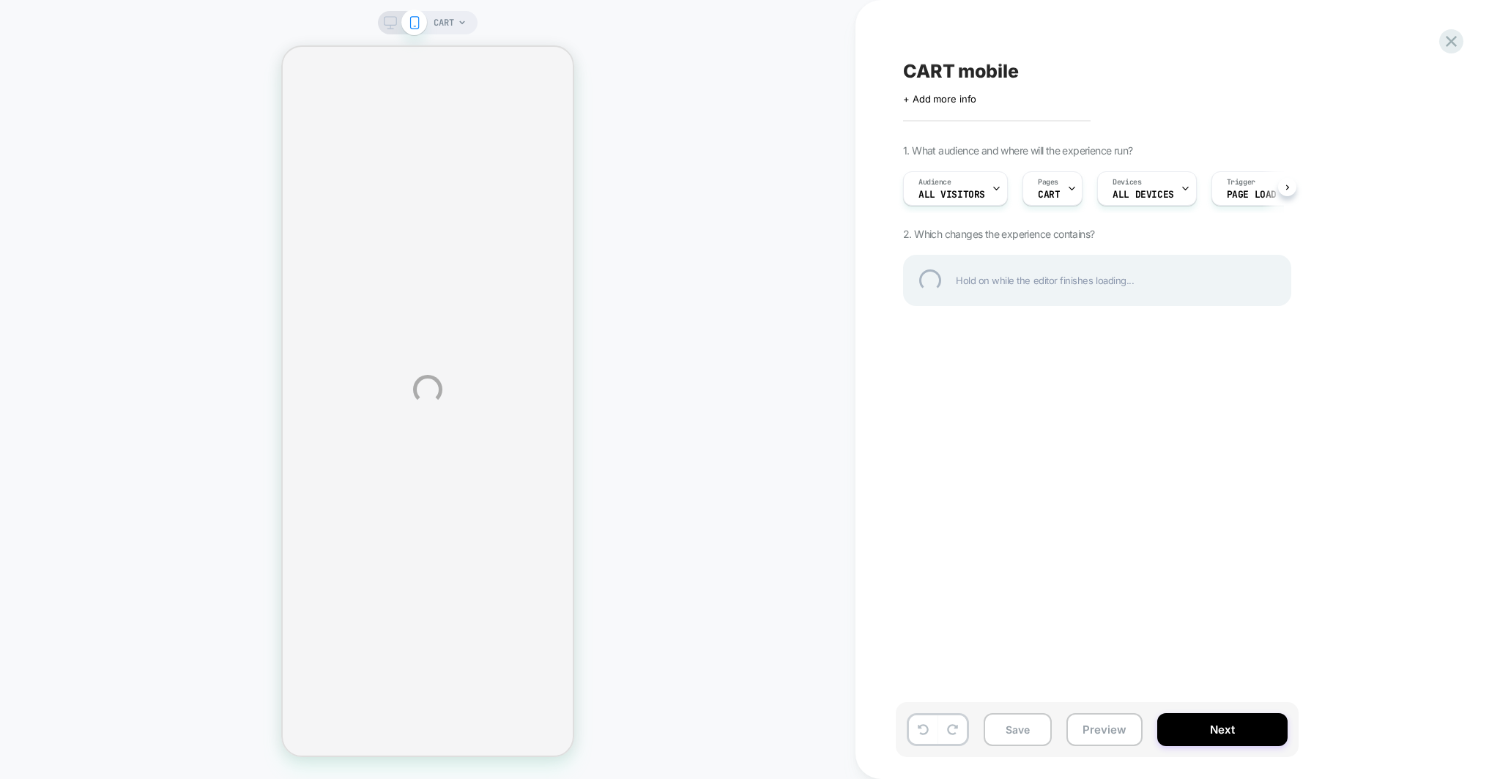
click at [1039, 182] on div "CART CART mobile Click to edit experience details + Add more info 1. What audie…" at bounding box center [750, 389] width 1500 height 779
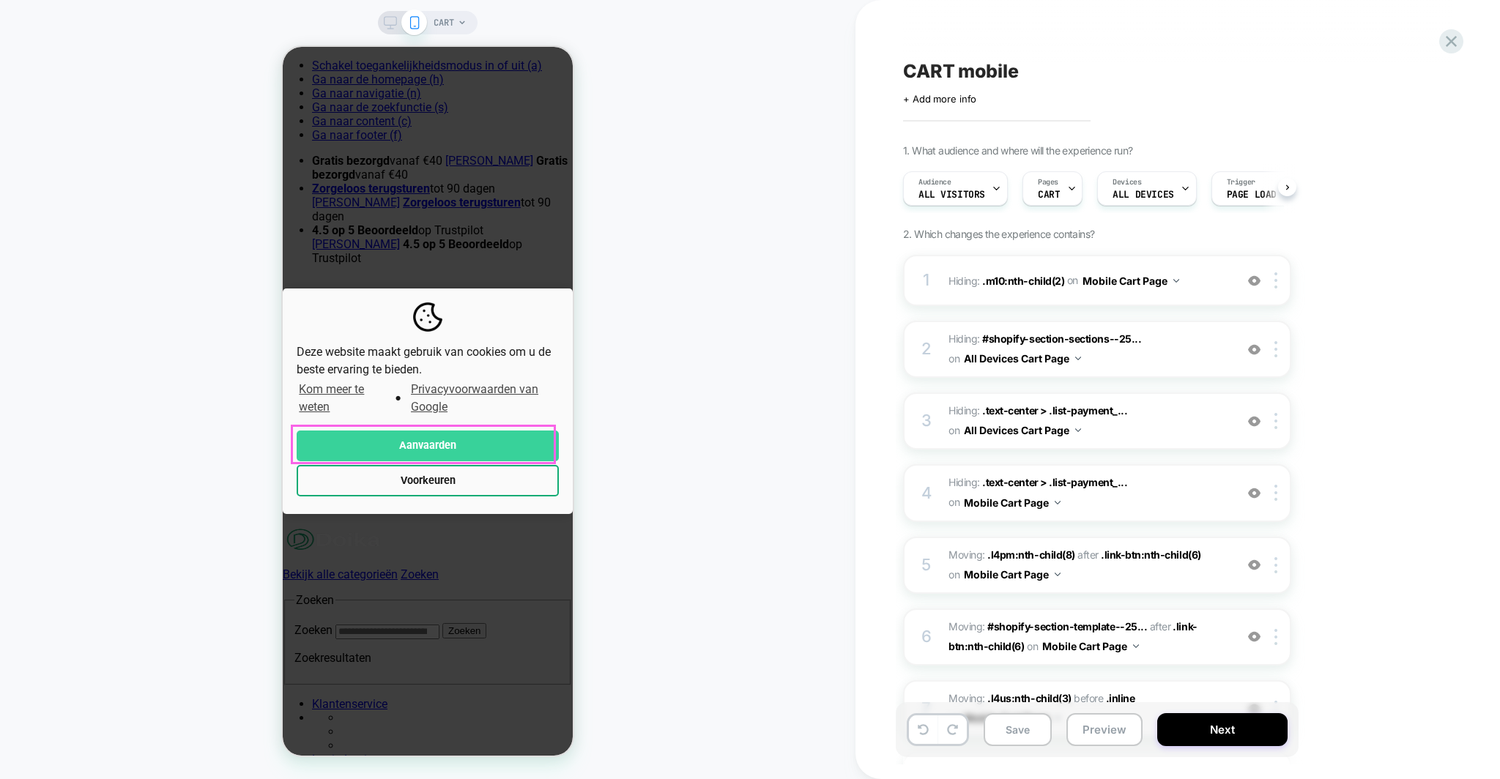
scroll to position [0, 1]
click at [424, 436] on button "Aanvaarden" at bounding box center [428, 446] width 262 height 31
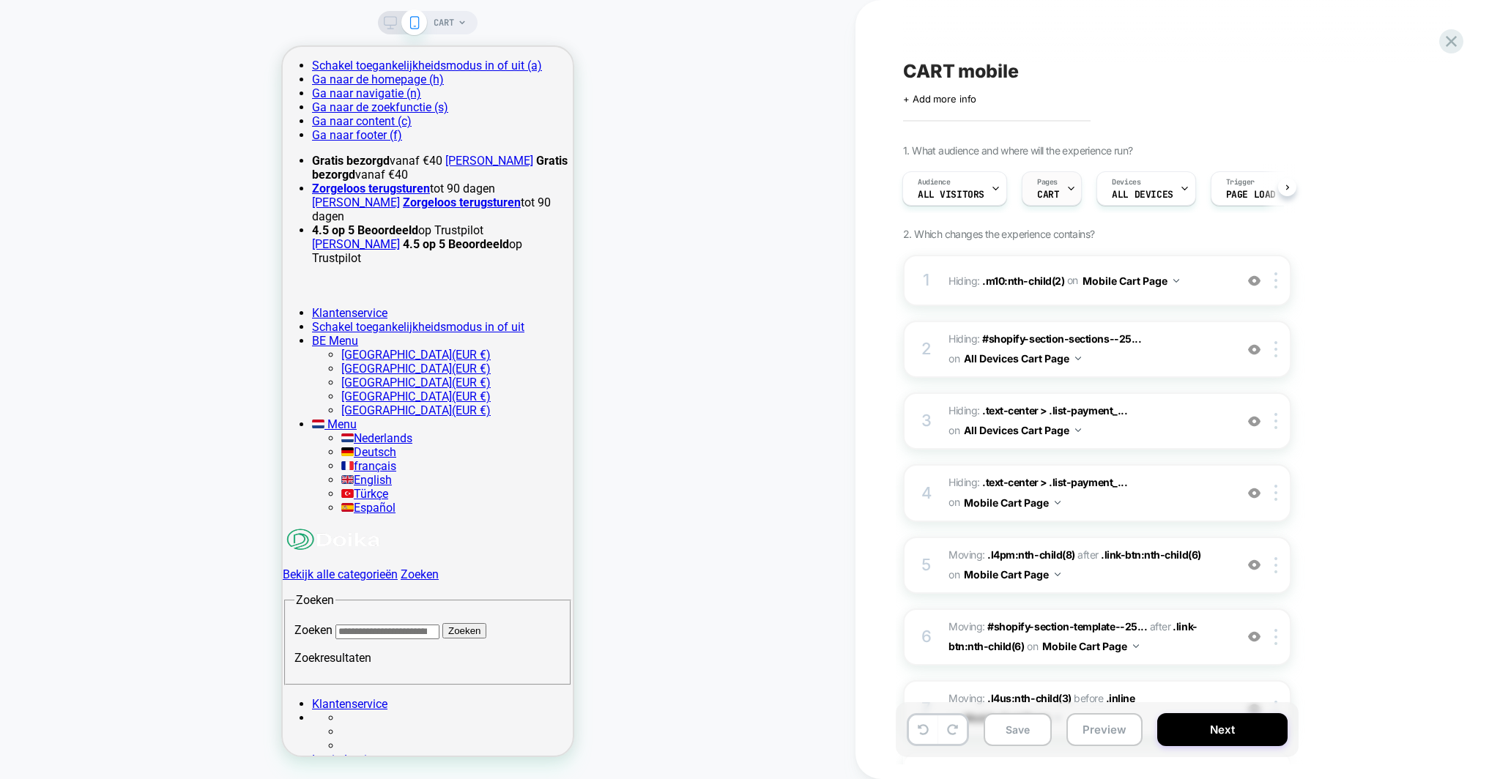
click at [1038, 188] on div "Pages CART" at bounding box center [1047, 188] width 51 height 33
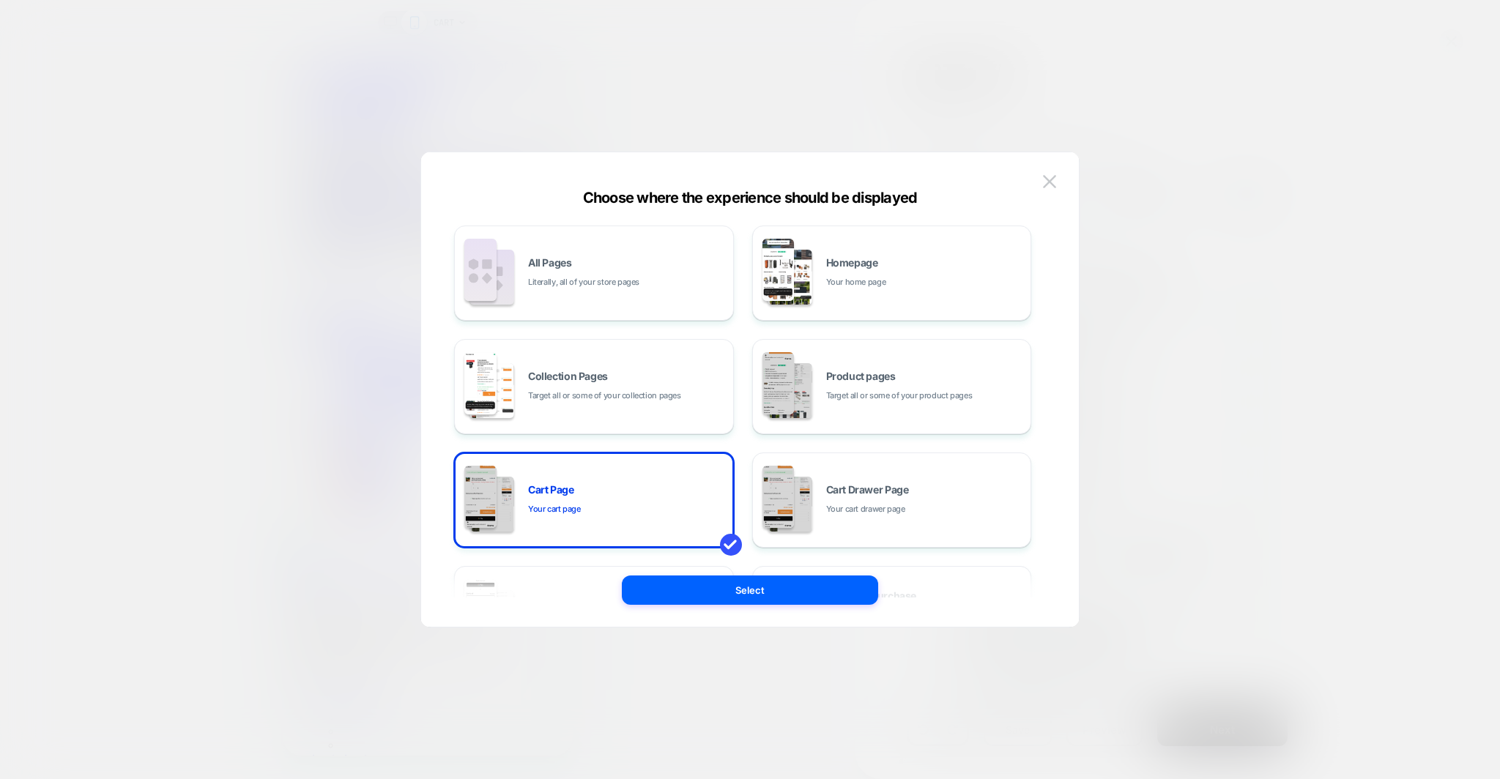
click at [1397, 383] on div at bounding box center [750, 389] width 1500 height 779
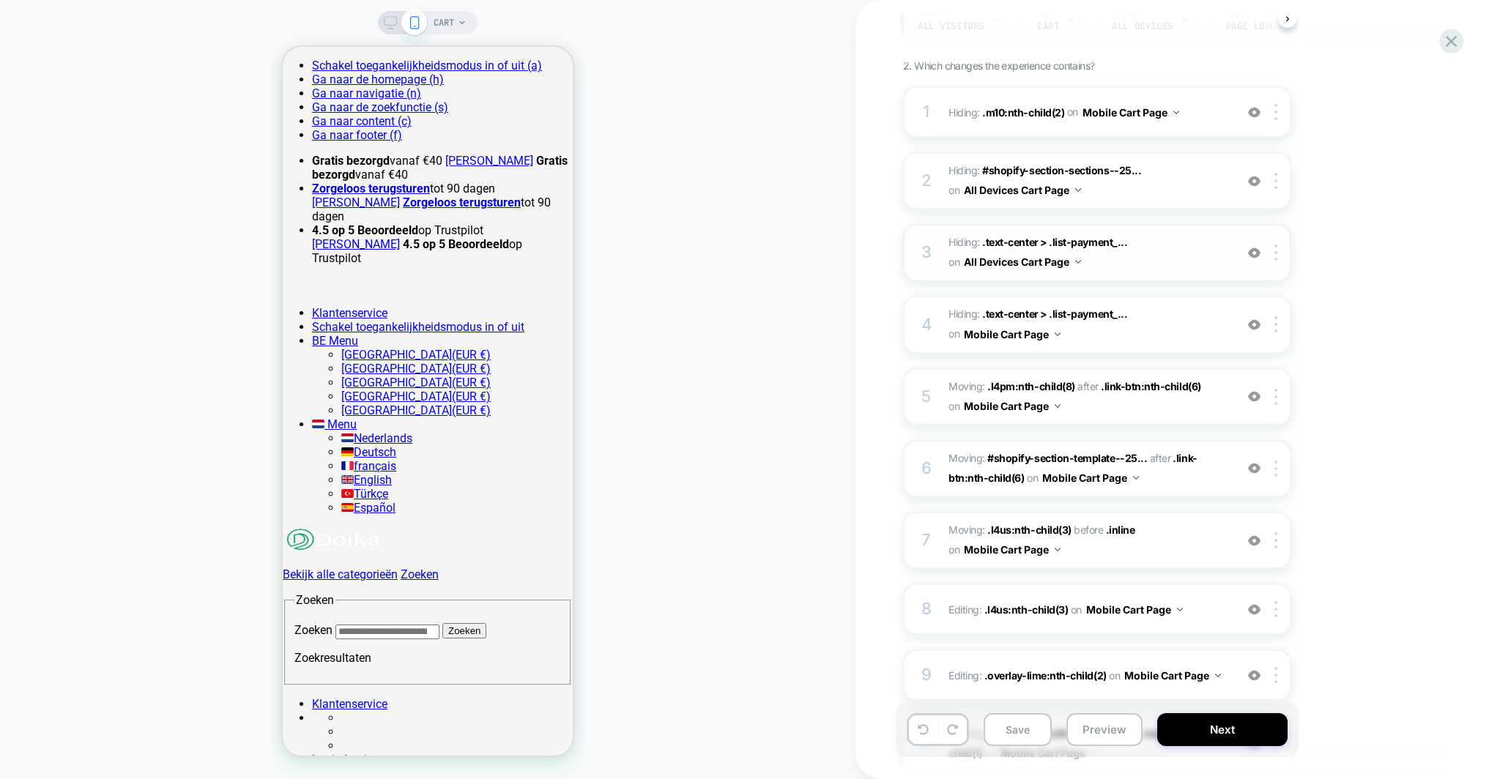
scroll to position [409, 0]
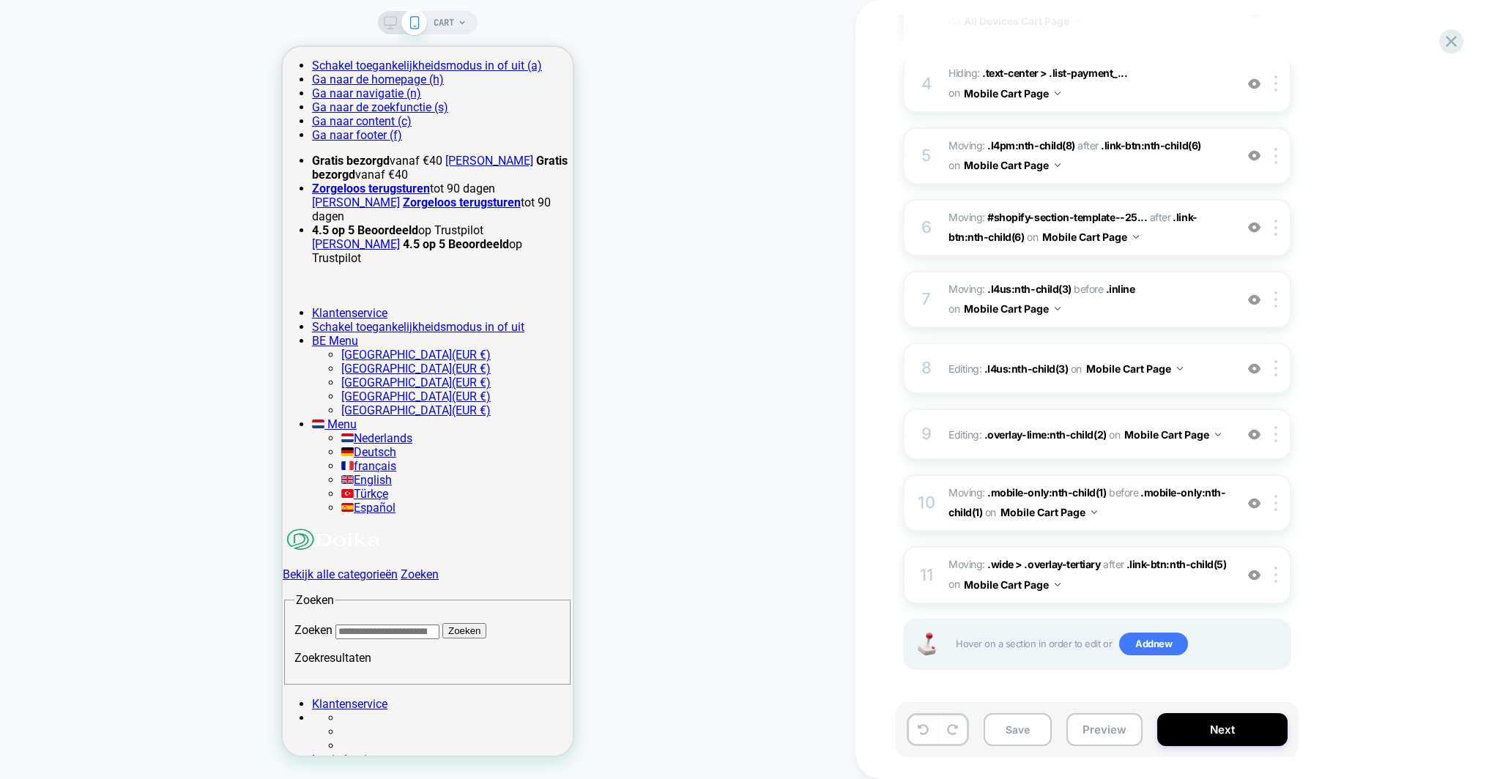
click at [1257, 577] on img at bounding box center [1254, 575] width 12 height 12
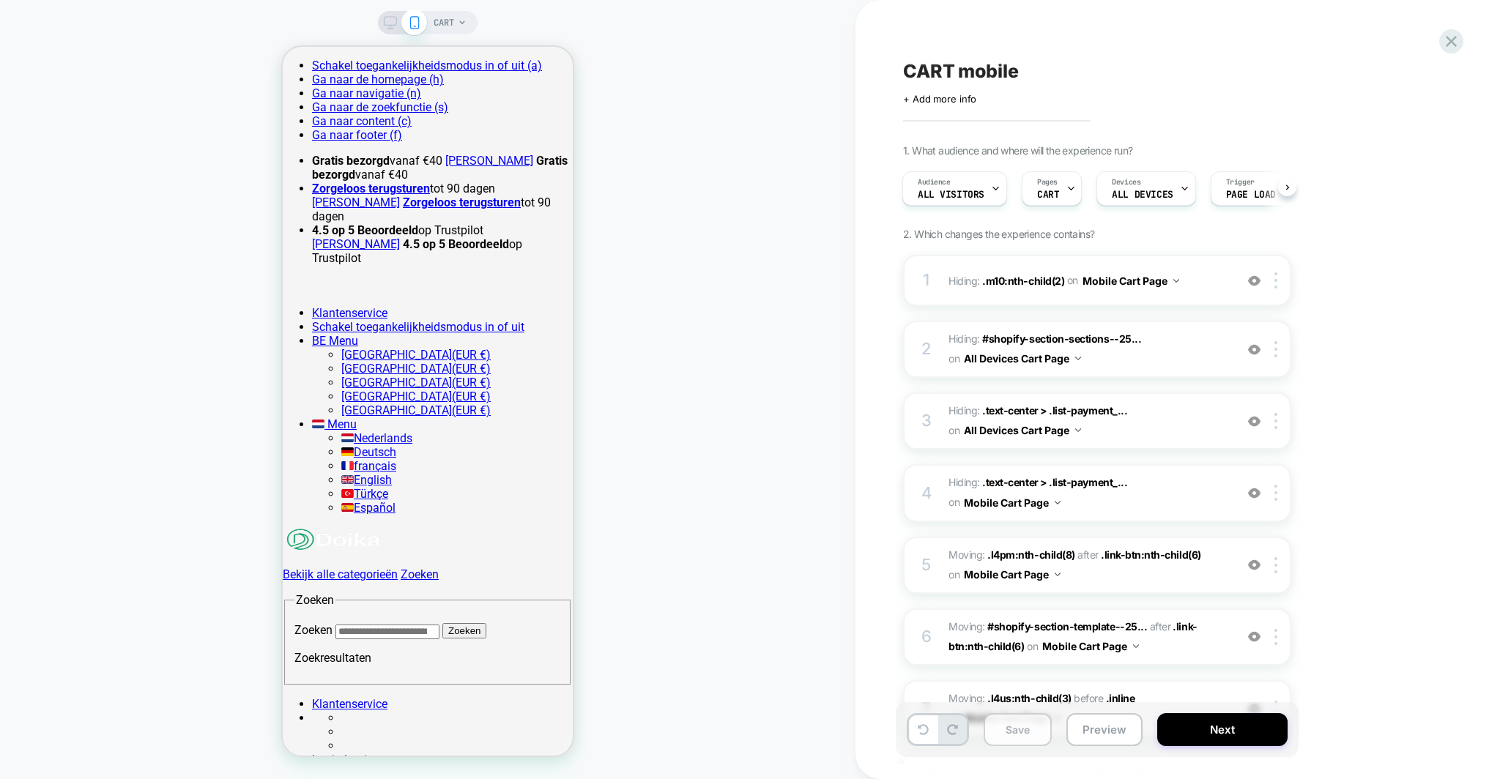
click at [1032, 720] on button "Save" at bounding box center [1017, 729] width 68 height 33
click at [1103, 733] on button "Preview" at bounding box center [1104, 729] width 76 height 33
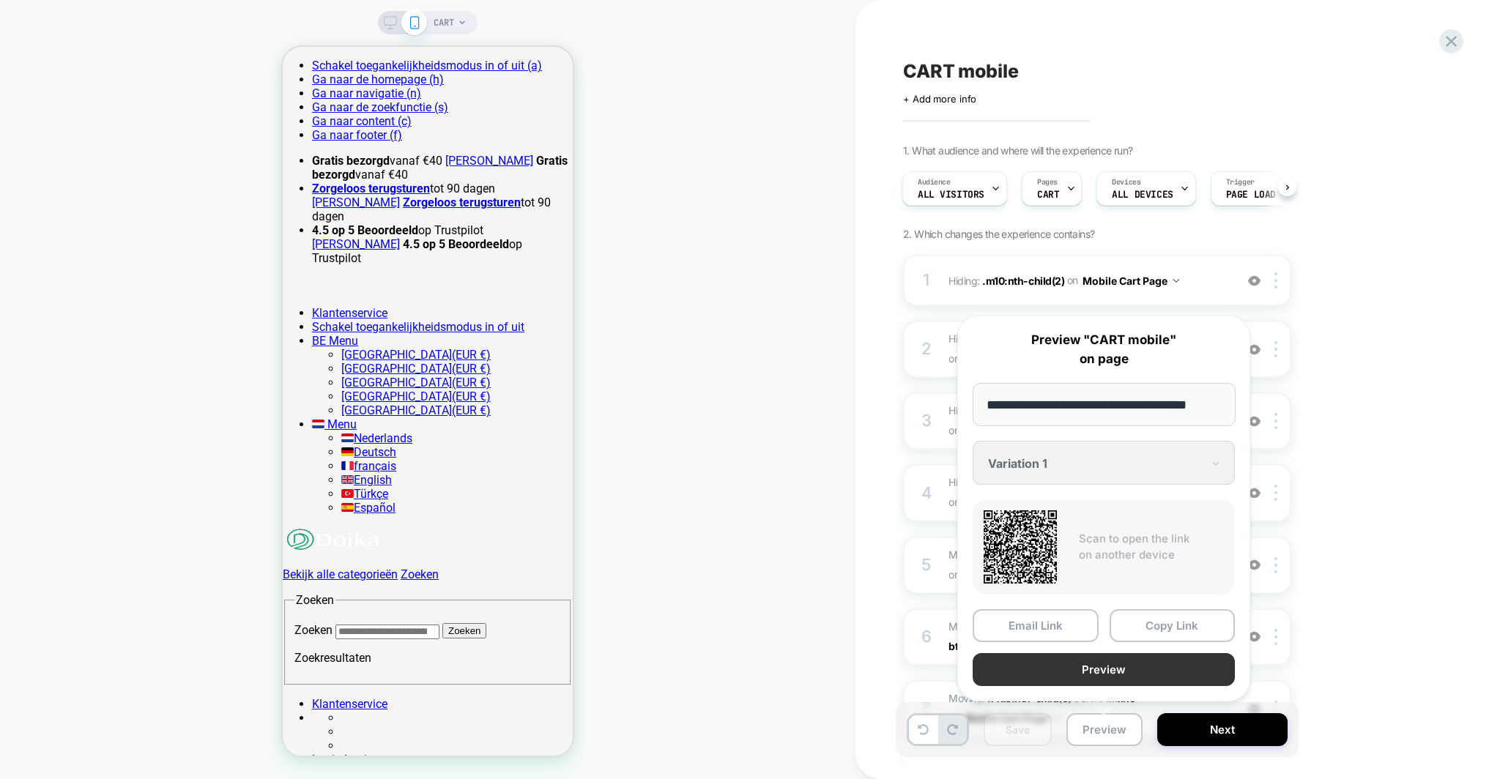
click at [1065, 659] on button "Preview" at bounding box center [1103, 669] width 262 height 33
